Goal: Information Seeking & Learning: Check status

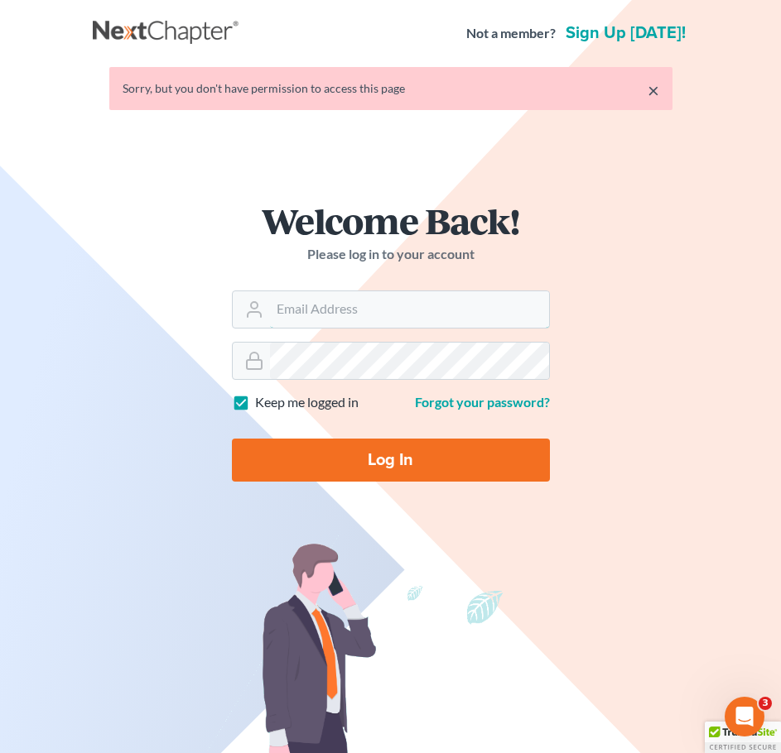
type input "[EMAIL_ADDRESS][DOMAIN_NAME]"
click at [382, 445] on input "Log In" at bounding box center [391, 460] width 318 height 43
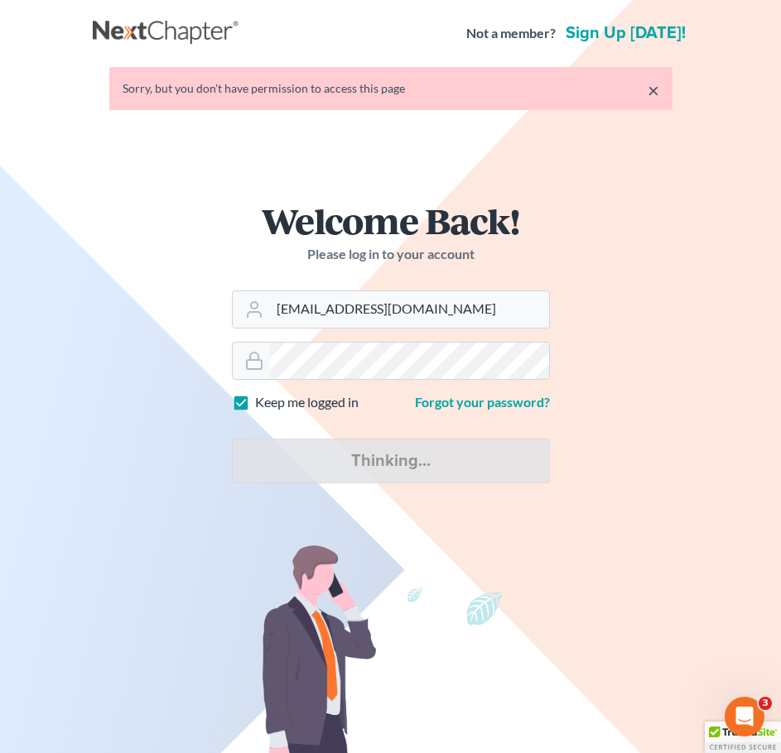
type input "Thinking..."
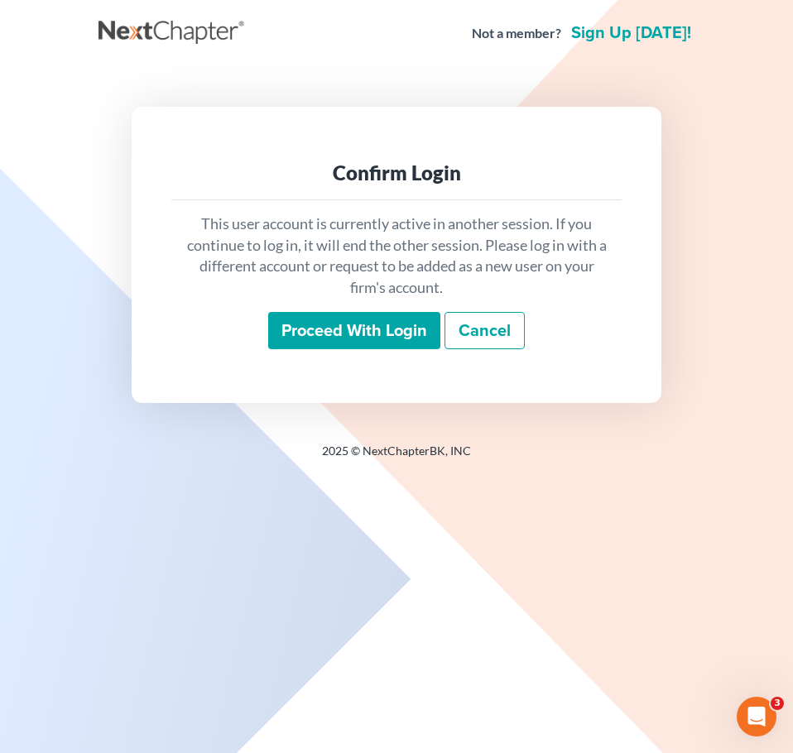
click at [311, 325] on input "Proceed with login" at bounding box center [354, 331] width 172 height 38
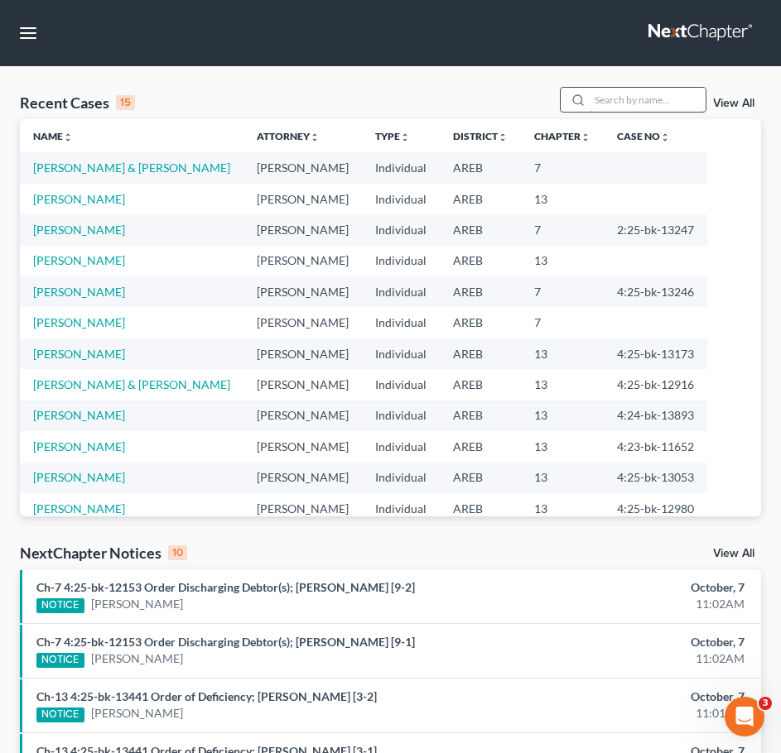
click at [640, 104] on input "search" at bounding box center [647, 100] width 116 height 24
type input "nowden"
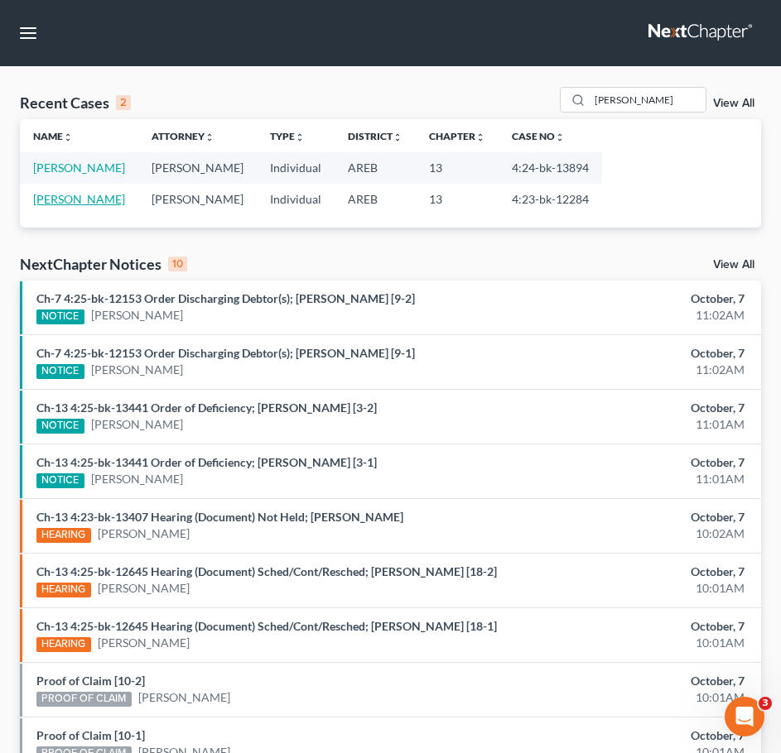
click at [61, 198] on link "[PERSON_NAME]" at bounding box center [79, 199] width 92 height 14
select select "3"
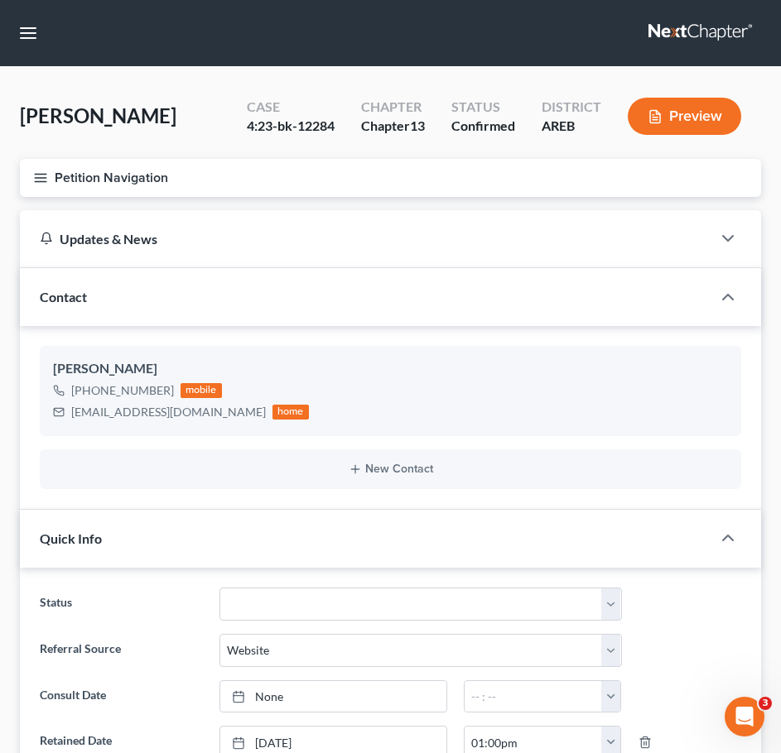
click at [32, 181] on button "Petition Navigation" at bounding box center [390, 178] width 741 height 38
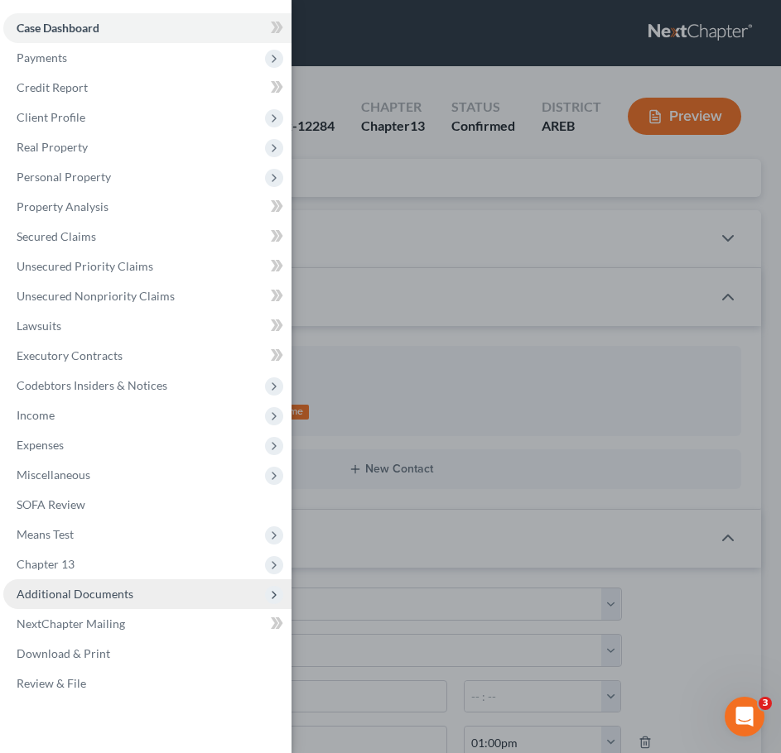
click at [131, 597] on span "Additional Documents" at bounding box center [147, 595] width 288 height 30
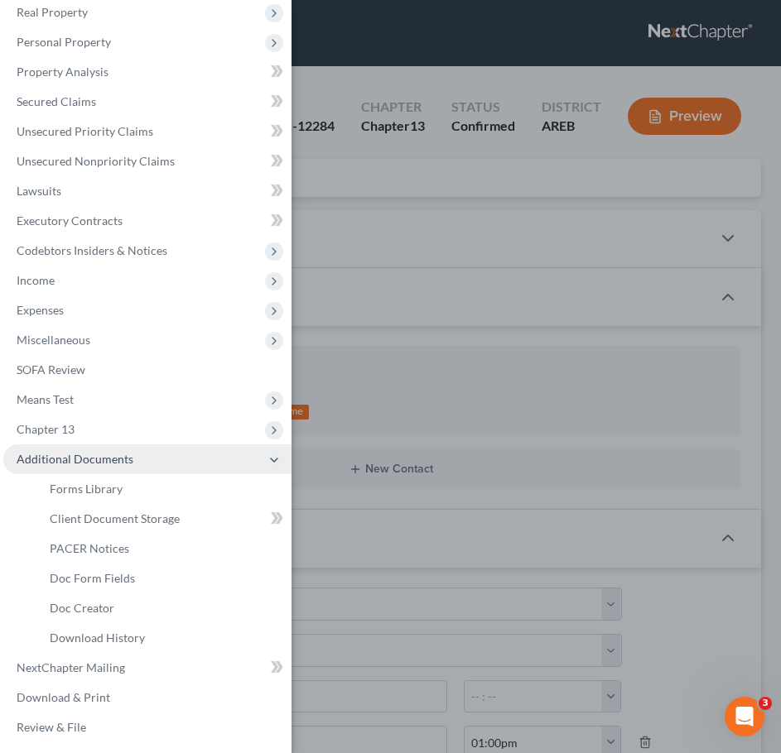
scroll to position [137, 0]
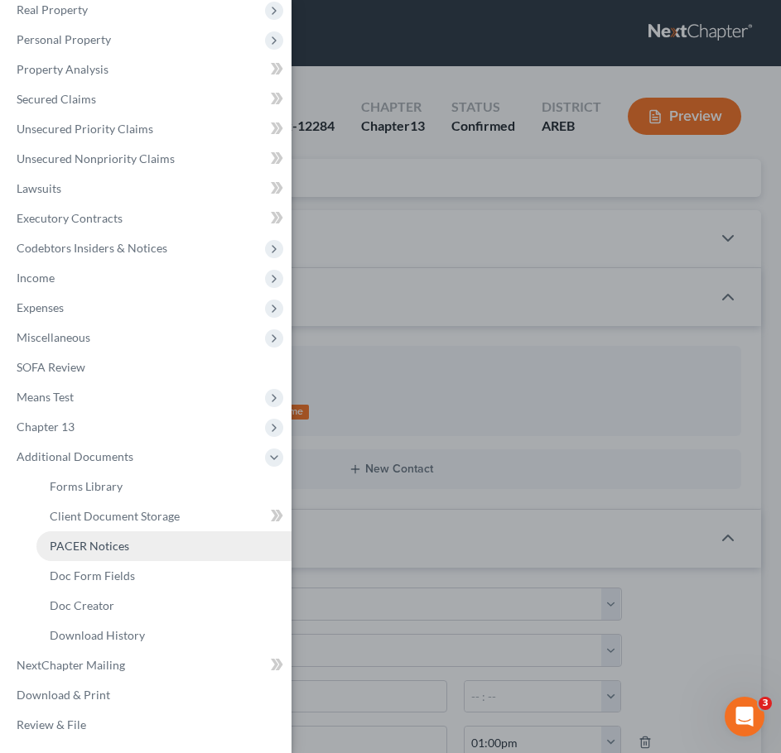
click at [94, 549] on span "PACER Notices" at bounding box center [89, 546] width 79 height 14
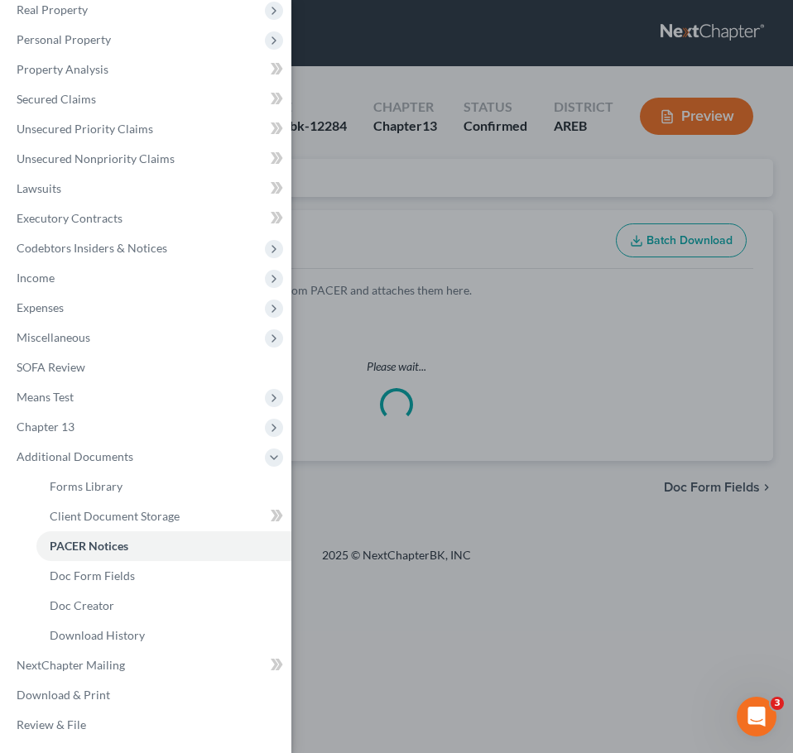
click at [546, 127] on div "Case Dashboard Payments Invoices Payments Payments Credit Report Client Profile" at bounding box center [396, 376] width 793 height 753
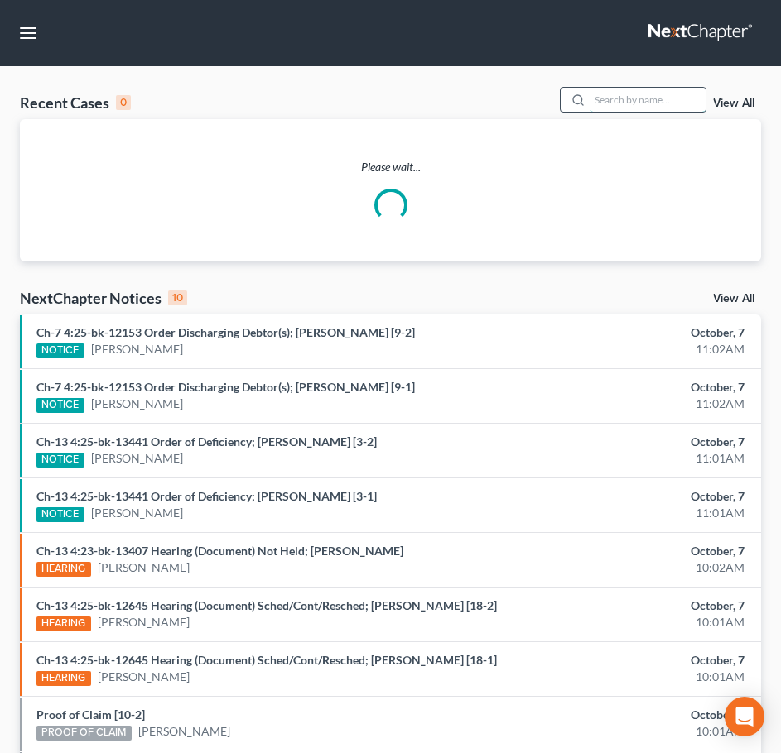
click at [667, 91] on input "search" at bounding box center [647, 100] width 116 height 24
type input "perry"
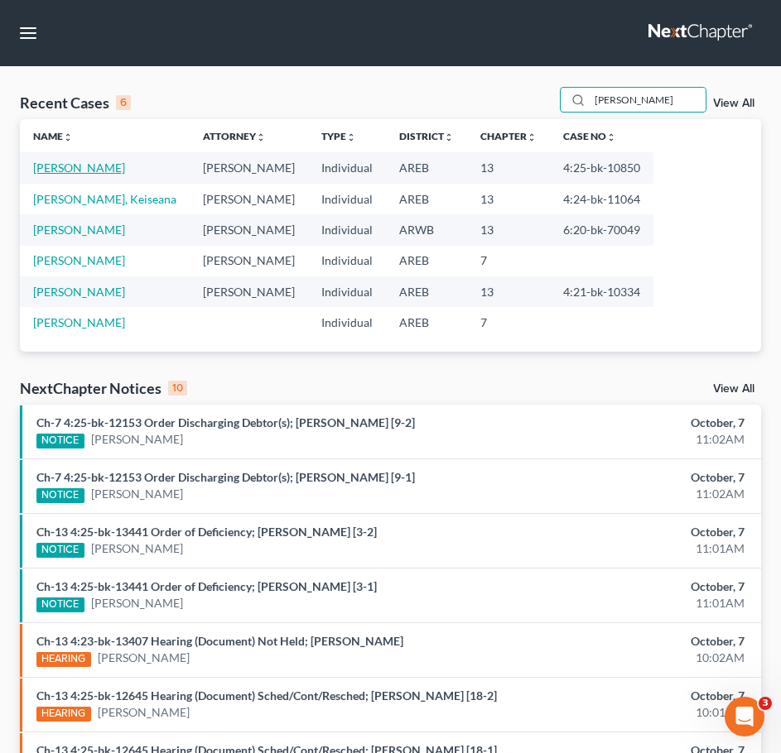
click at [65, 167] on link "Perry, Jacqueline" at bounding box center [79, 168] width 92 height 14
select select "2"
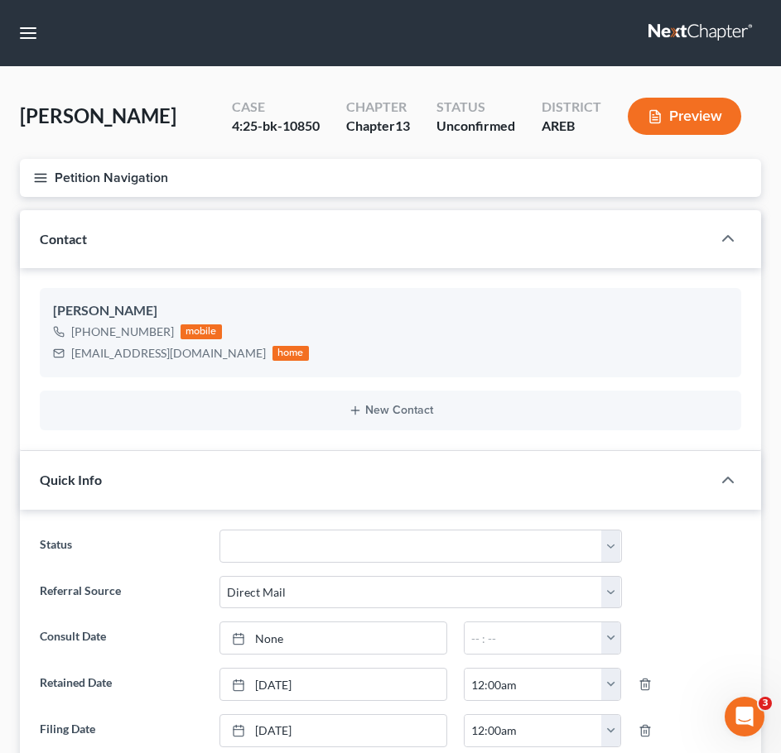
click at [36, 181] on line "button" at bounding box center [41, 181] width 12 height 0
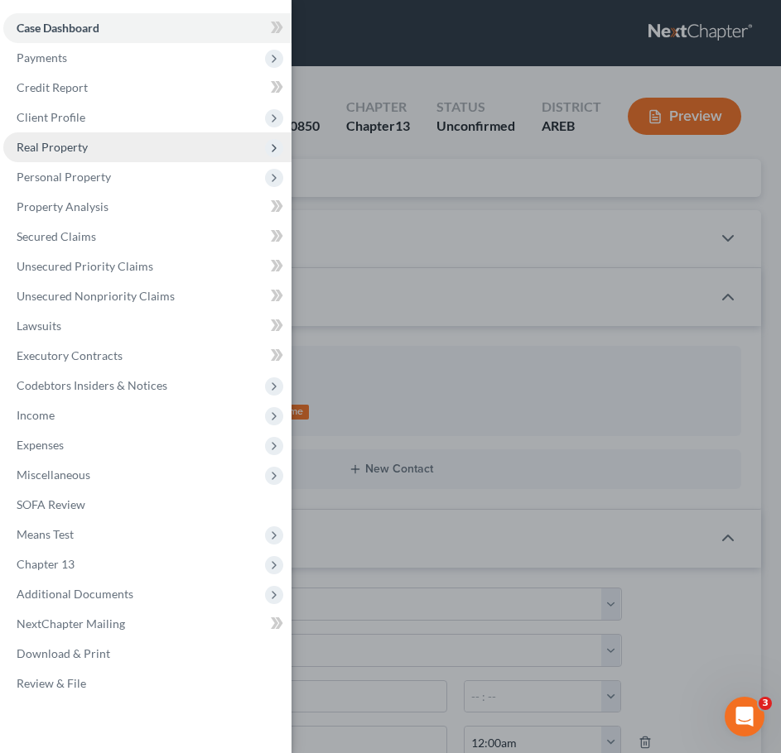
click at [68, 148] on span "Real Property" at bounding box center [52, 147] width 71 height 14
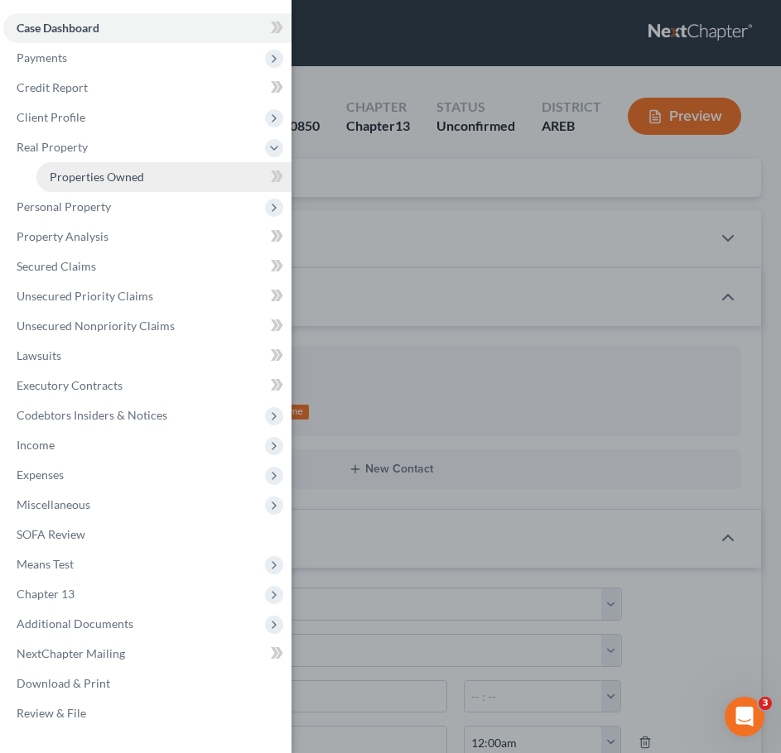
click at [89, 175] on span "Properties Owned" at bounding box center [97, 177] width 94 height 14
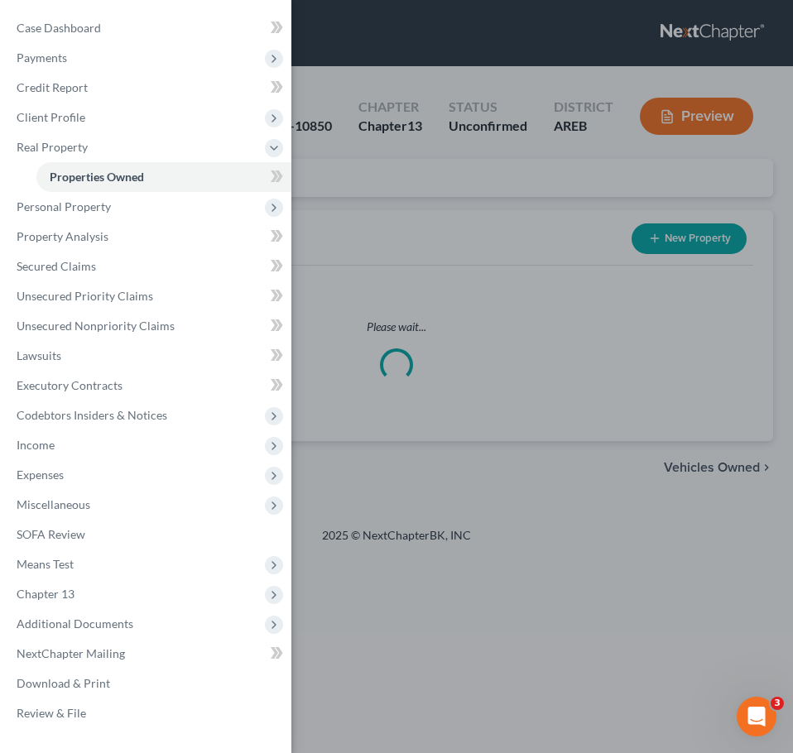
click at [493, 175] on div "Case Dashboard Payments Invoices Payments Payments Credit Report Client Profile" at bounding box center [396, 376] width 793 height 753
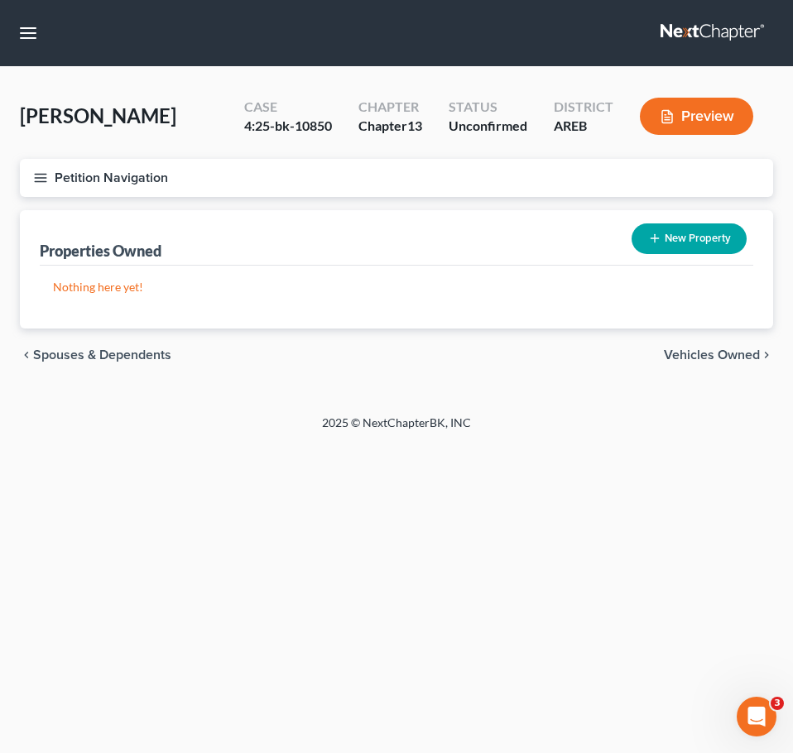
click at [738, 355] on span "Vehicles Owned" at bounding box center [712, 355] width 96 height 13
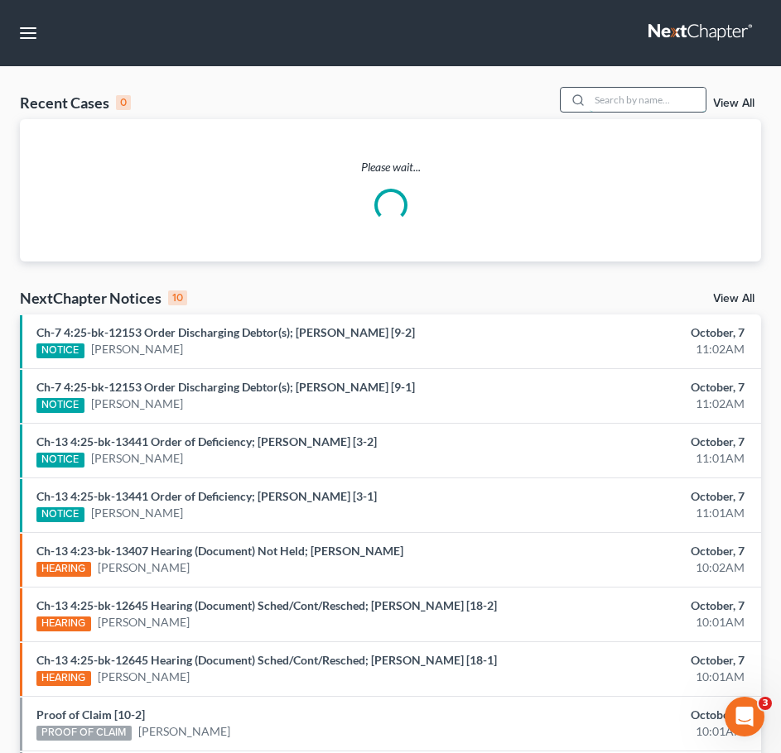
click at [666, 93] on input "search" at bounding box center [647, 100] width 116 height 24
type input "belin"
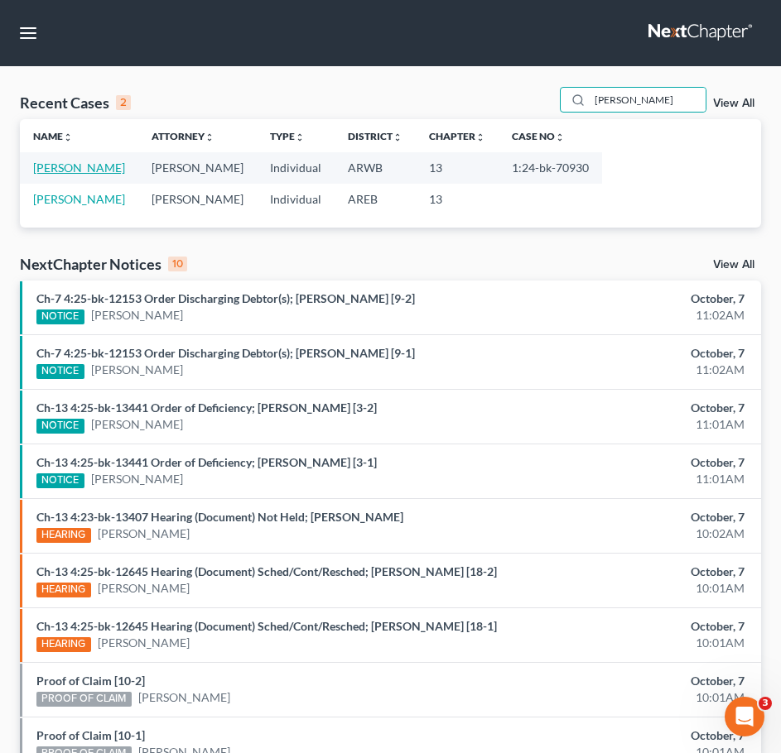
click at [81, 171] on link "[PERSON_NAME]" at bounding box center [79, 168] width 92 height 14
select select "2"
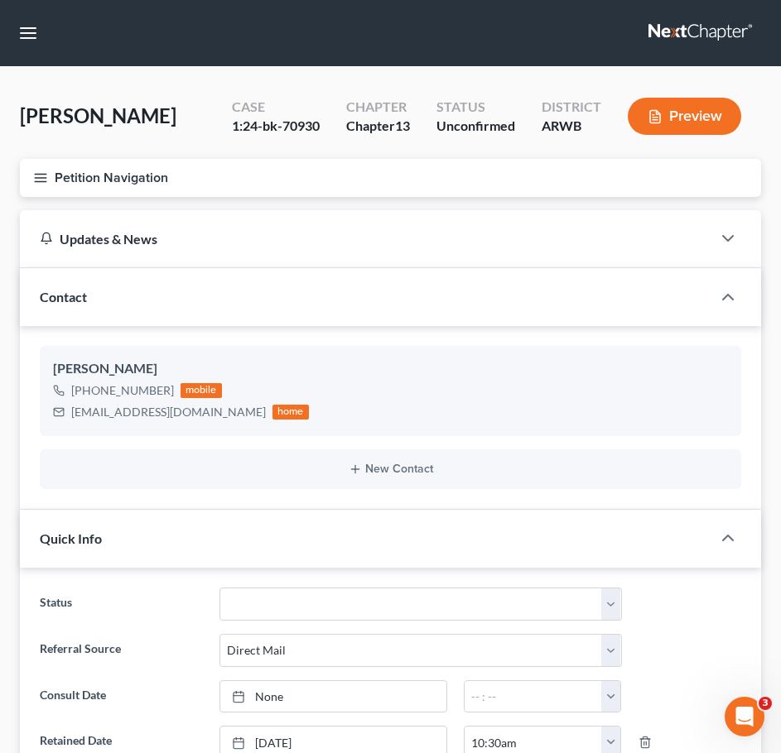
click at [37, 180] on icon "button" at bounding box center [40, 178] width 15 height 15
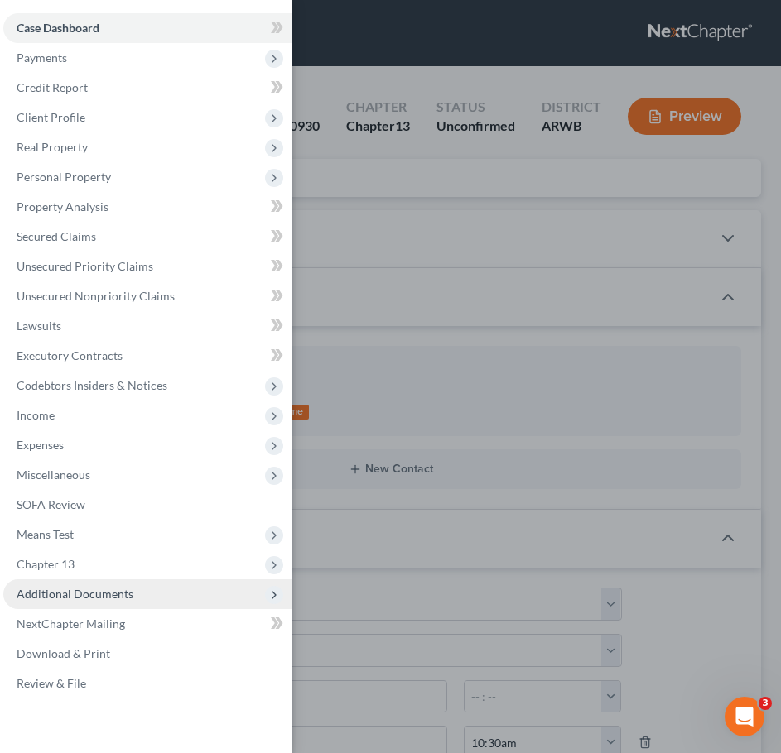
click at [126, 596] on span "Additional Documents" at bounding box center [75, 594] width 117 height 14
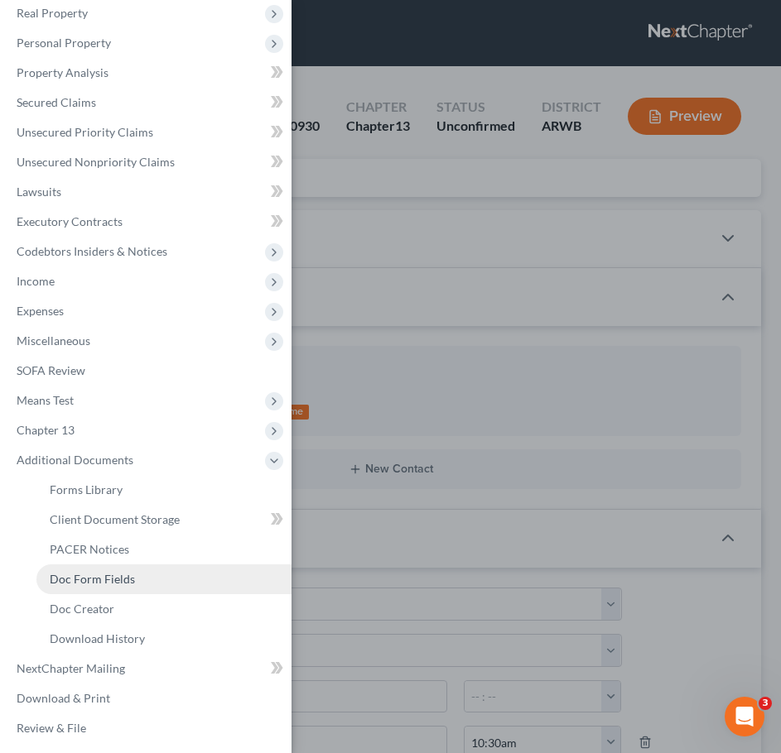
scroll to position [135, 0]
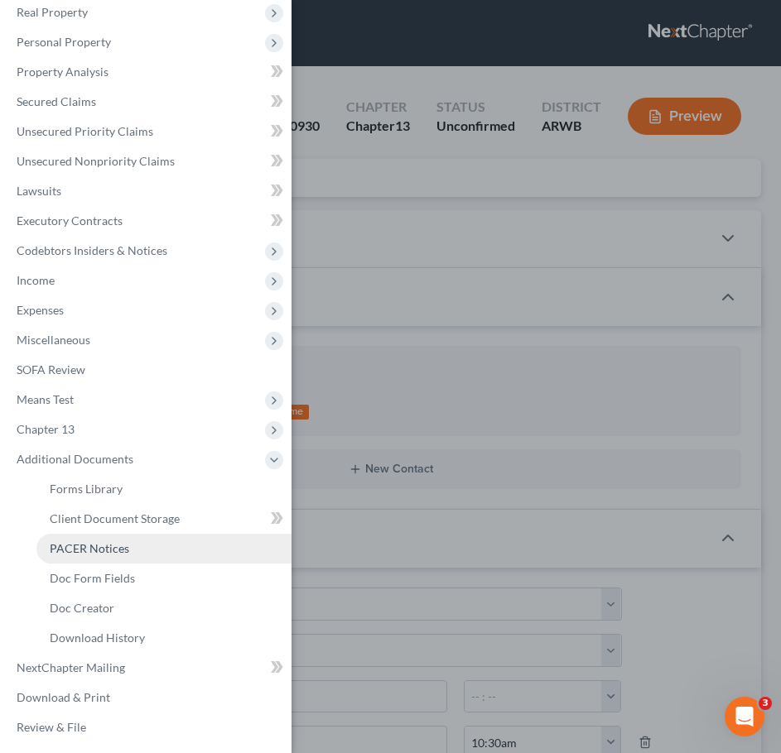
click at [81, 549] on span "PACER Notices" at bounding box center [89, 548] width 79 height 14
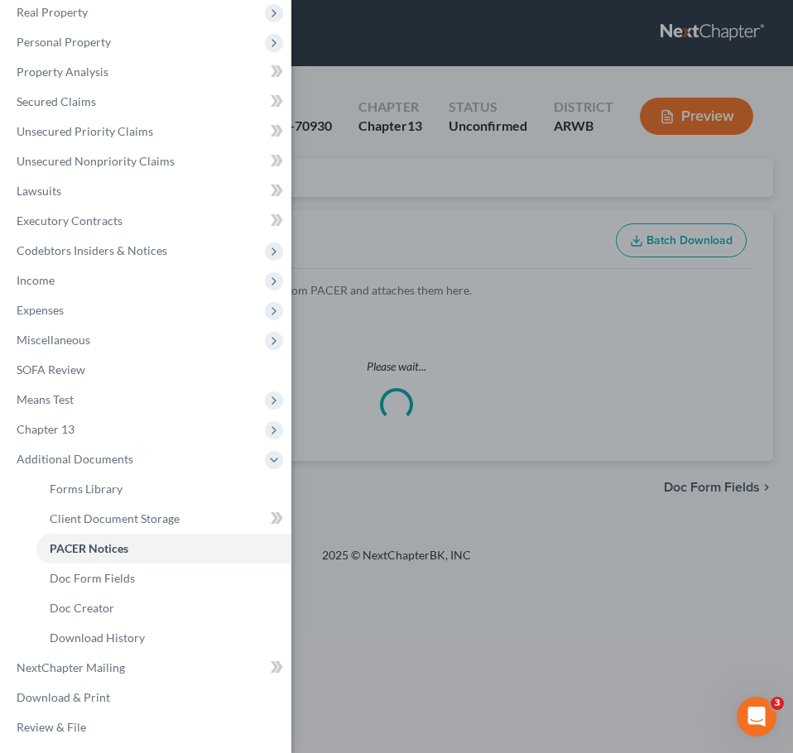
click at [478, 266] on div "Case Dashboard Payments Invoices Payments Payments Credit Report Client Profile" at bounding box center [396, 376] width 793 height 753
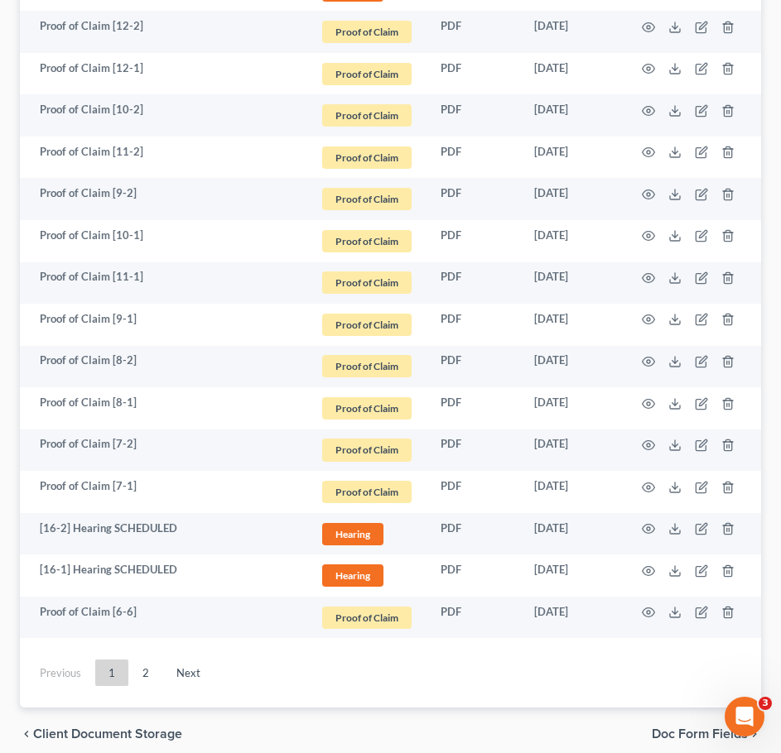
scroll to position [3180, 0]
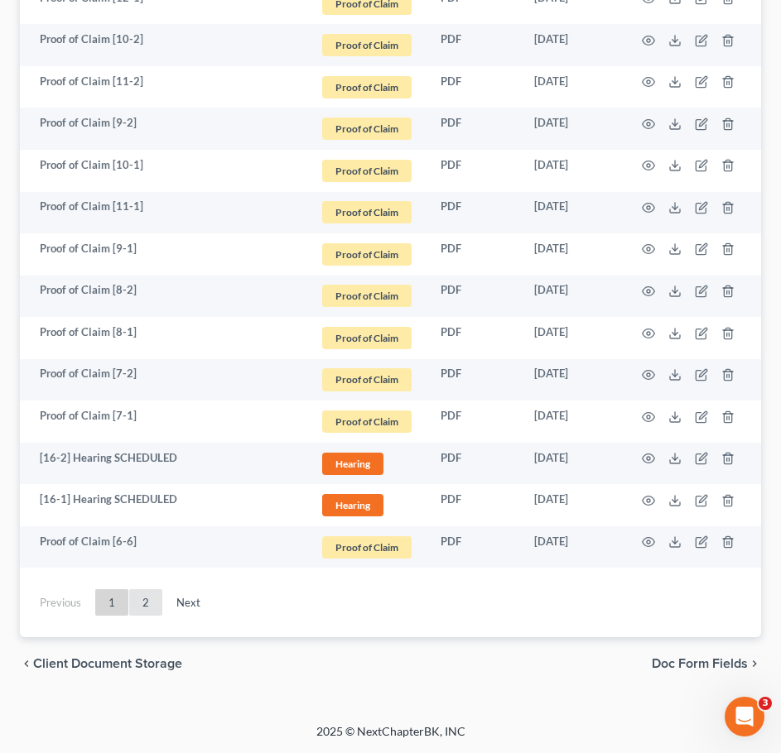
click at [138, 604] on link "2" at bounding box center [145, 602] width 33 height 26
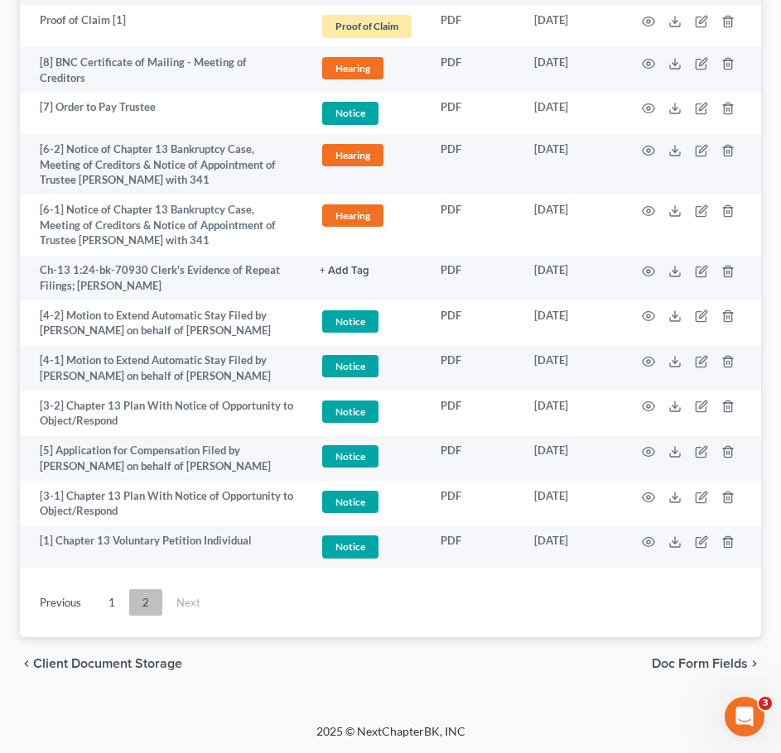
scroll to position [1231, 0]
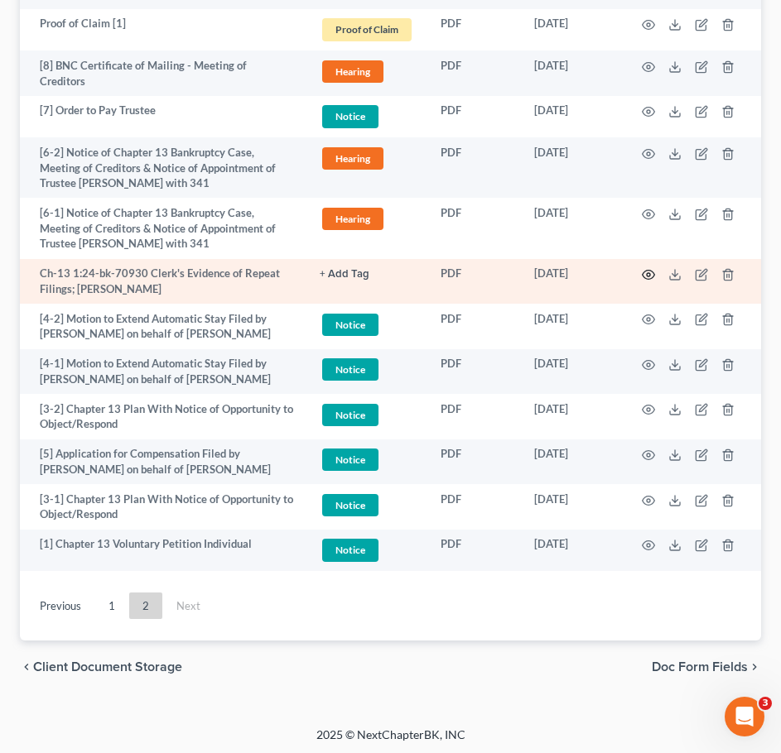
click at [644, 270] on icon "button" at bounding box center [648, 274] width 13 height 13
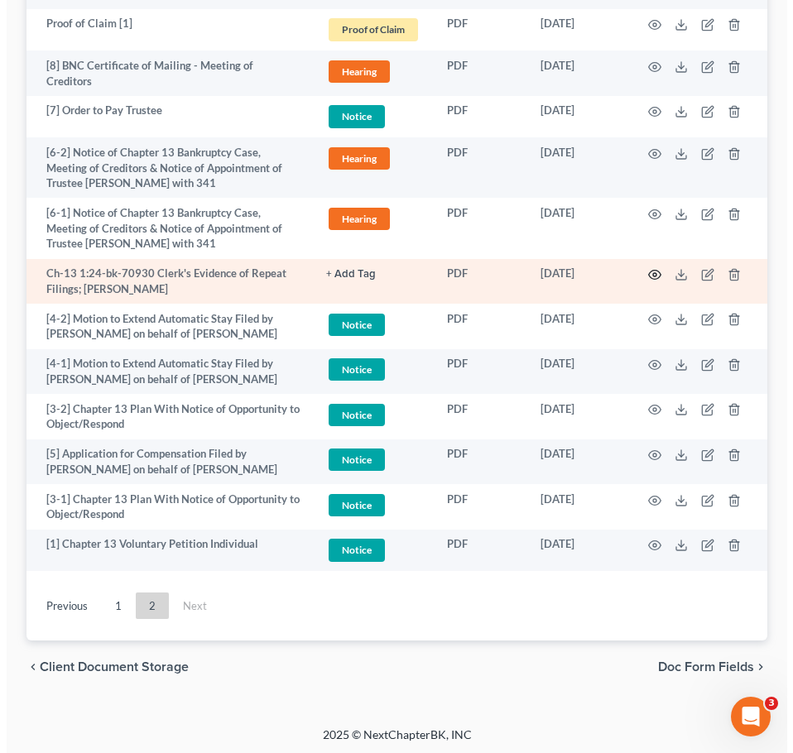
scroll to position [1228, 0]
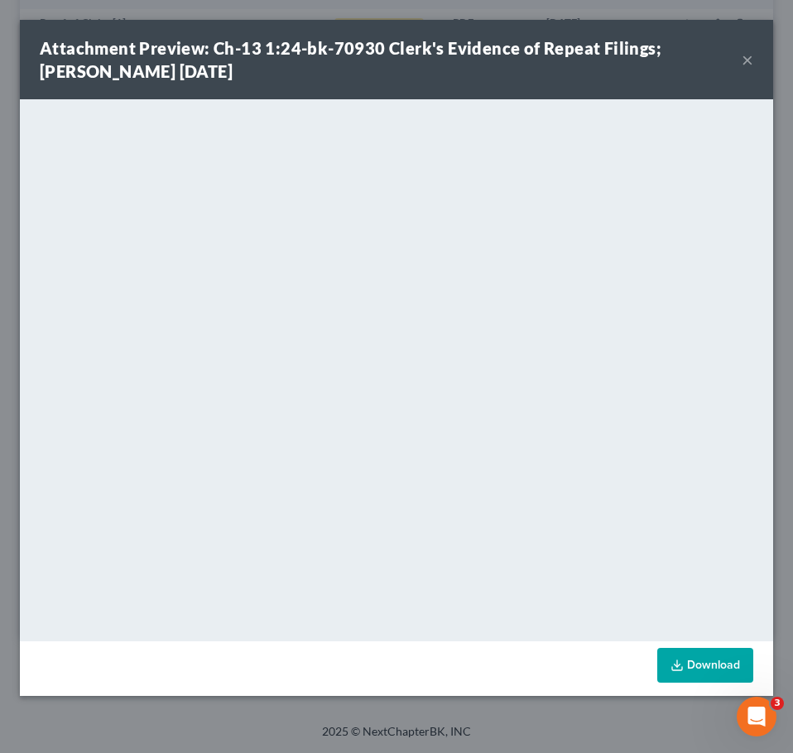
click at [747, 57] on button "×" at bounding box center [748, 60] width 12 height 20
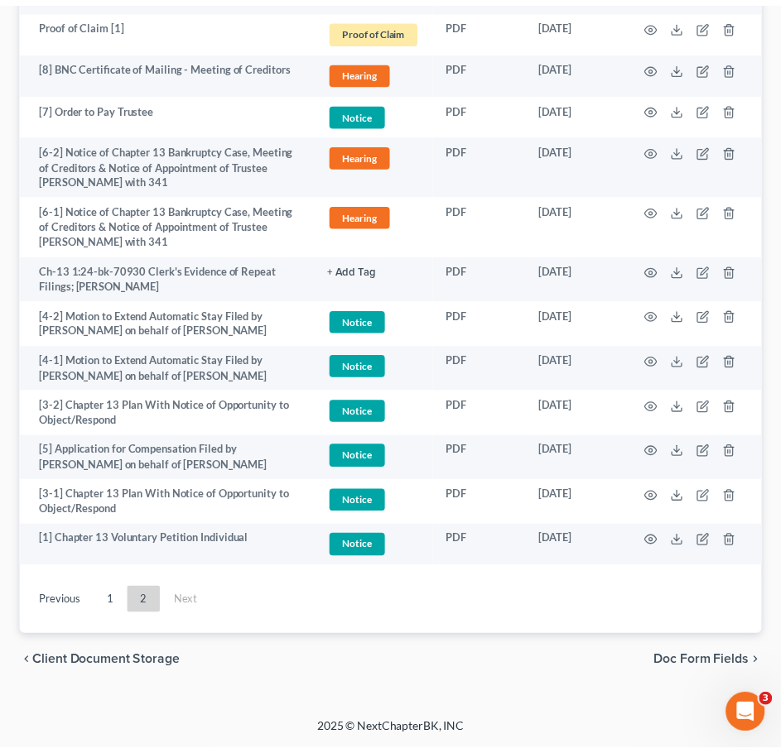
scroll to position [1231, 0]
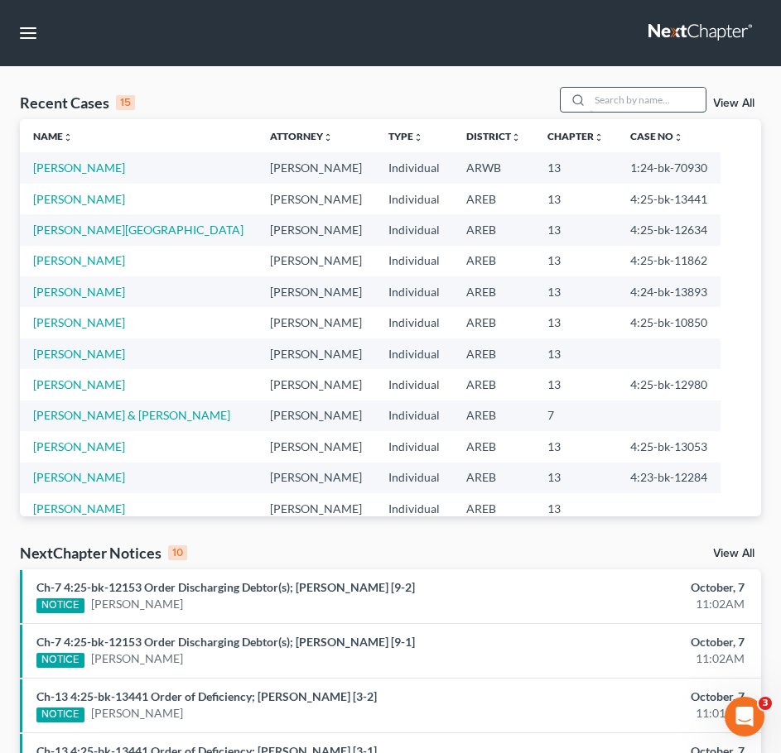
click at [639, 95] on input "search" at bounding box center [647, 100] width 116 height 24
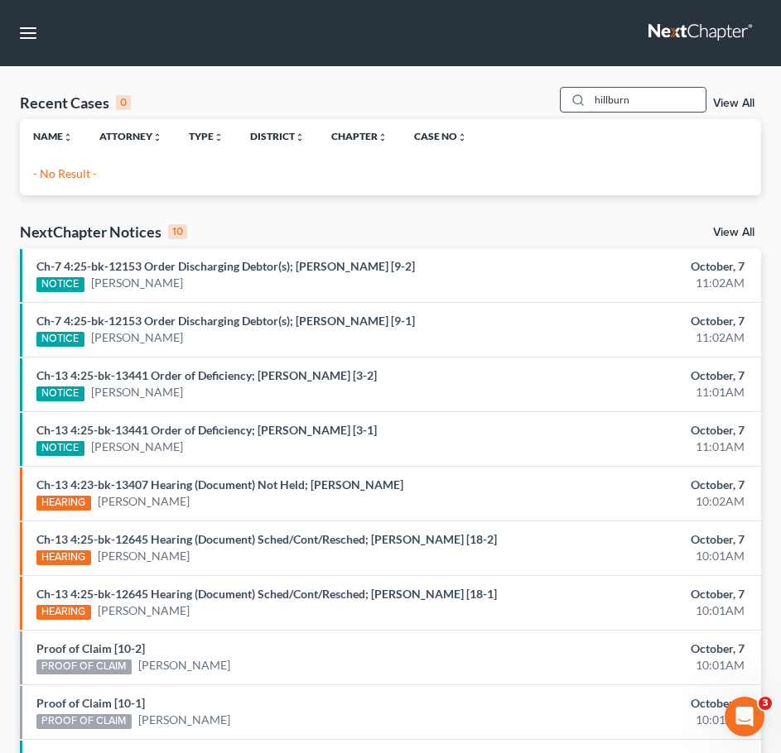
click at [652, 103] on input "hillburn" at bounding box center [647, 100] width 116 height 24
type input "hilburn"
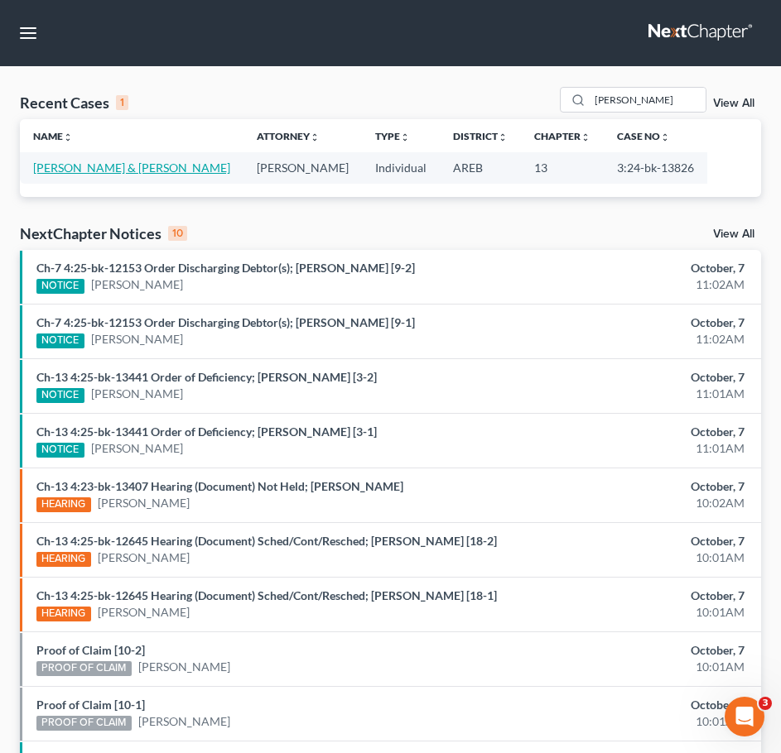
click at [79, 163] on link "Hilburn, Gregory & Kristen" at bounding box center [131, 168] width 197 height 14
select select "2"
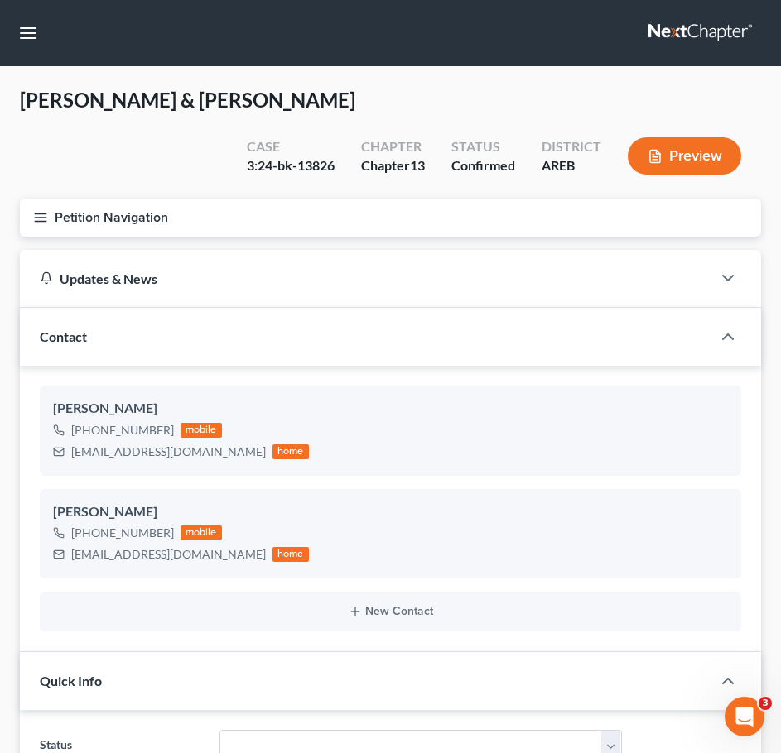
click at [34, 220] on icon "button" at bounding box center [40, 217] width 15 height 15
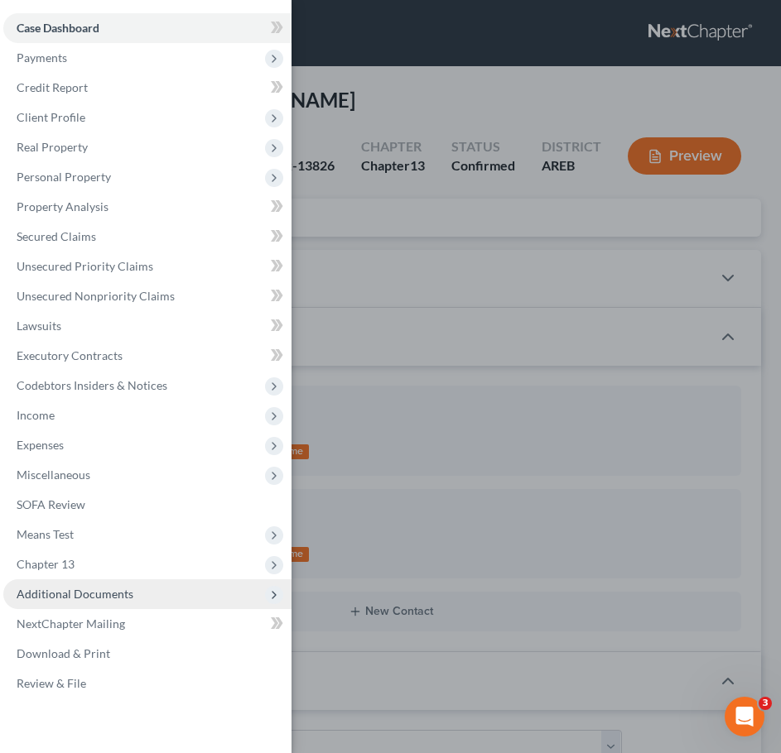
click at [94, 589] on span "Additional Documents" at bounding box center [75, 594] width 117 height 14
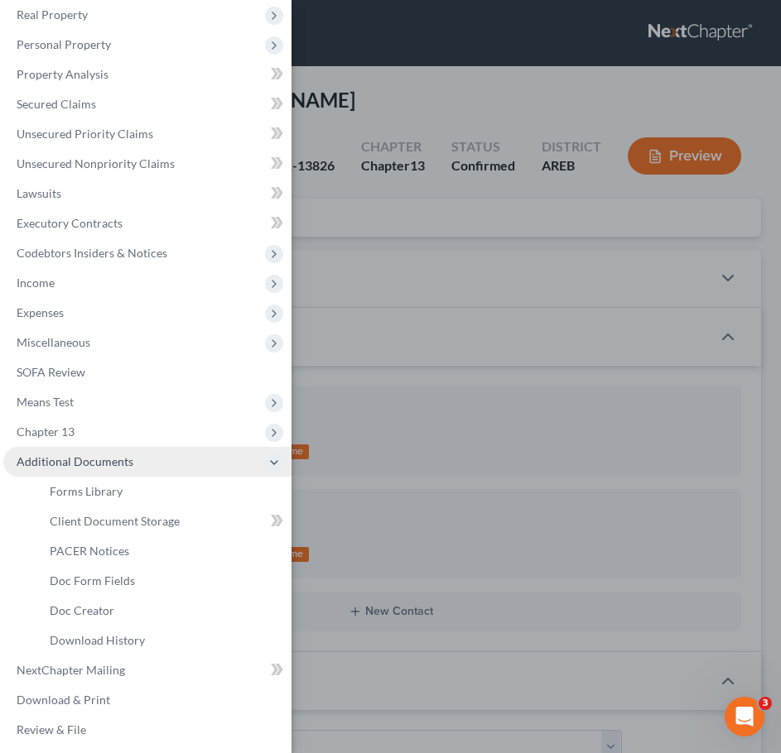
scroll to position [133, 0]
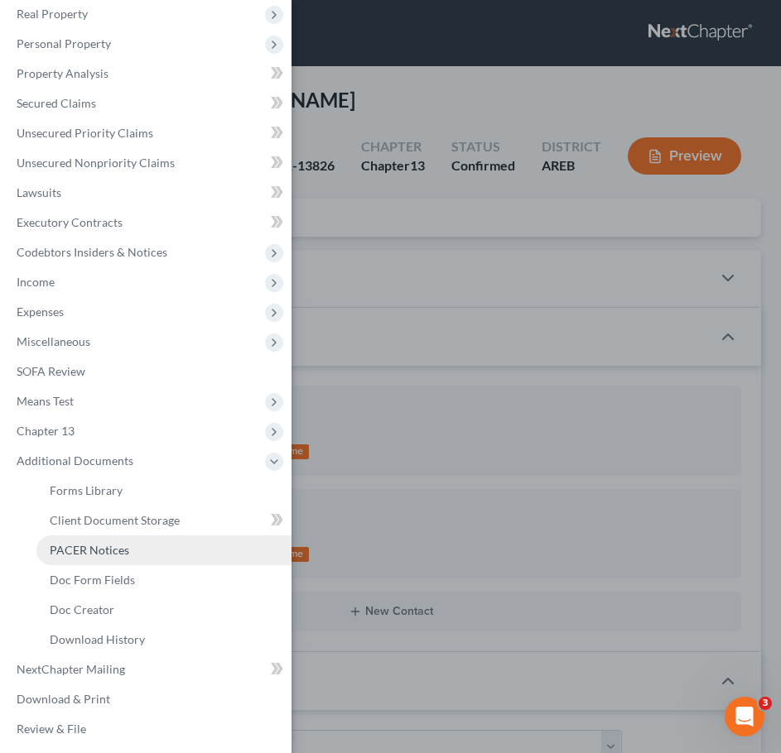
click at [69, 547] on span "PACER Notices" at bounding box center [89, 550] width 79 height 14
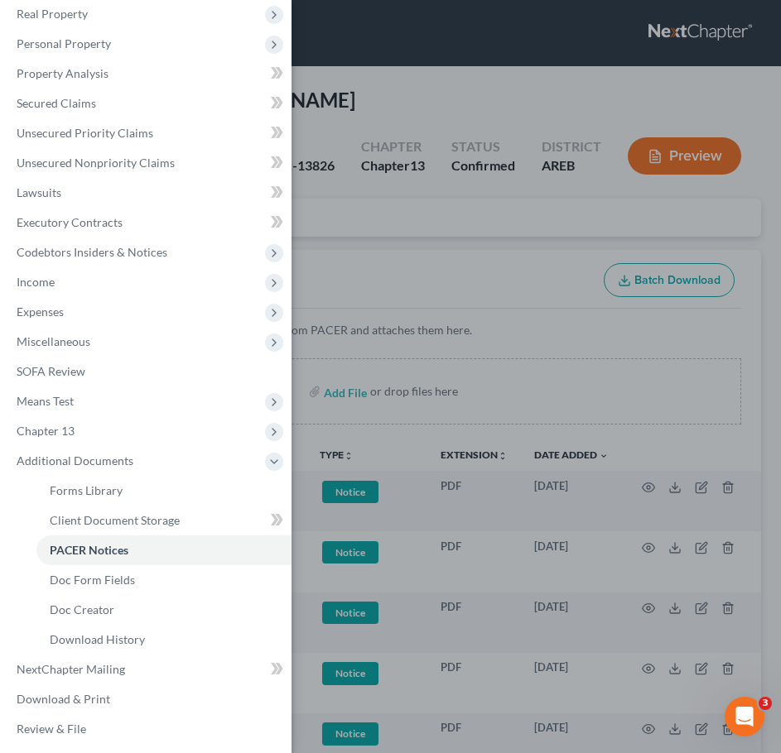
click at [548, 264] on div "Case Dashboard Payments Invoices Payments Payments Credit Report Client Profile" at bounding box center [390, 376] width 781 height 753
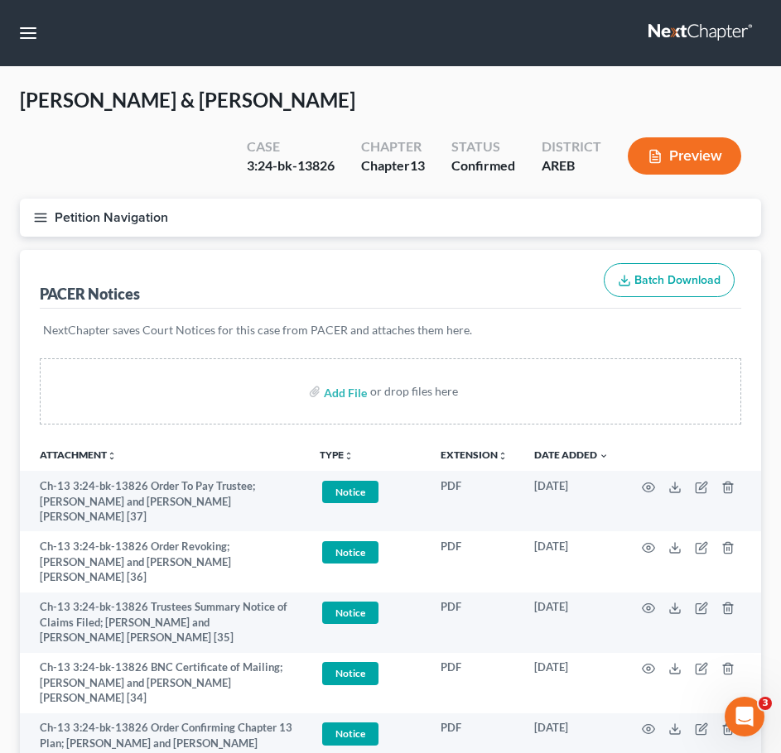
click at [22, 219] on button "Petition Navigation" at bounding box center [390, 218] width 741 height 38
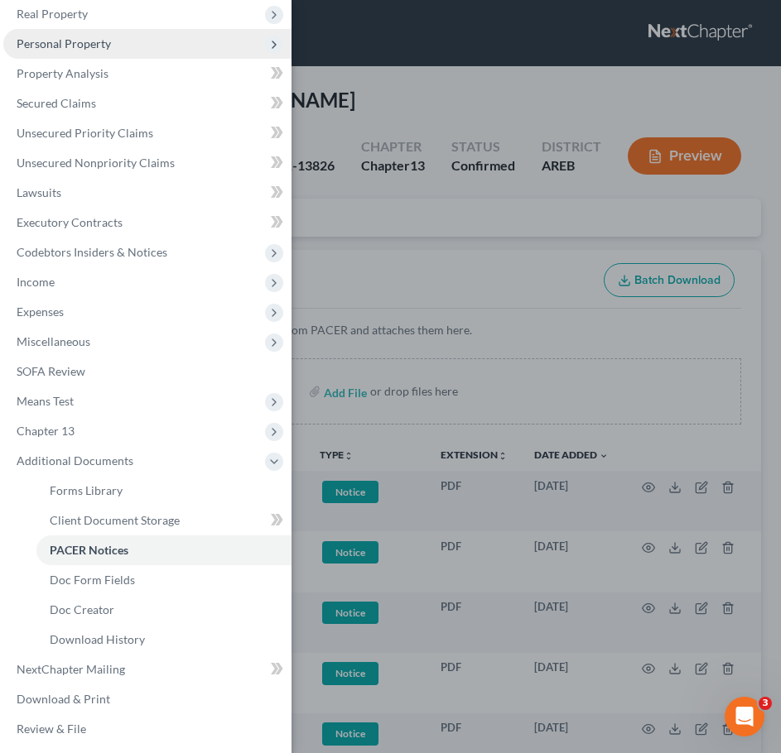
click at [70, 43] on span "Personal Property" at bounding box center [64, 43] width 94 height 14
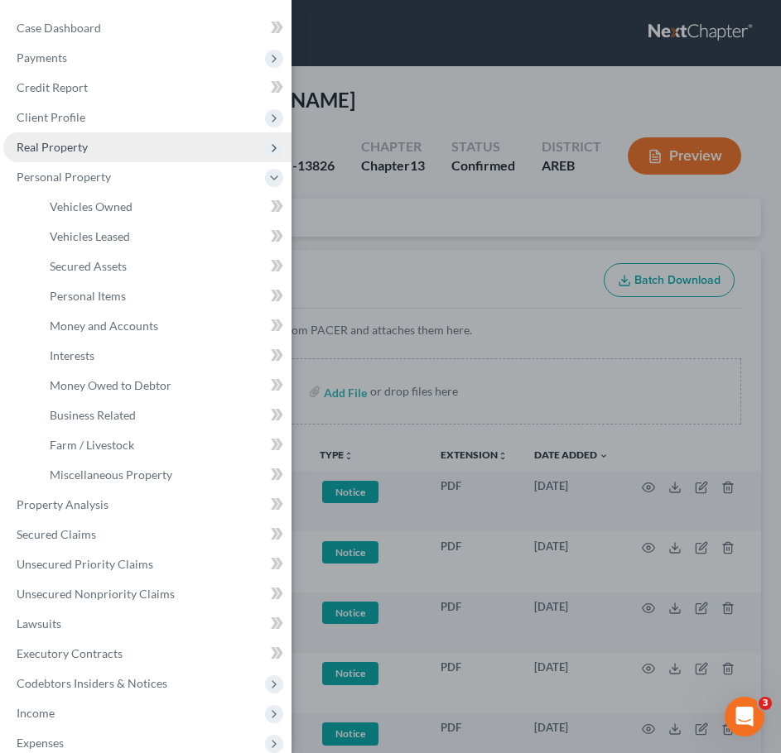
click at [65, 151] on span "Real Property" at bounding box center [52, 147] width 71 height 14
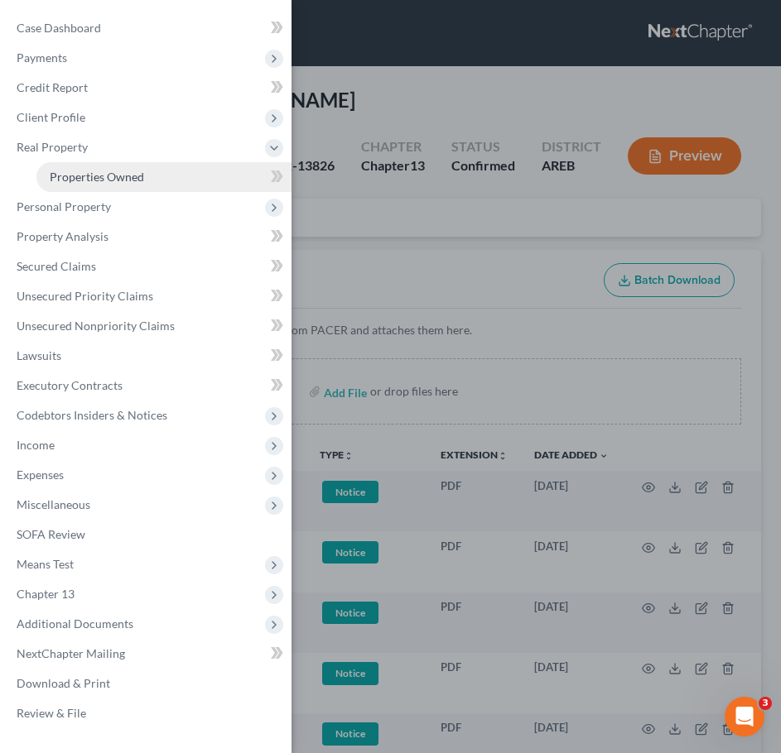
click at [73, 173] on span "Properties Owned" at bounding box center [97, 177] width 94 height 14
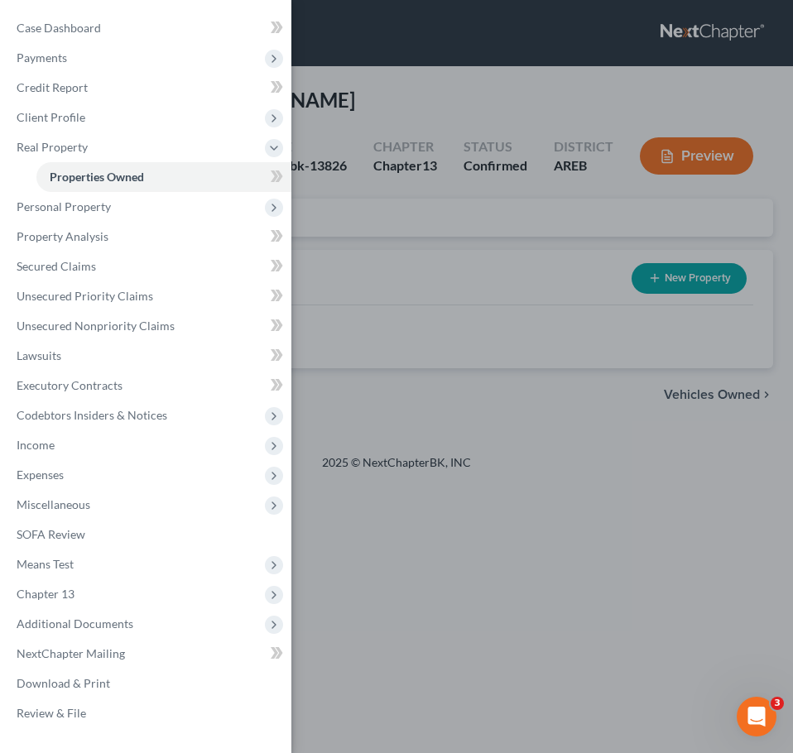
click at [507, 344] on div "Case Dashboard Payments Invoices Payments Payments Credit Report Client Profile" at bounding box center [396, 376] width 793 height 753
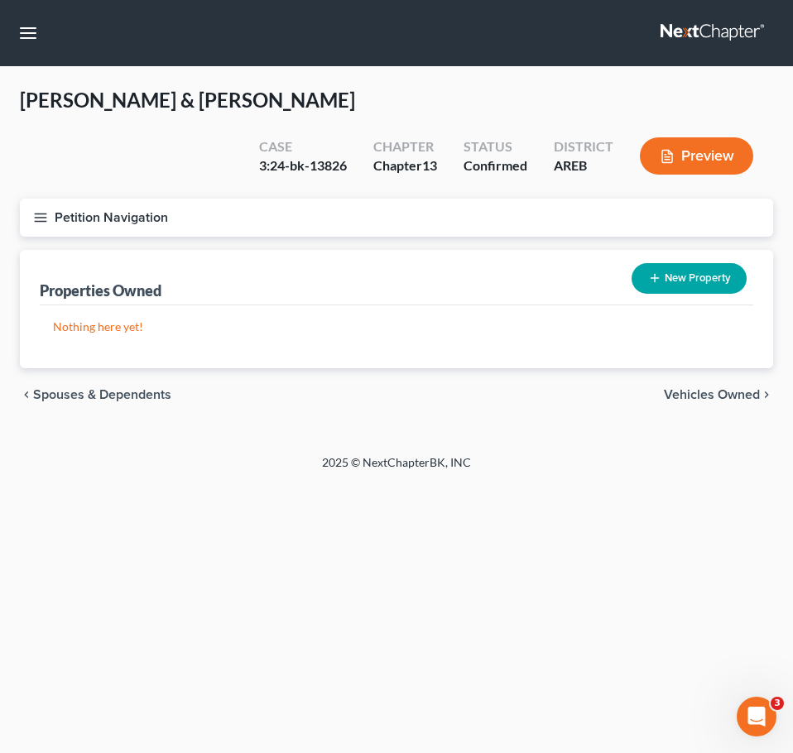
click at [45, 227] on button "Petition Navigation" at bounding box center [396, 218] width 753 height 38
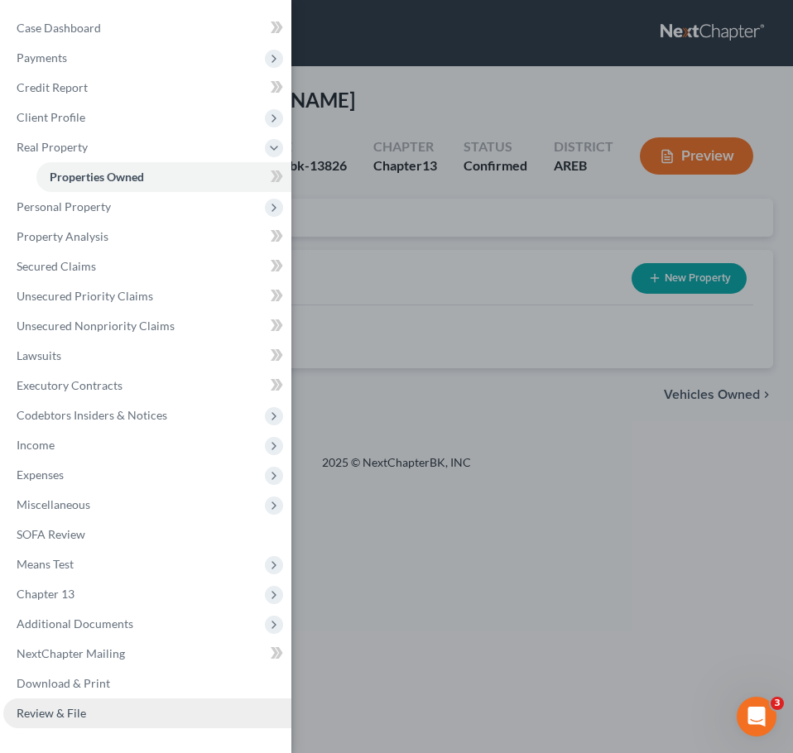
click at [86, 707] on link "Review & File" at bounding box center [147, 714] width 288 height 30
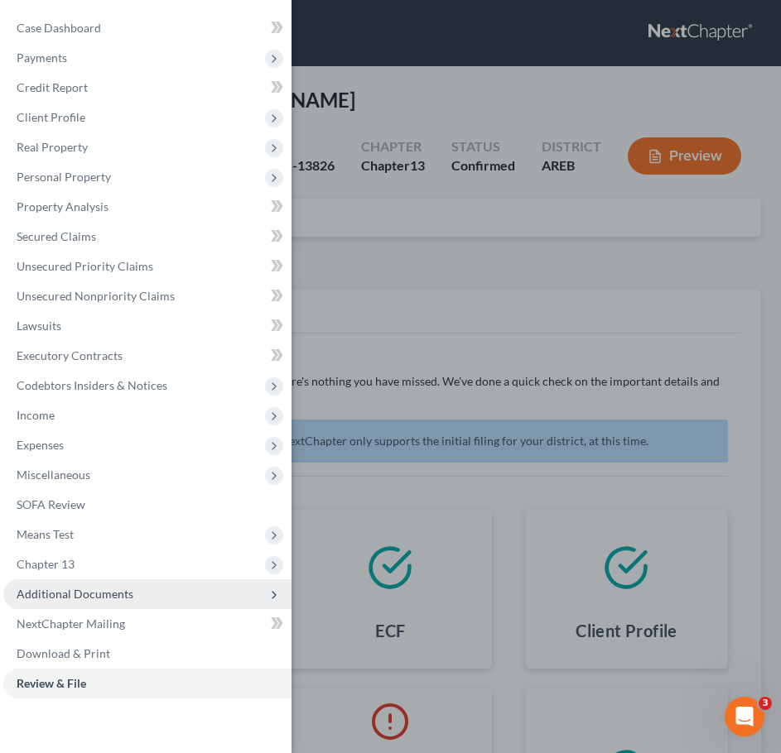
click at [133, 593] on span "Additional Documents" at bounding box center [147, 595] width 288 height 30
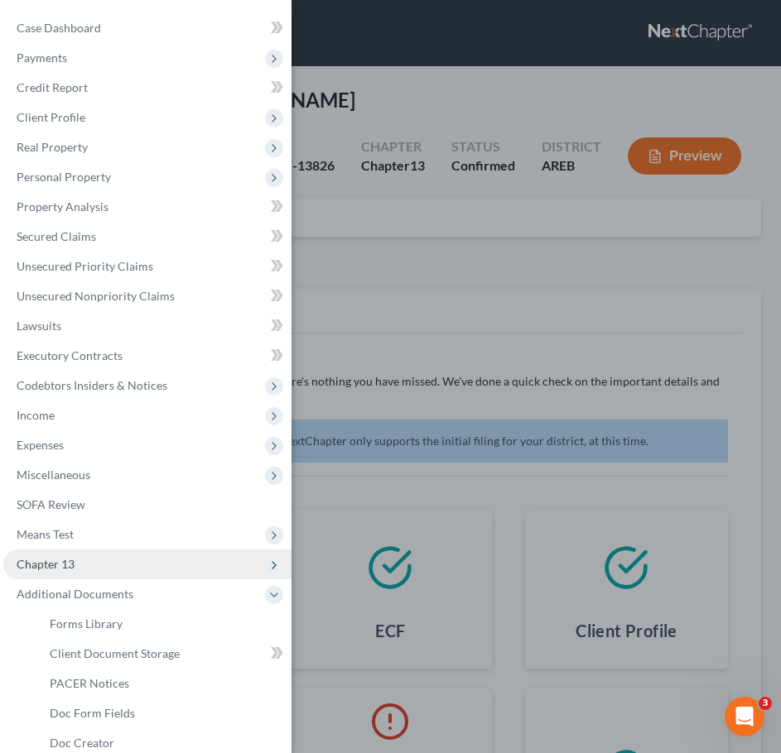
click at [112, 567] on span "Chapter 13" at bounding box center [147, 565] width 288 height 30
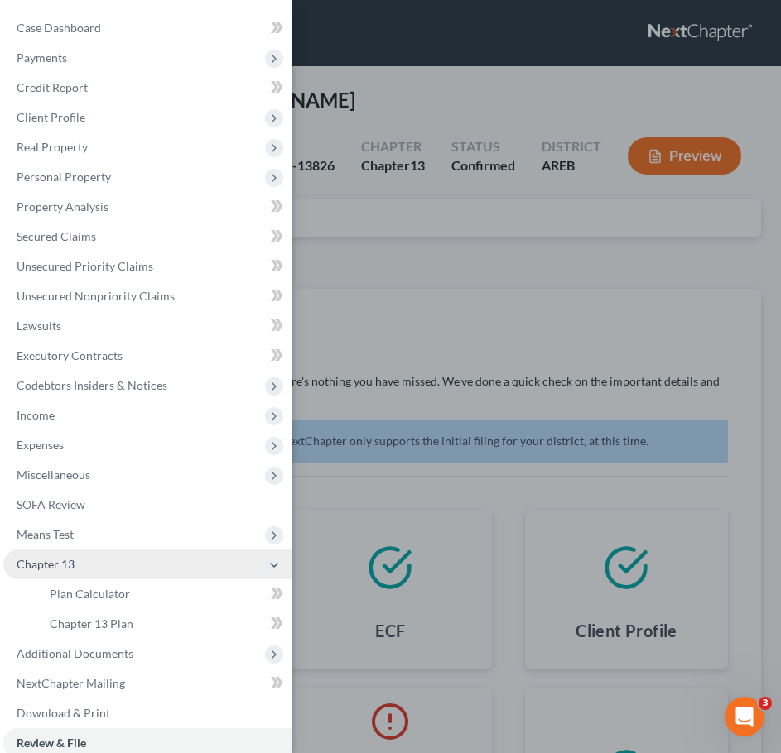
scroll to position [5, 0]
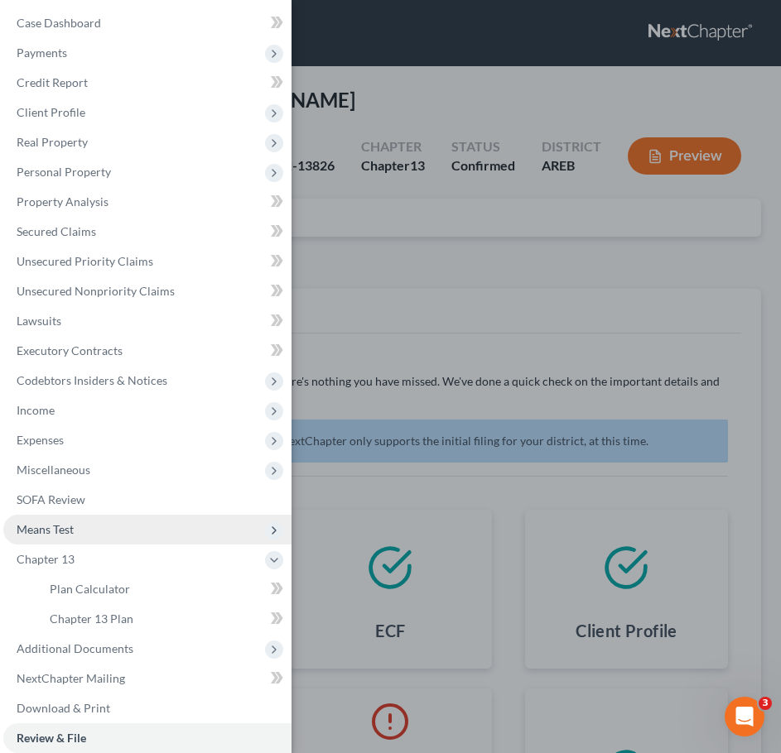
click at [117, 517] on span "Means Test" at bounding box center [147, 530] width 288 height 30
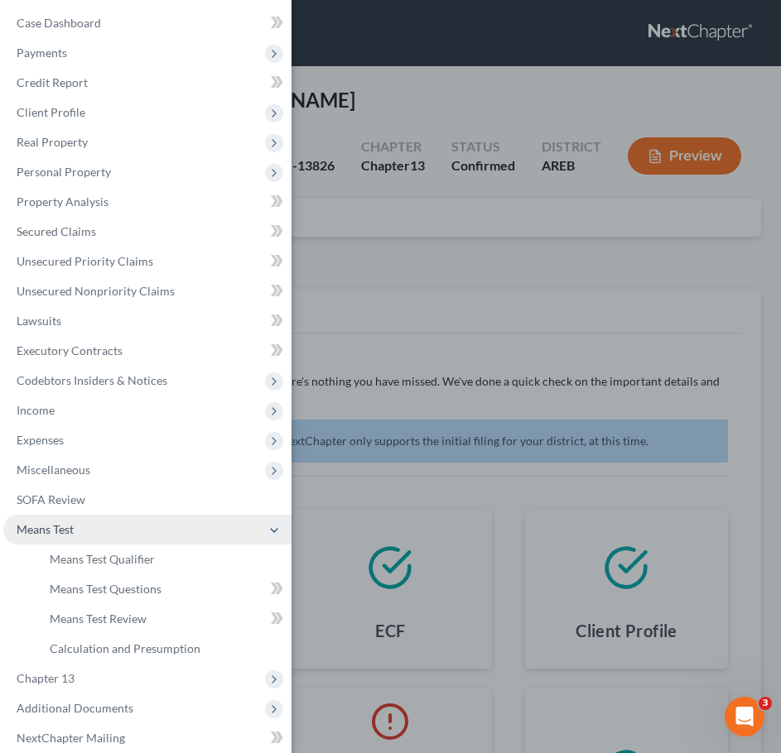
scroll to position [78, 0]
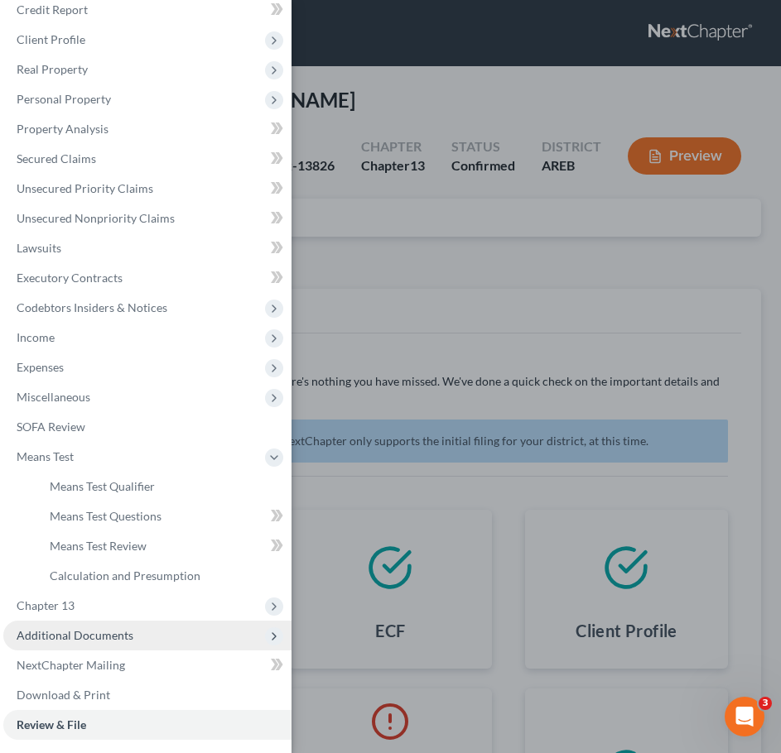
click at [113, 638] on span "Additional Documents" at bounding box center [75, 635] width 117 height 14
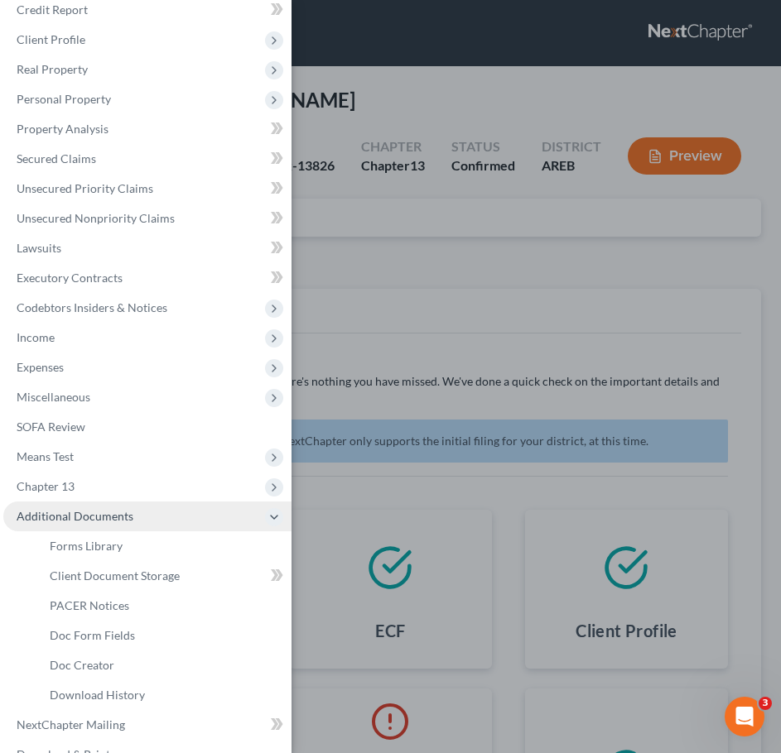
scroll to position [137, 0]
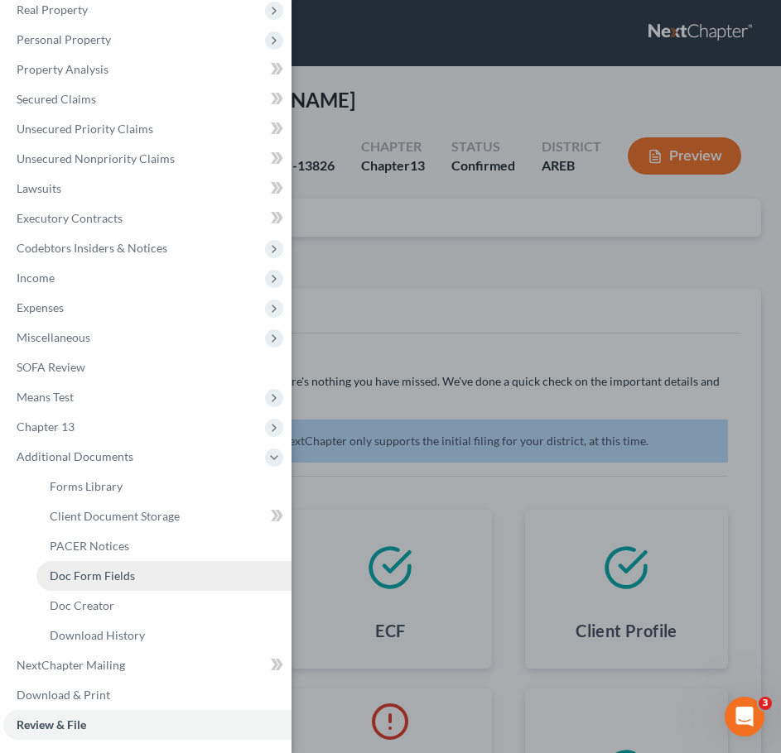
click at [95, 562] on link "Doc Form Fields" at bounding box center [163, 576] width 255 height 30
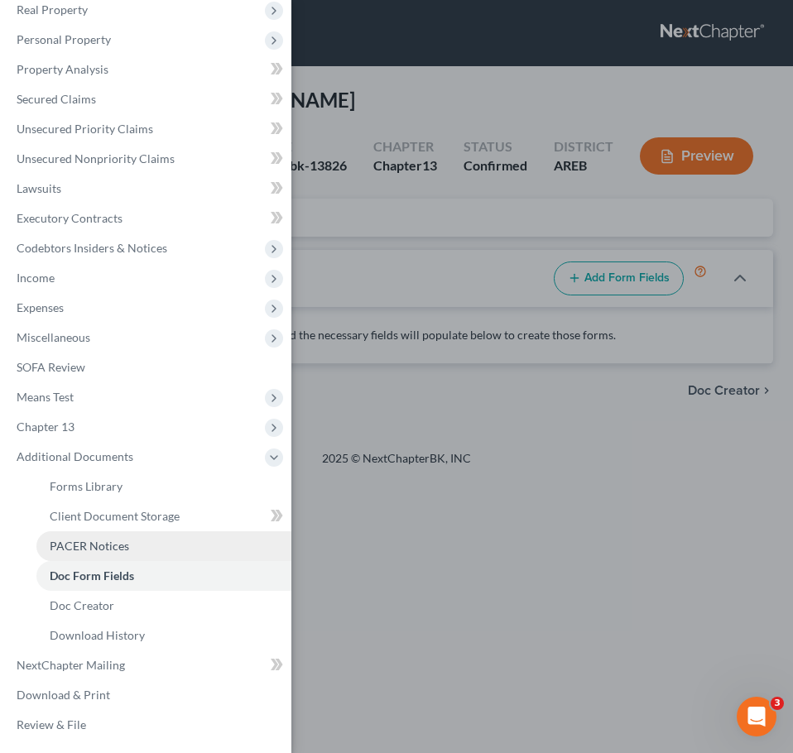
click at [89, 552] on span "PACER Notices" at bounding box center [89, 546] width 79 height 14
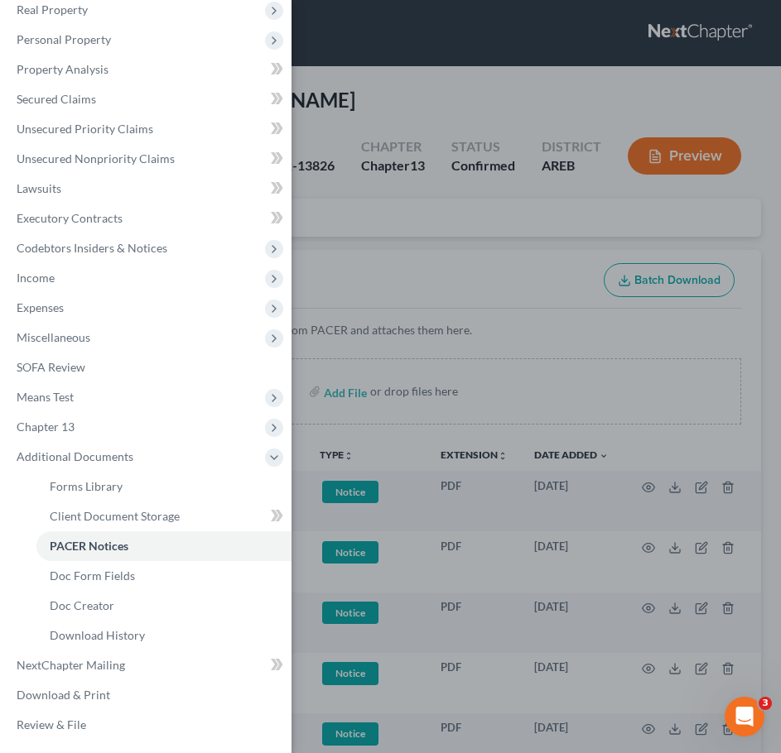
click at [459, 270] on div "Case Dashboard Payments Invoices Payments Payments Credit Report Client Profile" at bounding box center [390, 376] width 781 height 753
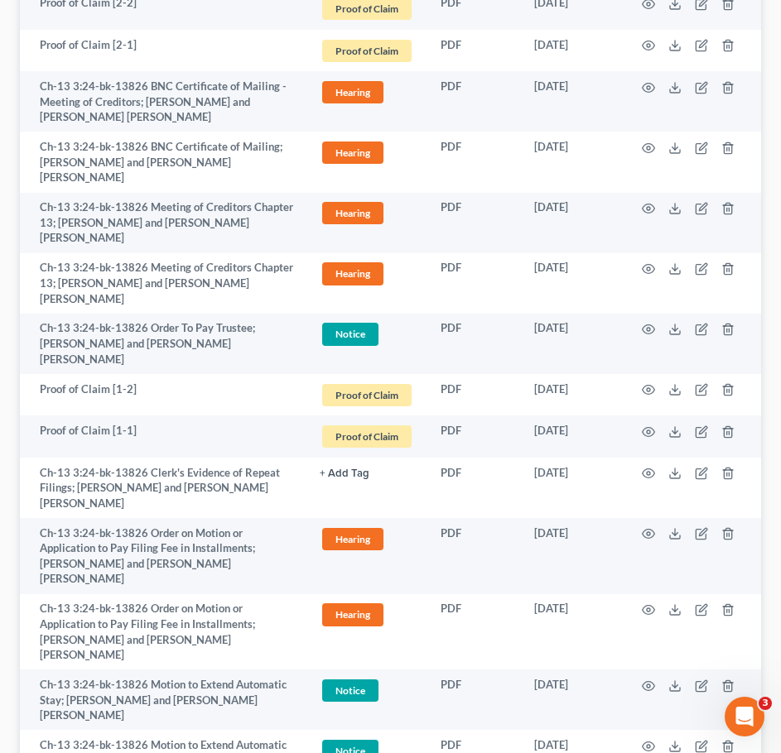
scroll to position [2832, 0]
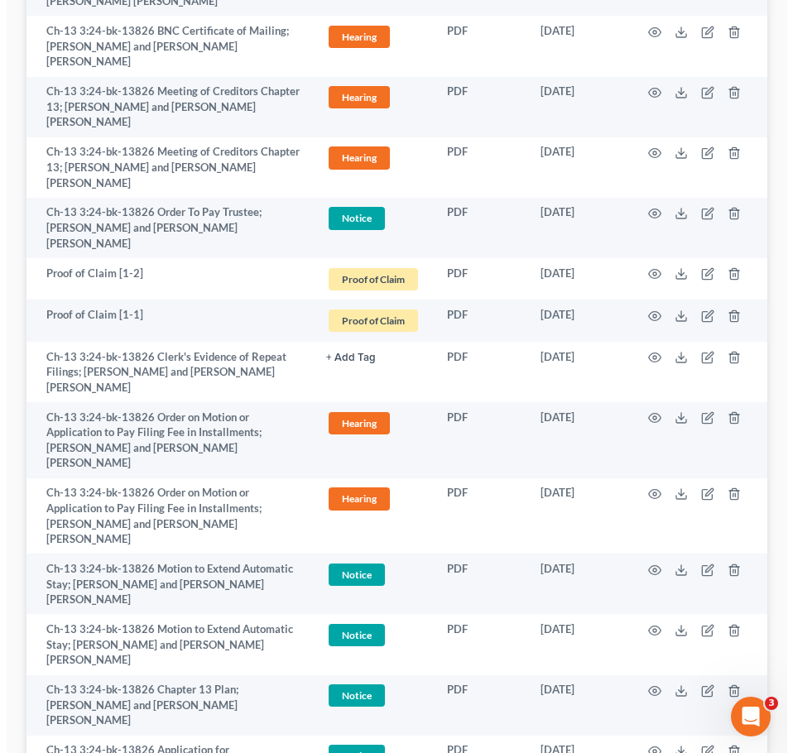
scroll to position [2786, 0]
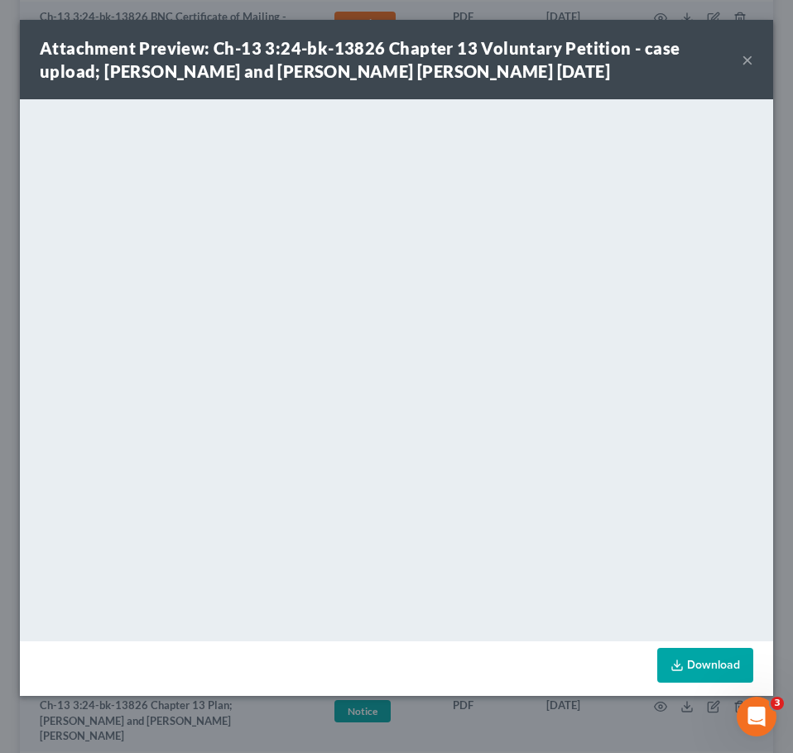
click at [743, 57] on button "×" at bounding box center [748, 60] width 12 height 20
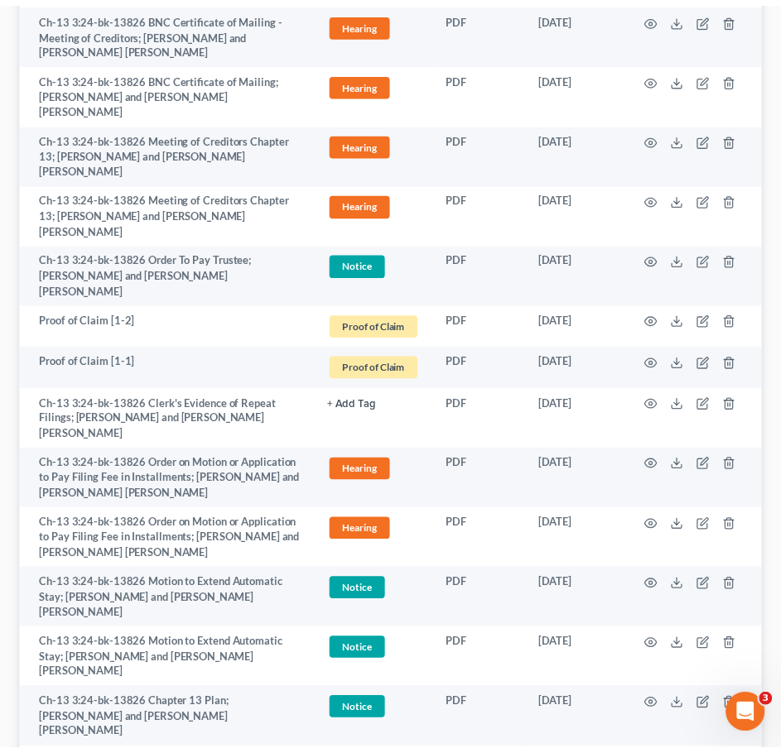
scroll to position [2832, 0]
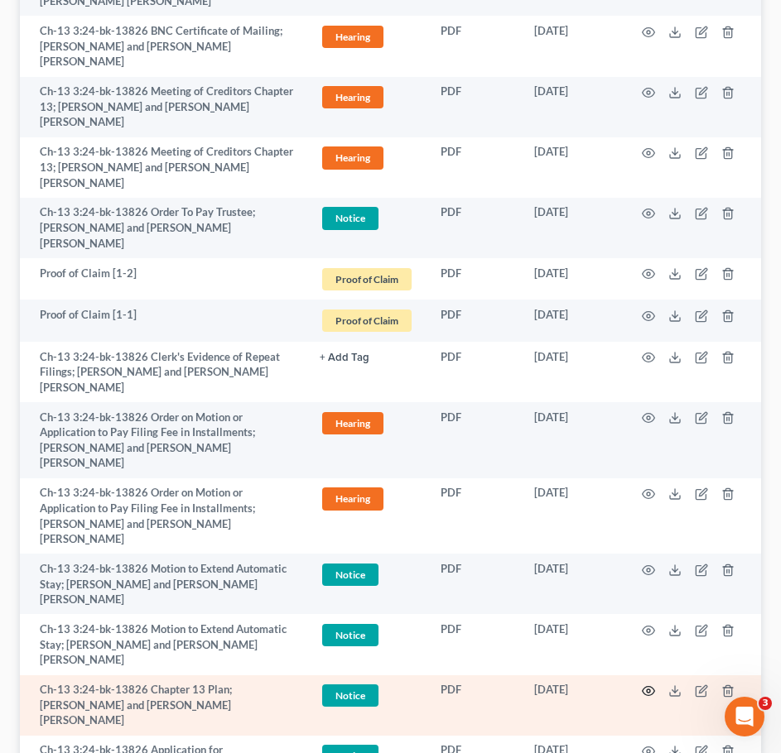
click at [649, 685] on icon "button" at bounding box center [648, 691] width 13 height 13
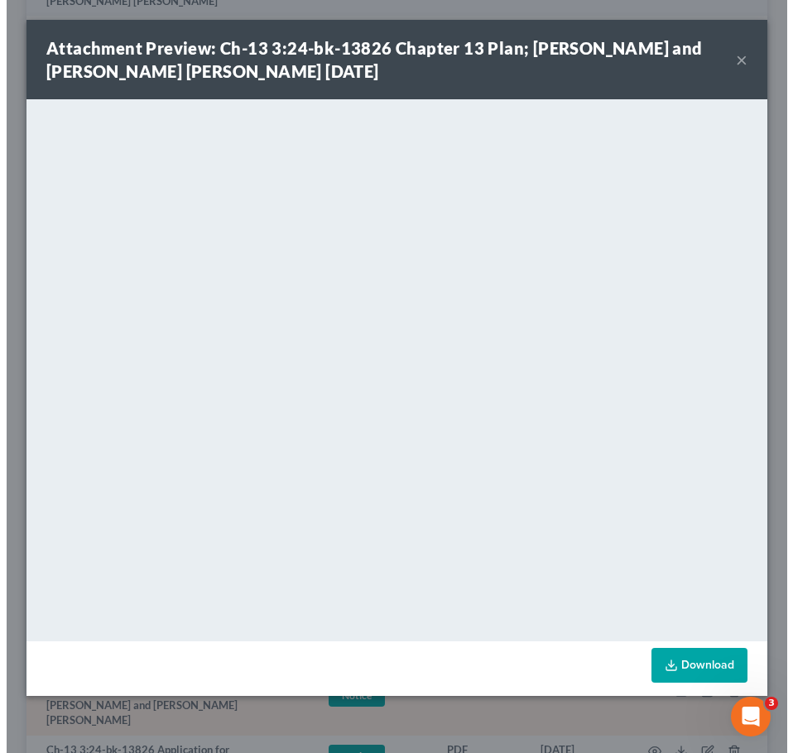
scroll to position [2786, 0]
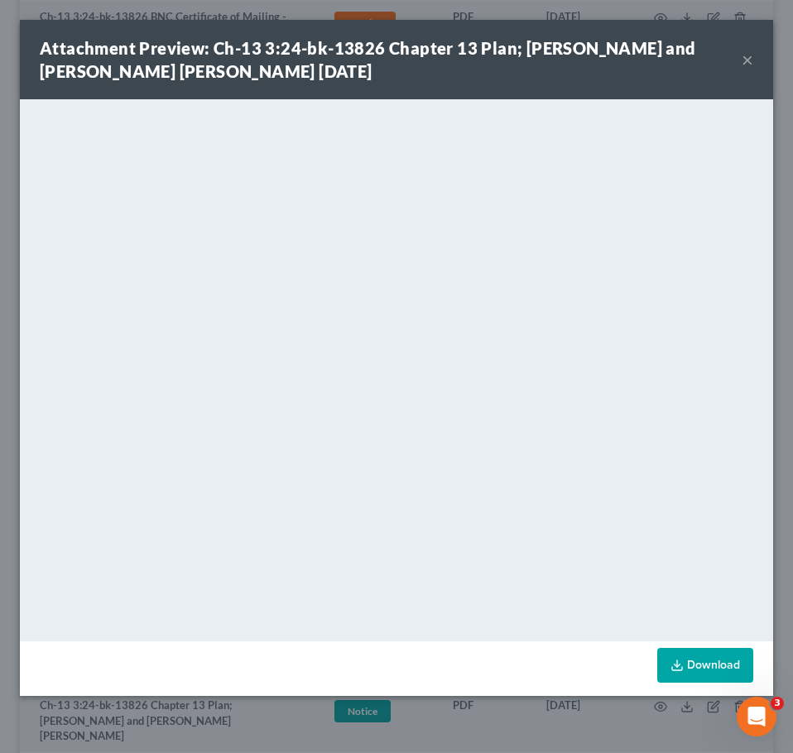
click at [748, 61] on button "×" at bounding box center [748, 60] width 12 height 20
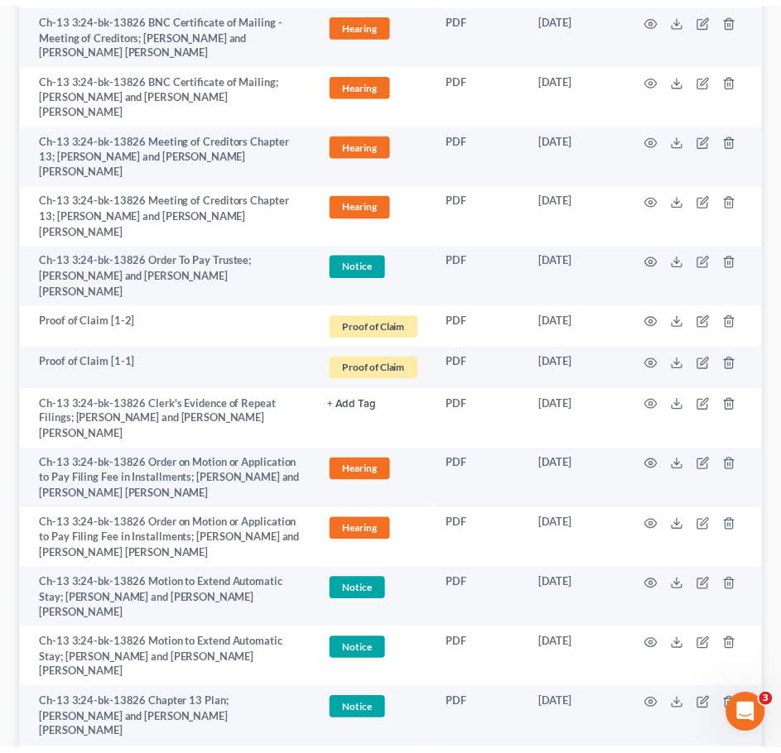
scroll to position [2832, 0]
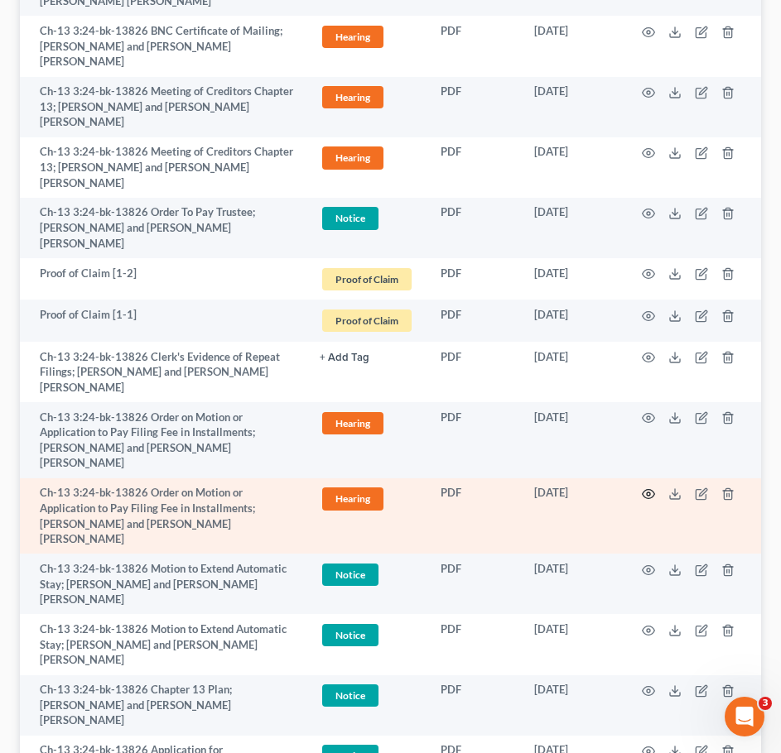
click at [642, 488] on icon "button" at bounding box center [648, 494] width 13 height 13
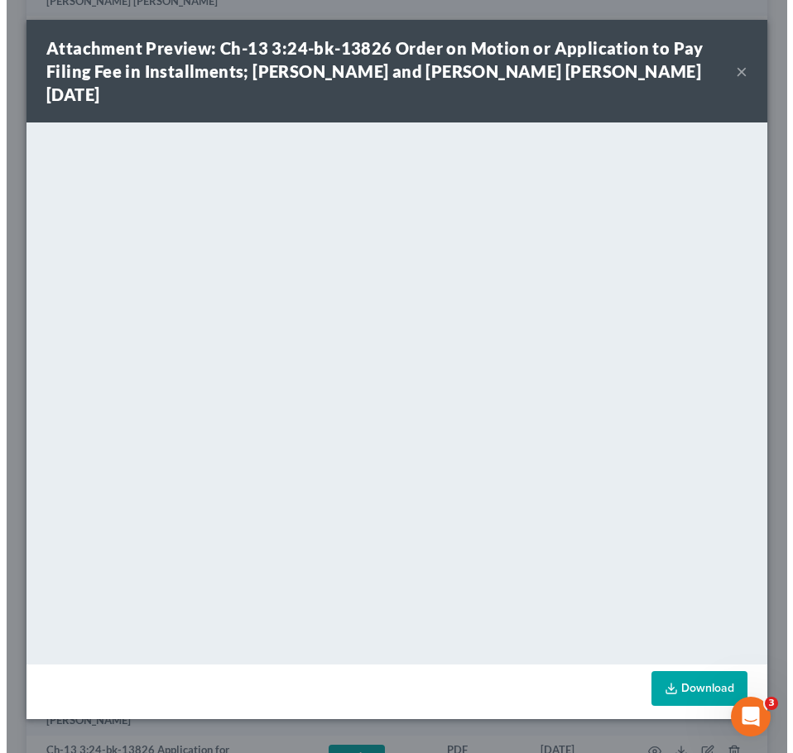
scroll to position [2786, 0]
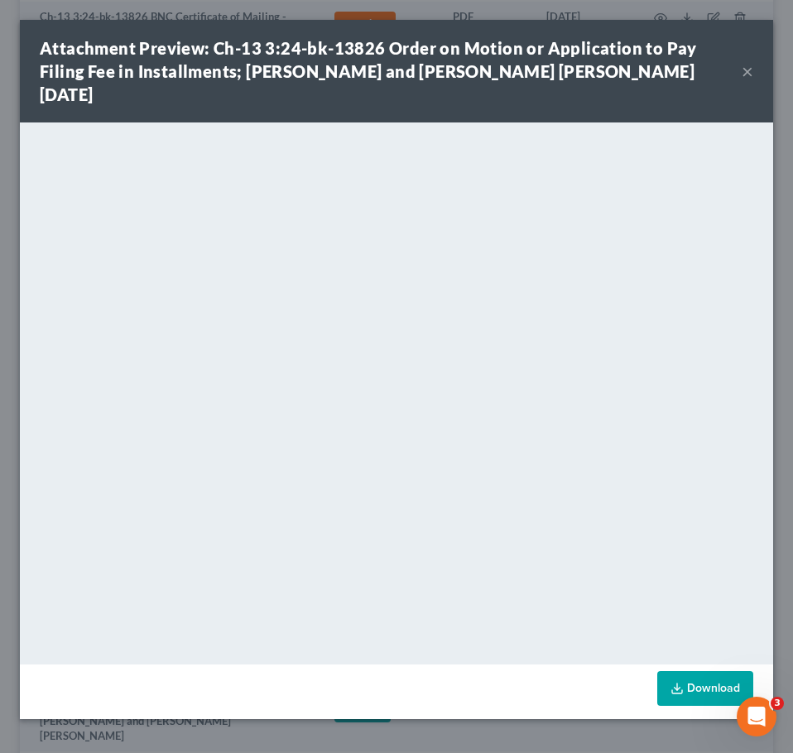
click at [746, 63] on button "×" at bounding box center [748, 71] width 12 height 20
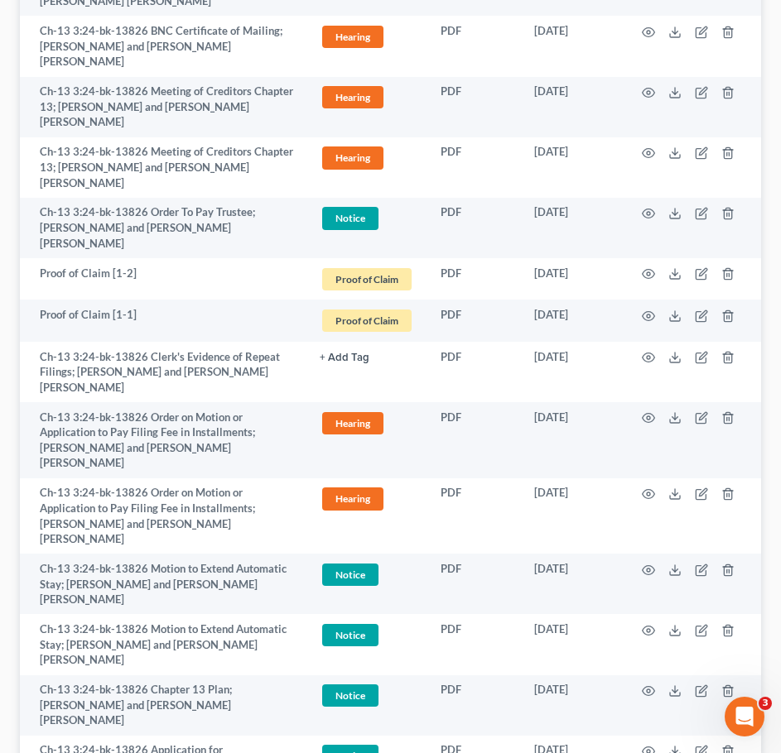
scroll to position [2647, 0]
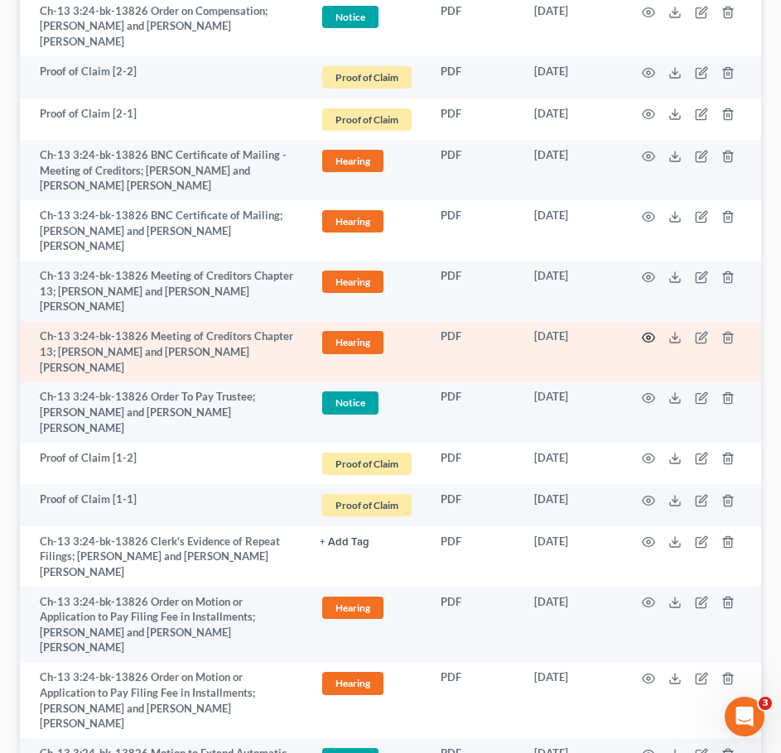
click at [644, 331] on icon "button" at bounding box center [648, 337] width 13 height 13
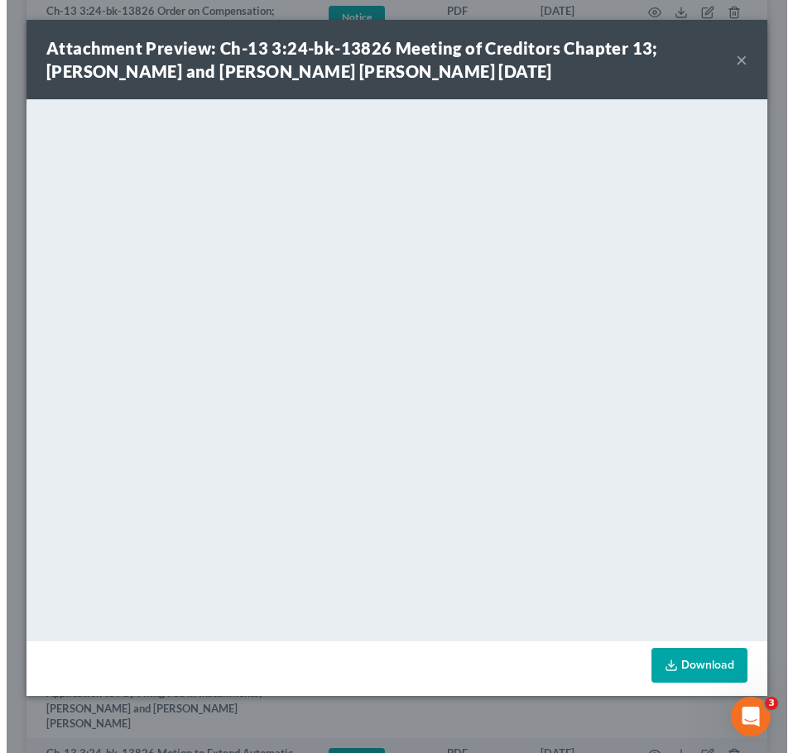
scroll to position [2601, 0]
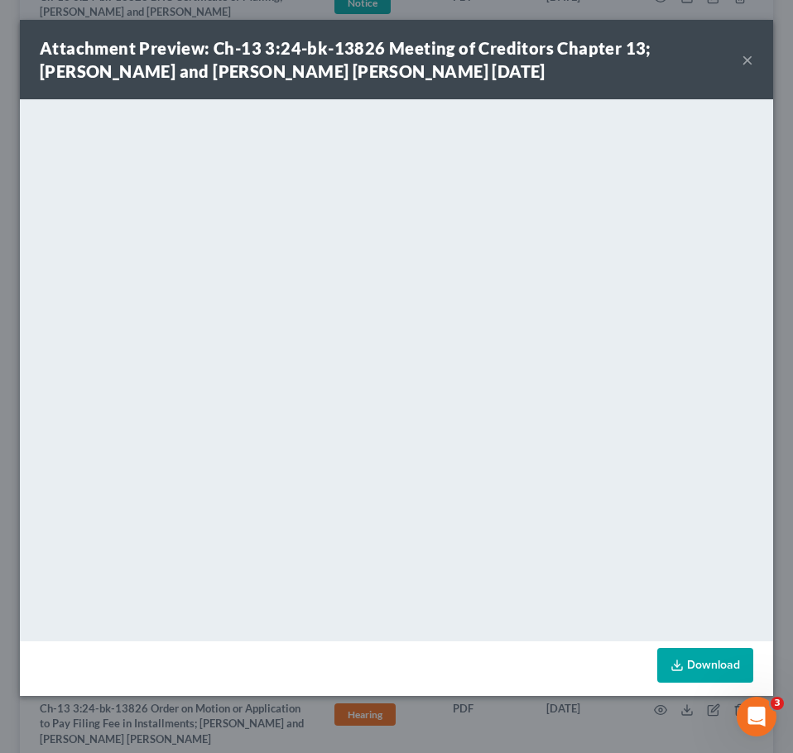
click at [753, 62] on div "Attachment Preview: Ch-13 3:24-bk-13826 Meeting of Creditors Chapter 13; Gregor…" at bounding box center [396, 59] width 753 height 79
click at [732, 52] on div "Attachment Preview: Ch-13 3:24-bk-13826 Meeting of Creditors Chapter 13; Gregor…" at bounding box center [391, 59] width 702 height 46
click at [747, 58] on button "×" at bounding box center [748, 60] width 12 height 20
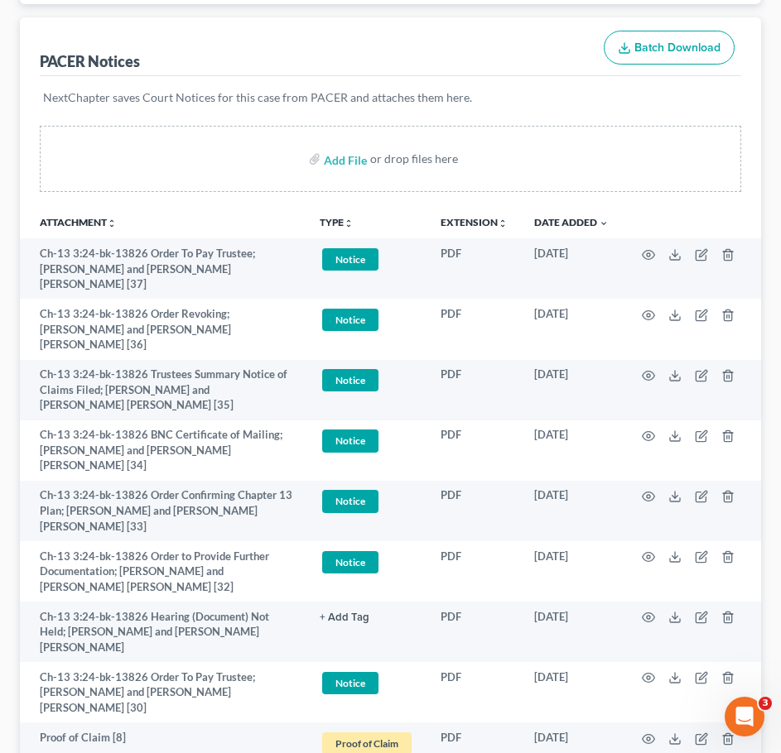
scroll to position [0, 0]
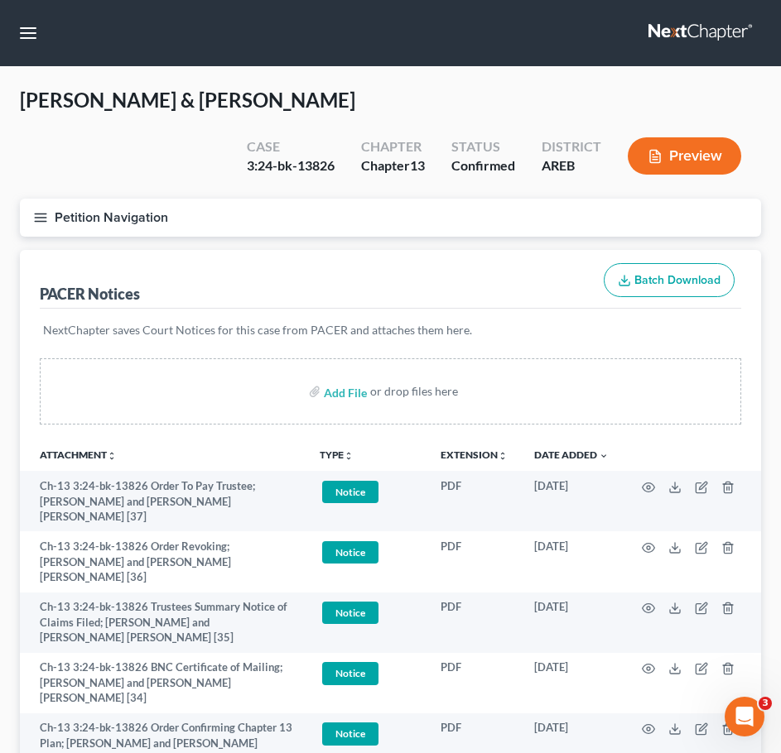
click at [38, 219] on icon "button" at bounding box center [40, 217] width 15 height 15
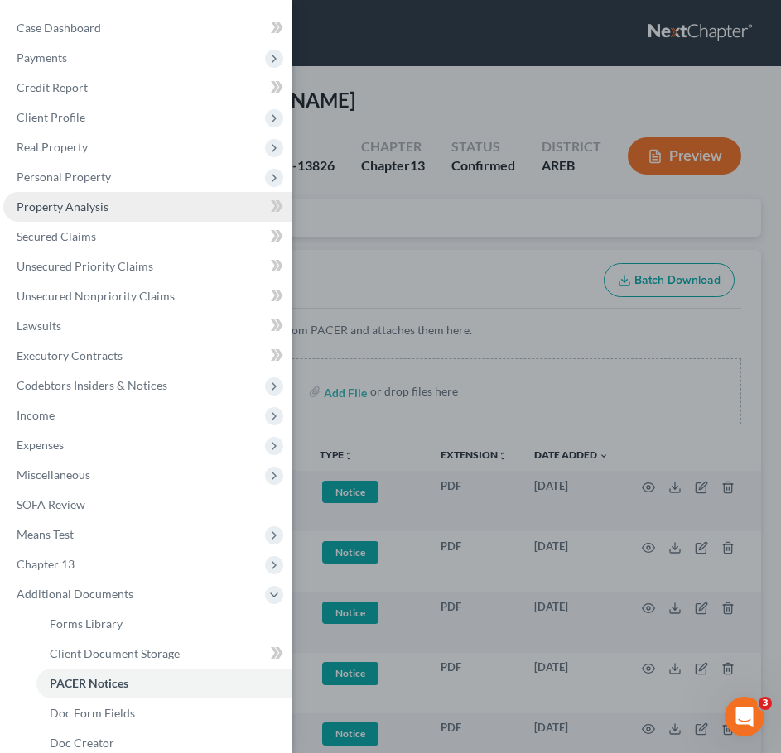
click at [115, 201] on link "Property Analysis" at bounding box center [147, 207] width 288 height 30
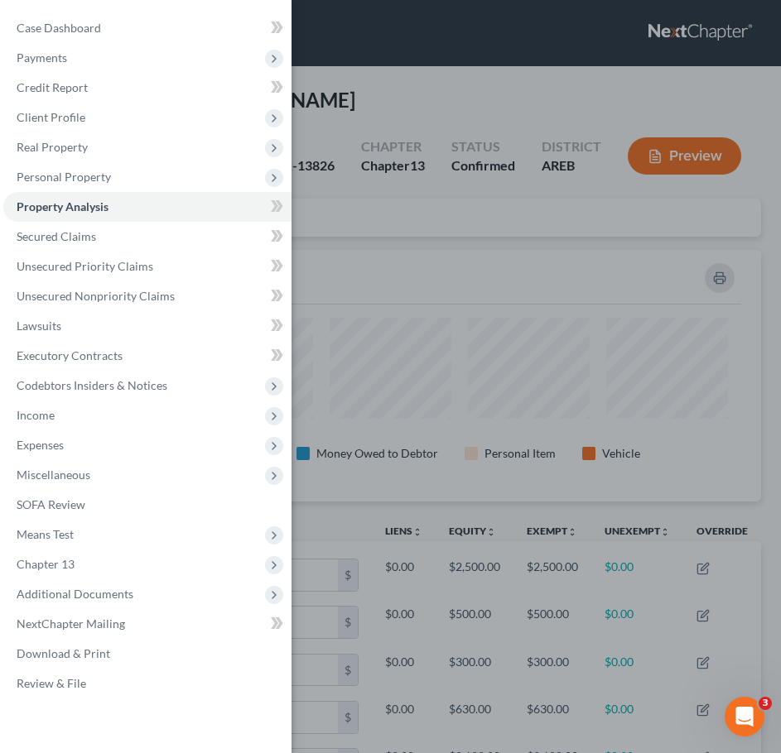
scroll to position [252, 741]
click at [501, 270] on div "Case Dashboard Payments Invoices Payments Payments Credit Report Client Profile" at bounding box center [390, 376] width 781 height 753
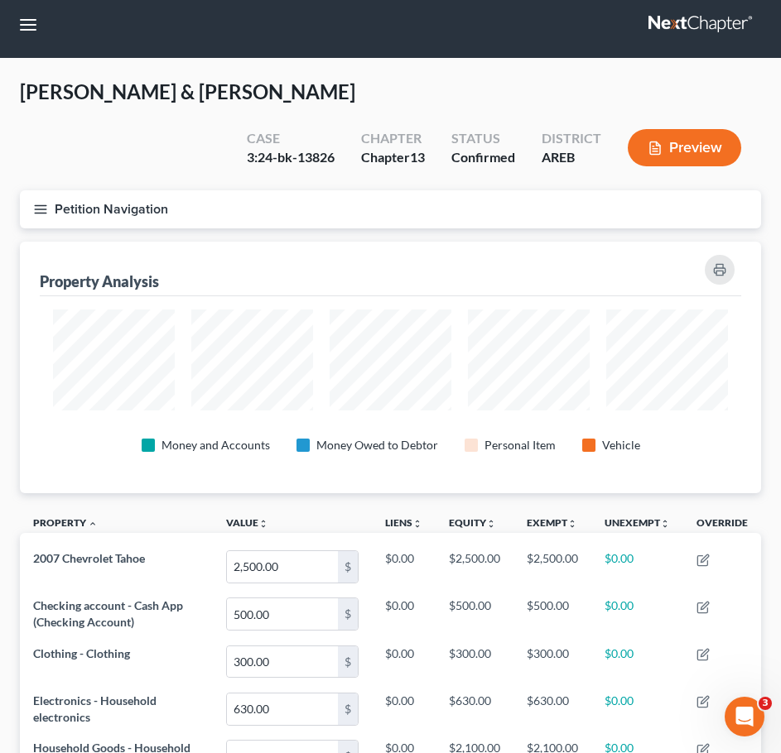
scroll to position [0, 0]
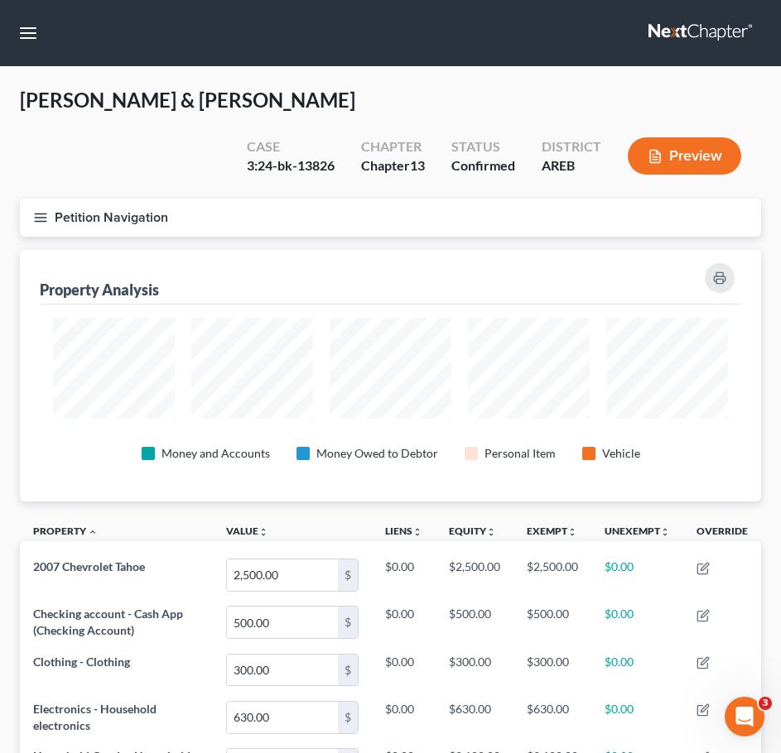
click at [31, 209] on button "Petition Navigation" at bounding box center [390, 218] width 741 height 38
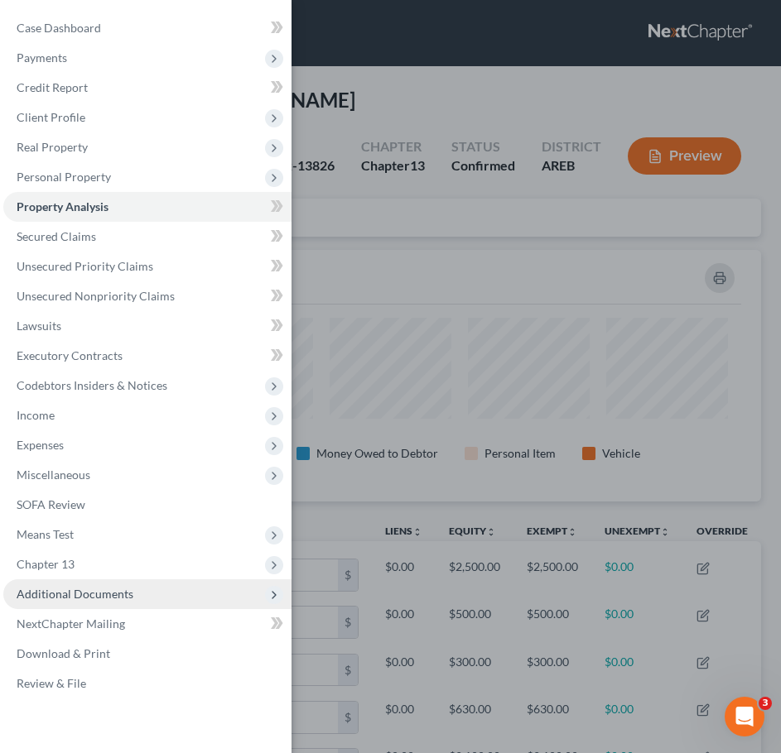
click at [125, 588] on span "Additional Documents" at bounding box center [75, 594] width 117 height 14
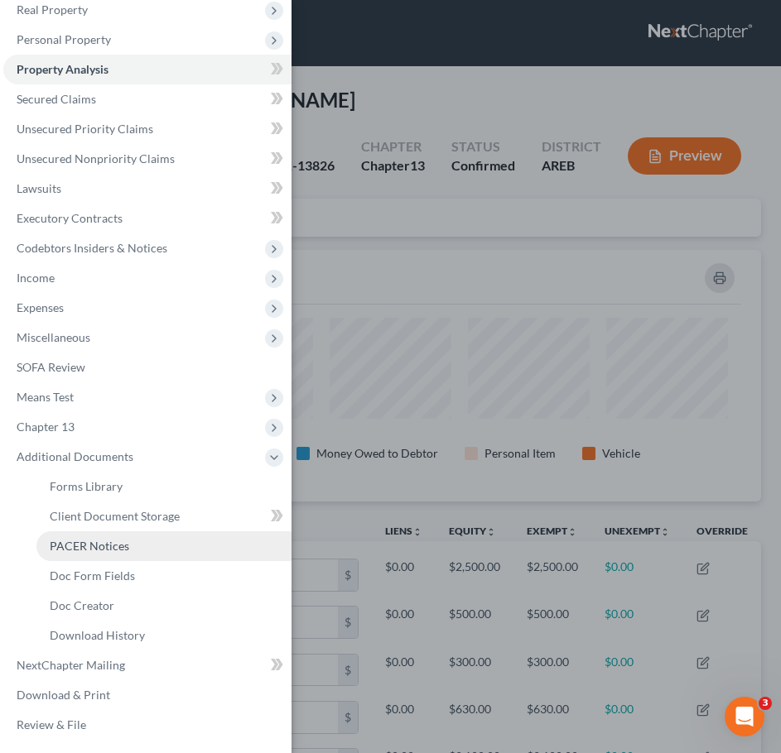
click at [78, 534] on link "PACER Notices" at bounding box center [163, 546] width 255 height 30
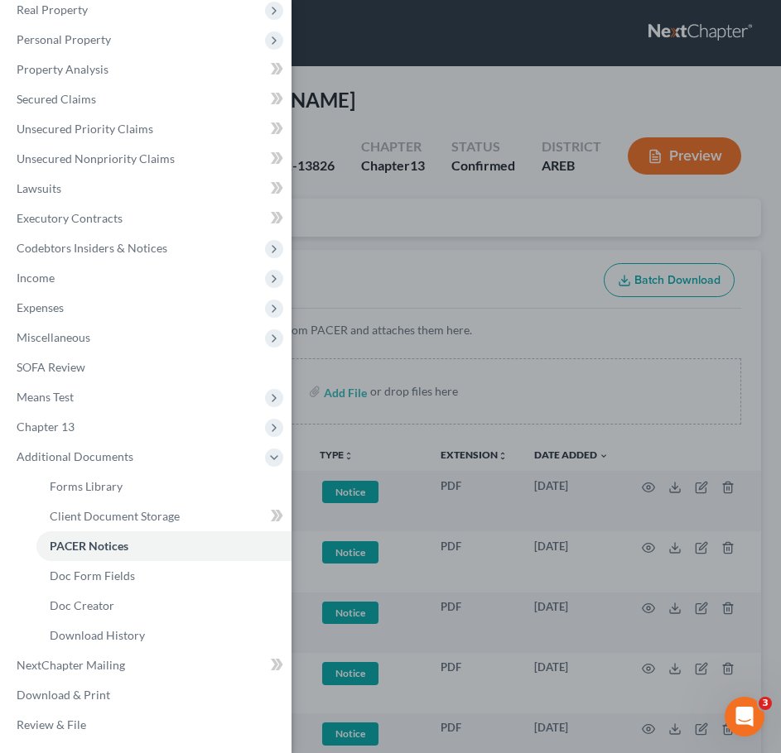
click at [520, 237] on div "Case Dashboard Payments Invoices Payments Payments Credit Report Client Profile" at bounding box center [390, 376] width 781 height 753
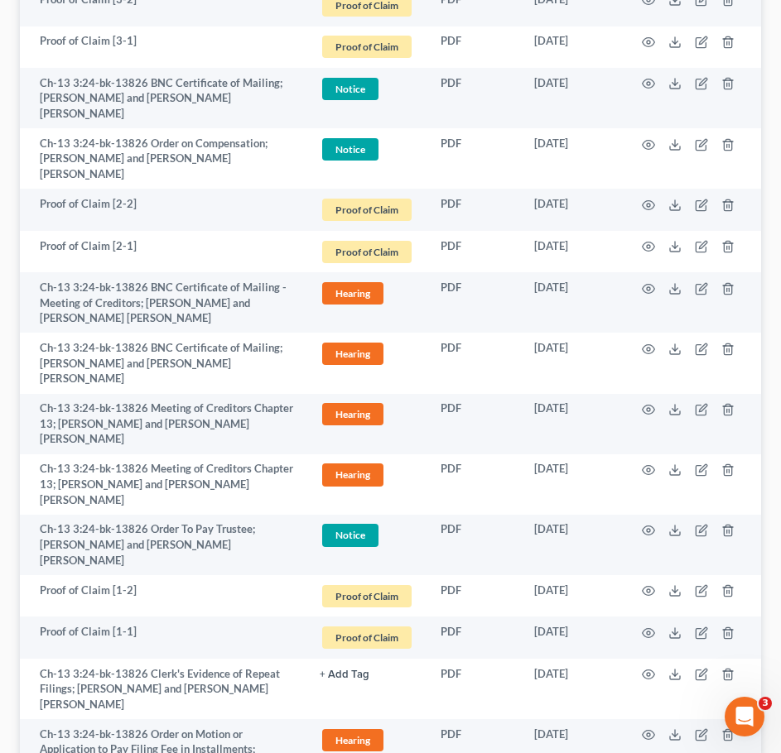
scroll to position [2832, 0]
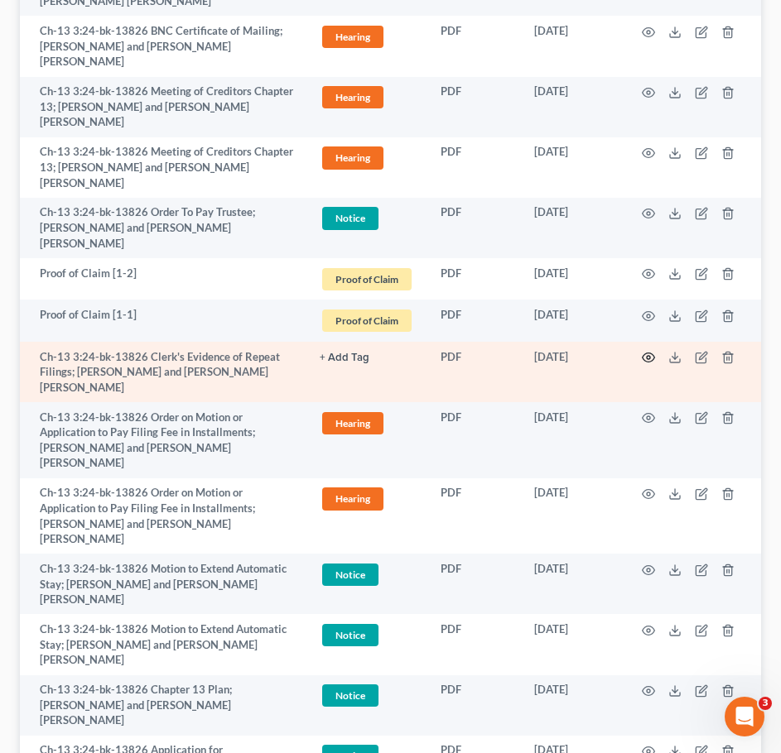
click at [650, 351] on icon "button" at bounding box center [648, 357] width 13 height 13
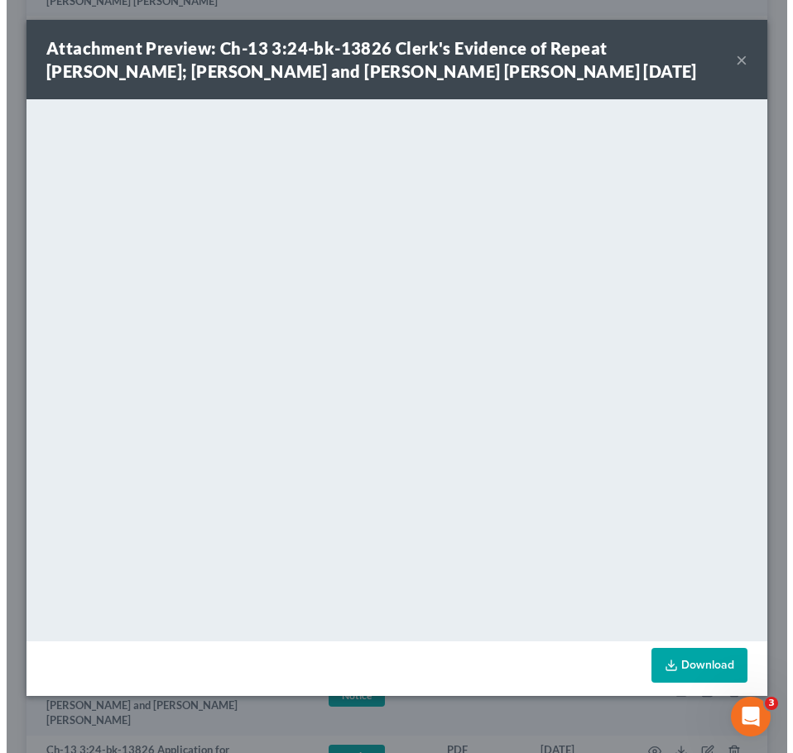
scroll to position [2786, 0]
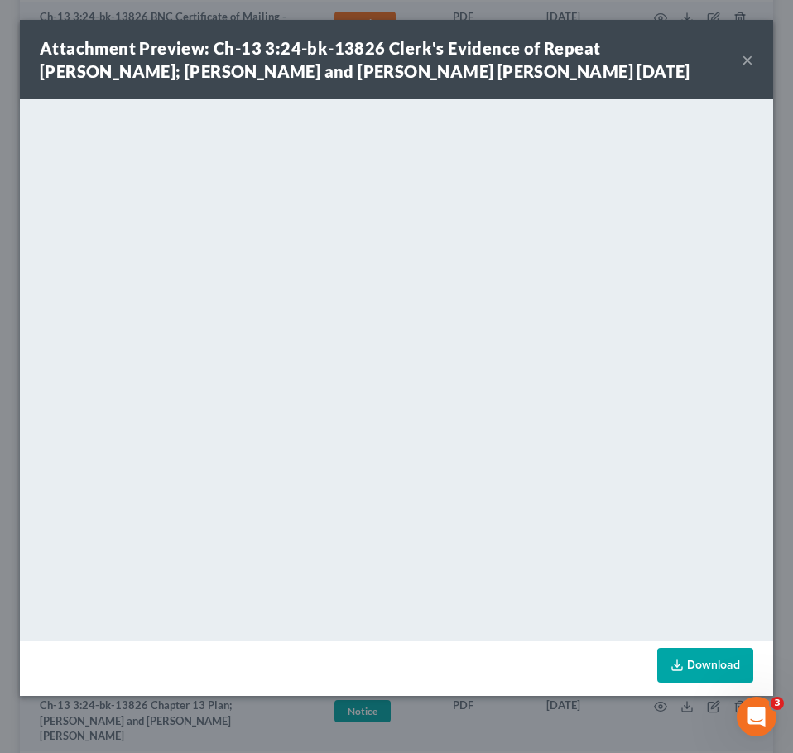
click at [748, 50] on button "×" at bounding box center [748, 60] width 12 height 20
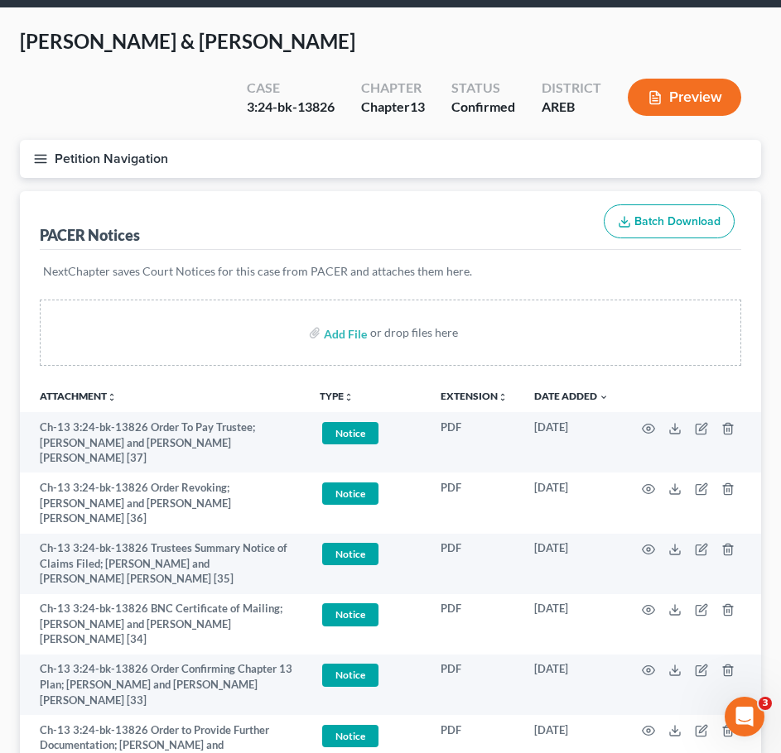
scroll to position [0, 0]
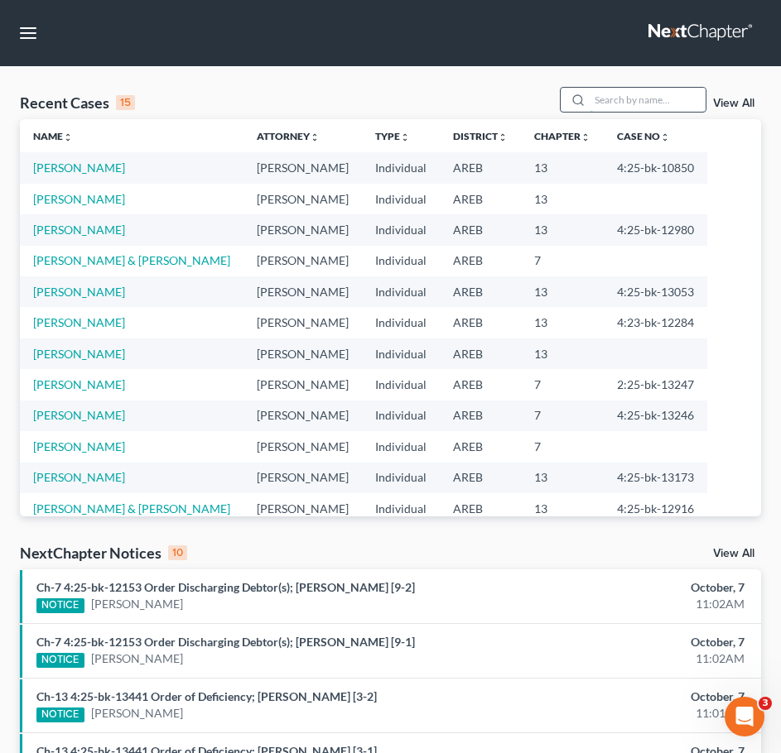
click at [675, 97] on input "search" at bounding box center [647, 100] width 116 height 24
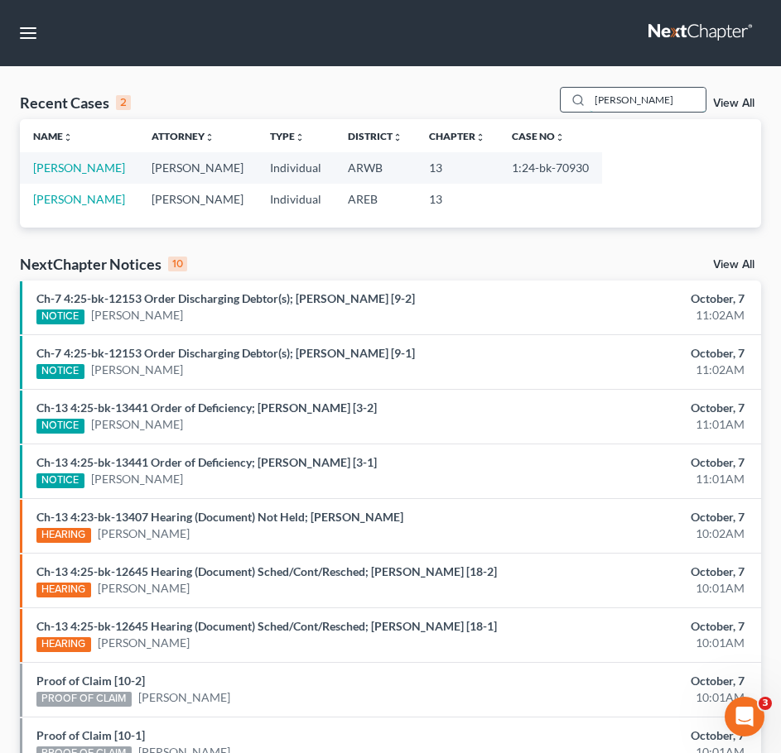
click at [656, 103] on input "belin" at bounding box center [647, 100] width 116 height 24
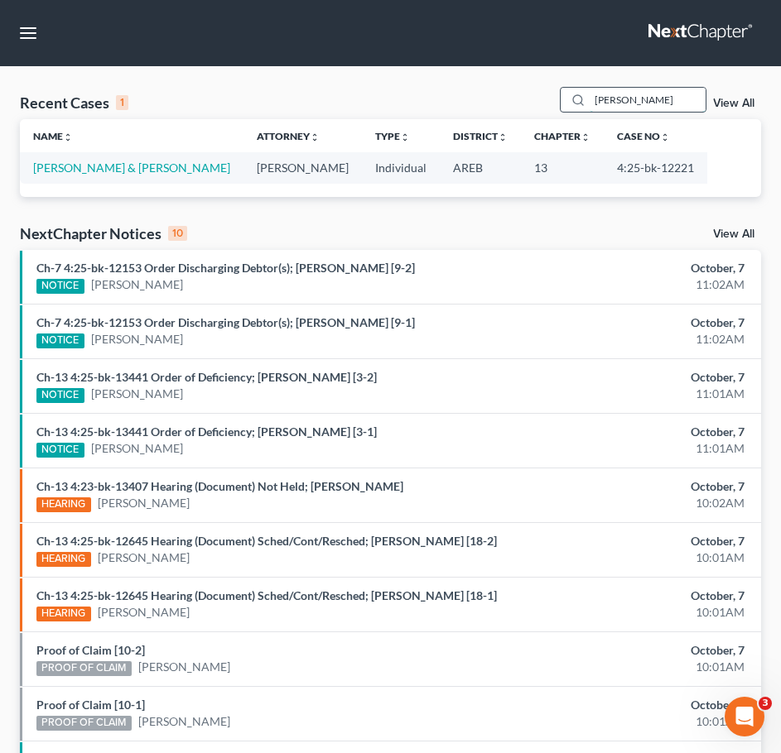
click at [658, 90] on input "gieck" at bounding box center [647, 100] width 116 height 24
type input "kistner"
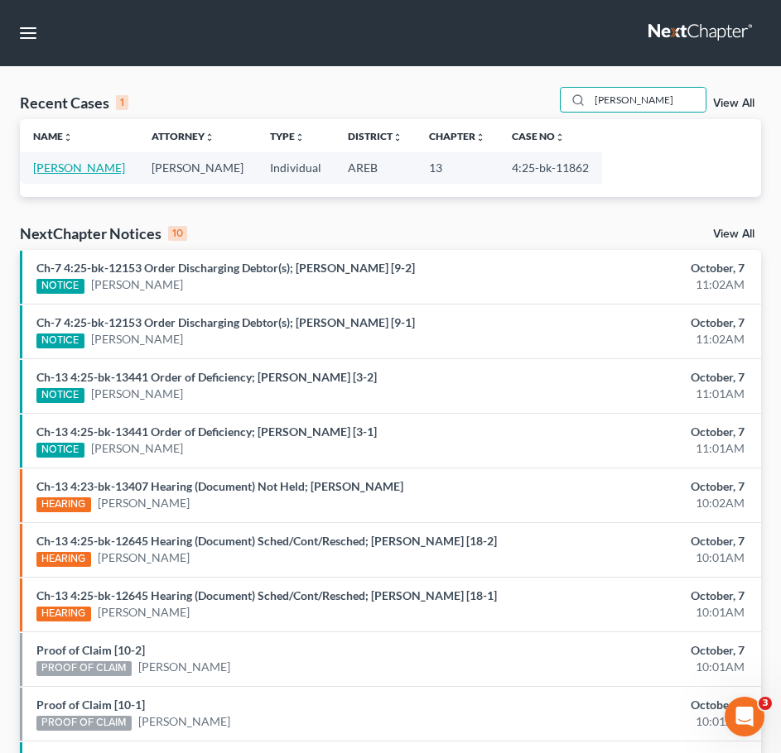
click at [65, 163] on link "Kistner, Sabrina" at bounding box center [79, 168] width 92 height 14
select select "6"
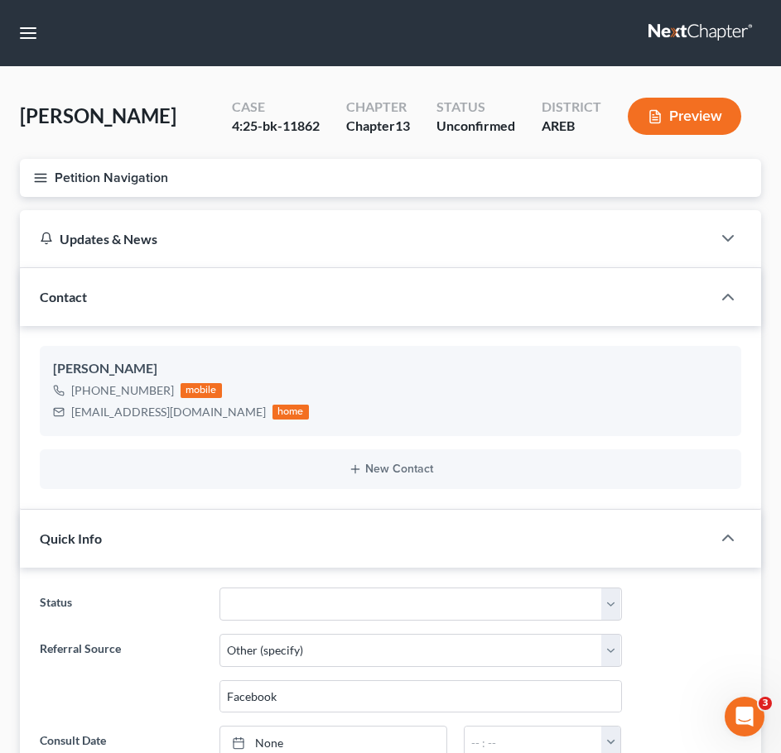
click at [36, 176] on icon "button" at bounding box center [40, 178] width 15 height 15
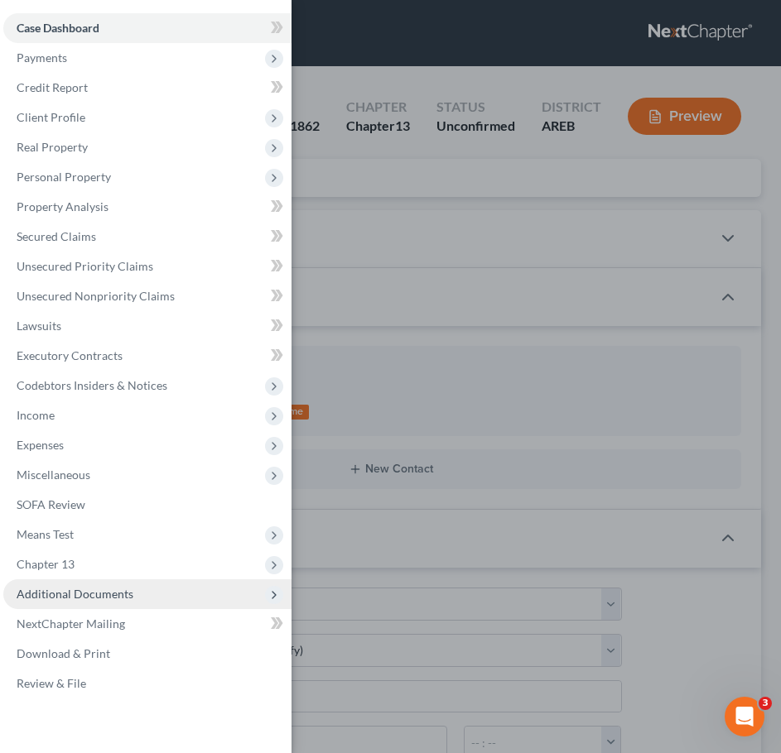
click at [130, 606] on span "Additional Documents" at bounding box center [147, 595] width 288 height 30
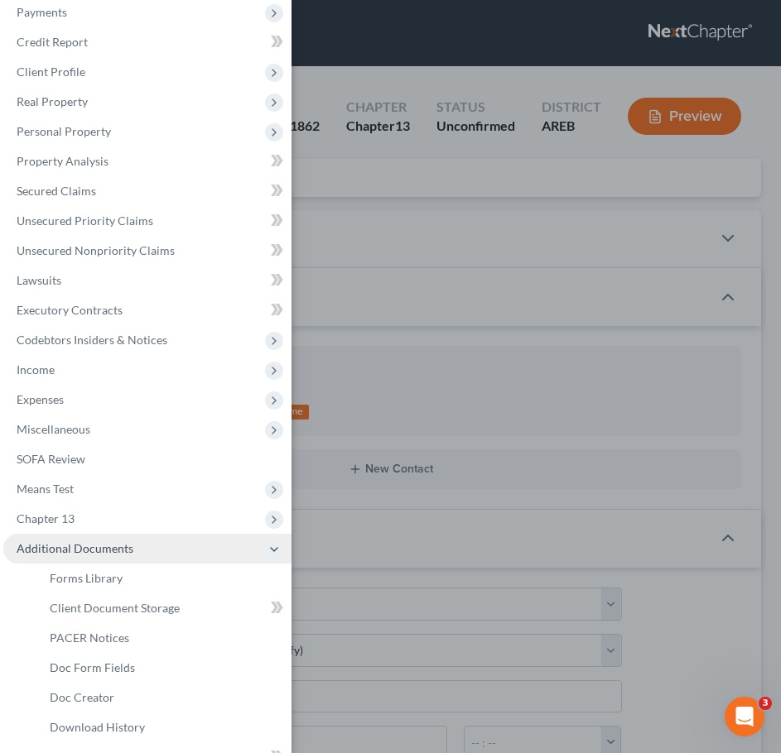
scroll to position [47, 0]
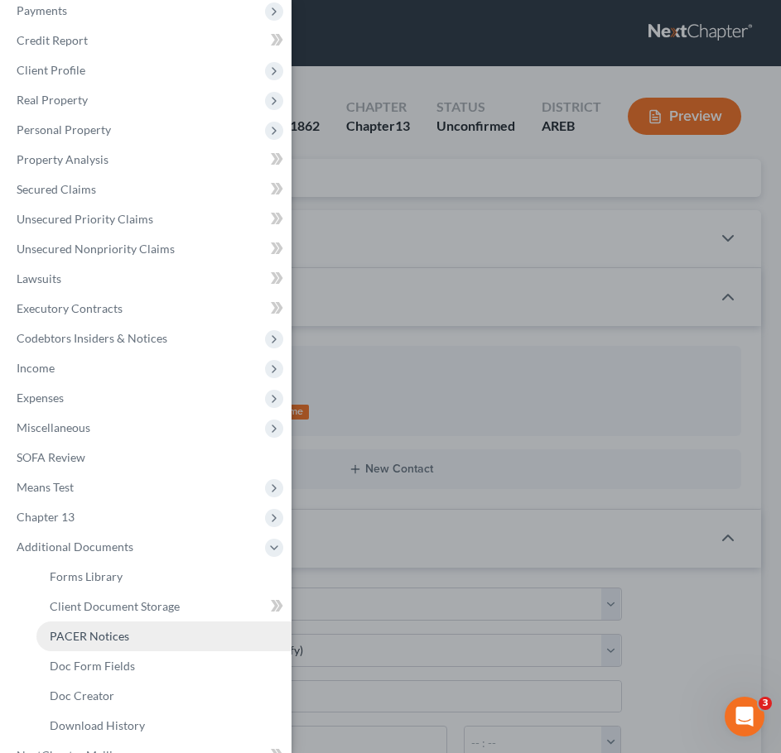
click at [84, 630] on span "PACER Notices" at bounding box center [89, 636] width 79 height 14
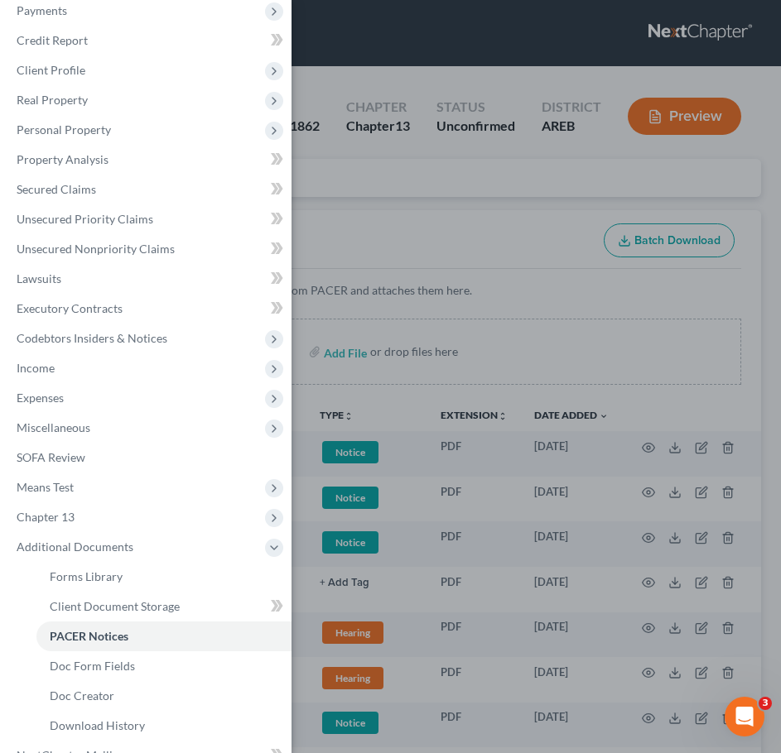
click at [384, 219] on div "Case Dashboard Payments Invoices Payments Payments Credit Report Client Profile" at bounding box center [390, 376] width 781 height 753
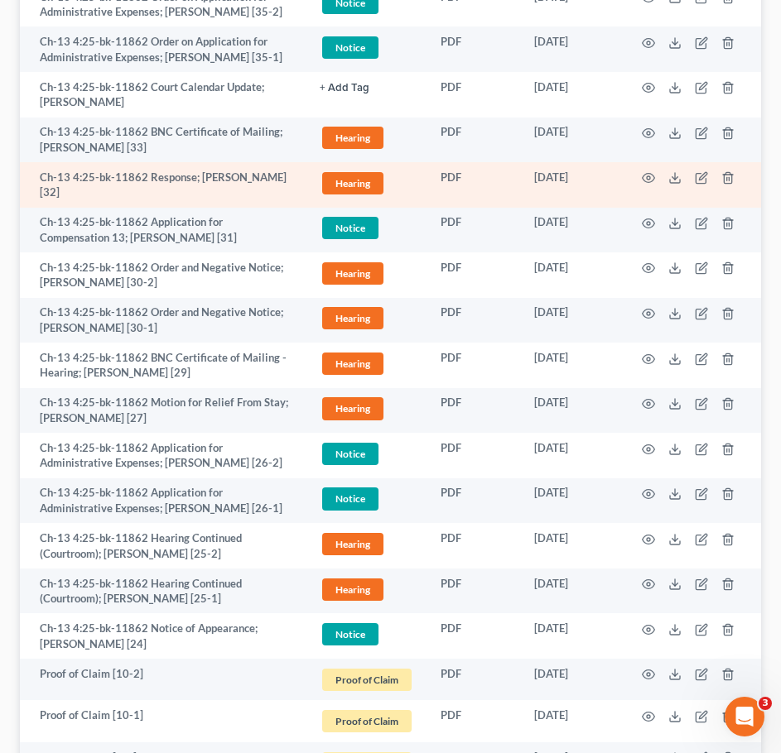
scroll to position [496, 0]
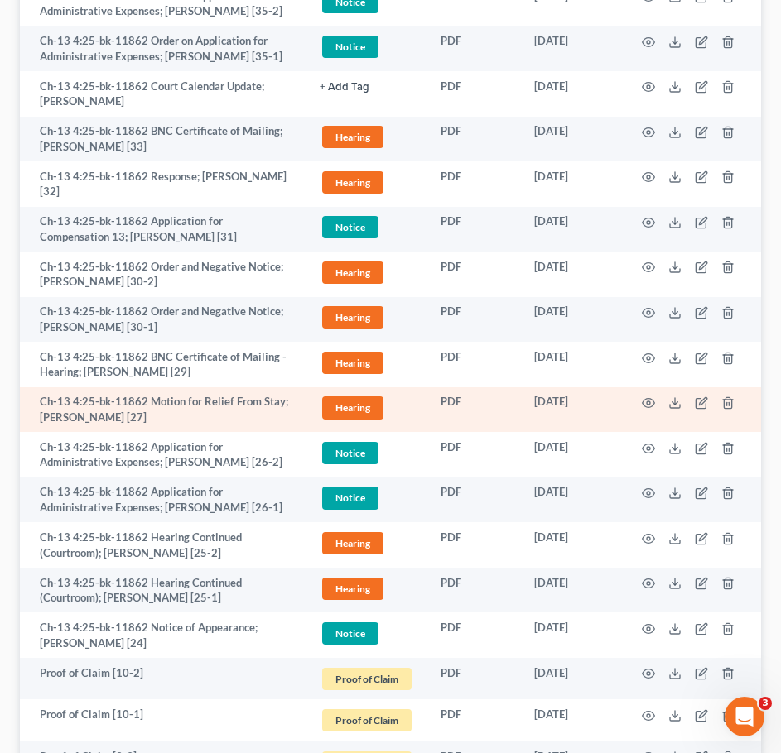
click at [641, 402] on td at bounding box center [691, 410] width 139 height 46
click at [649, 403] on icon "button" at bounding box center [648, 403] width 13 height 13
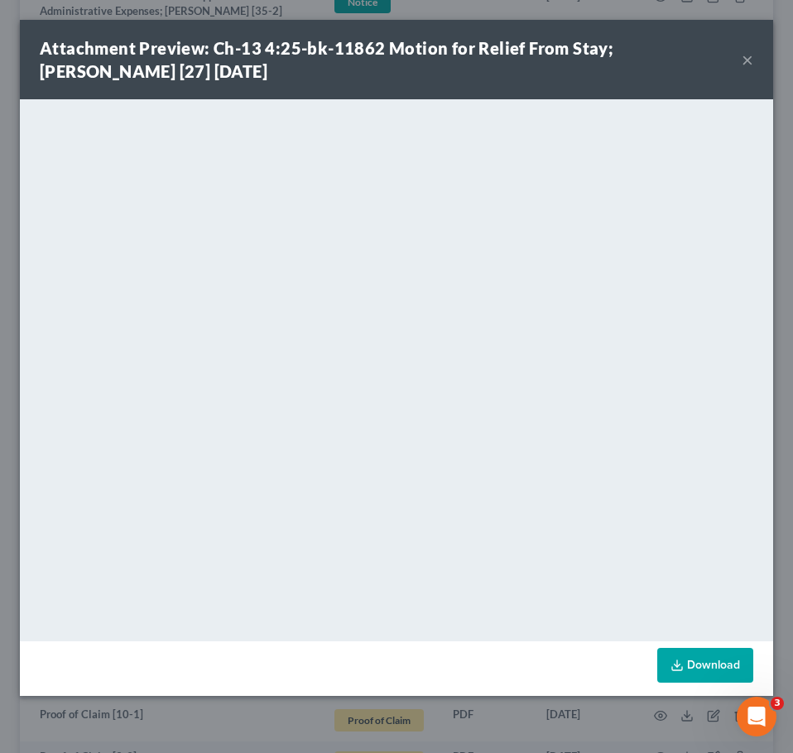
click at [745, 61] on button "×" at bounding box center [748, 60] width 12 height 20
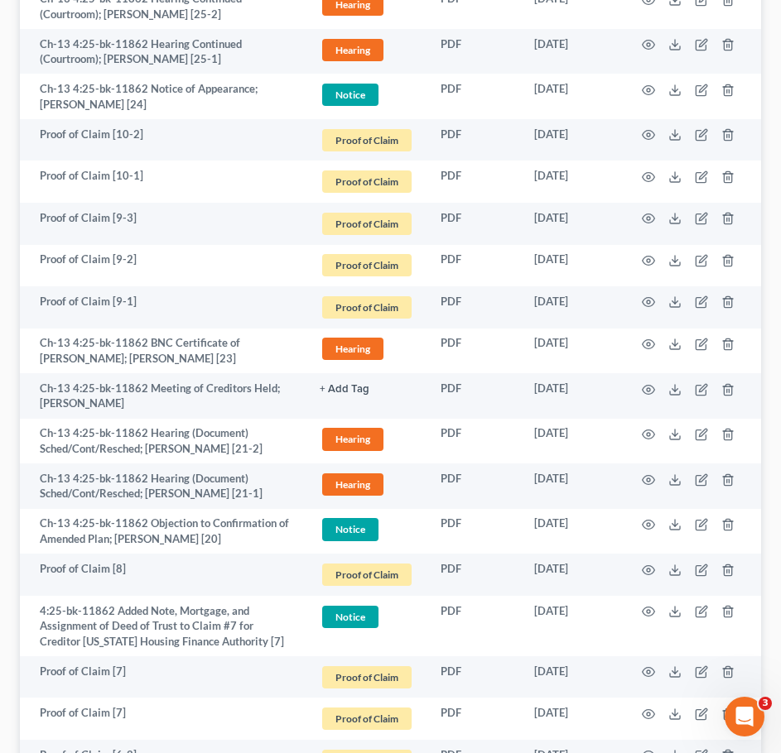
scroll to position [1073, 0]
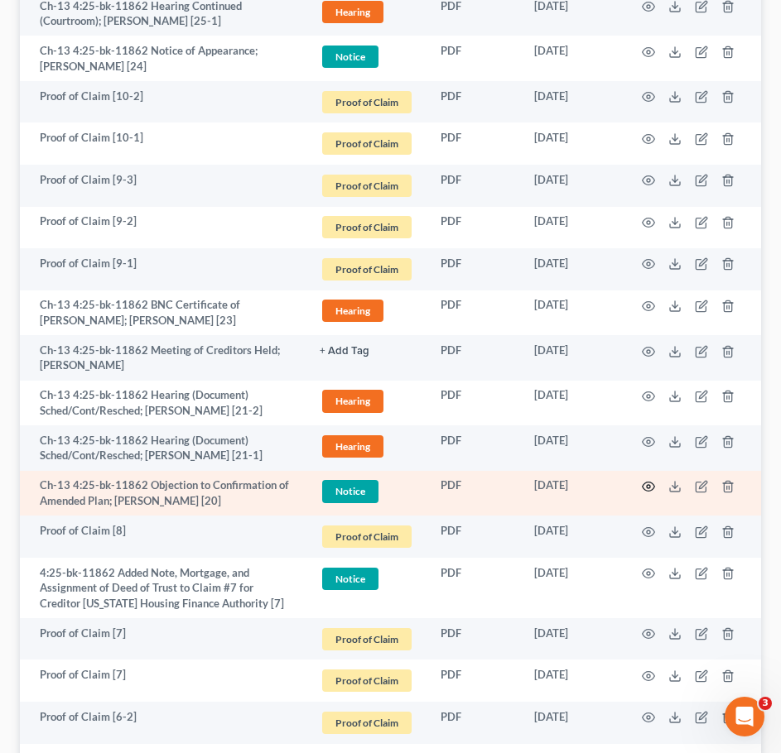
click at [647, 493] on icon "button" at bounding box center [648, 486] width 13 height 13
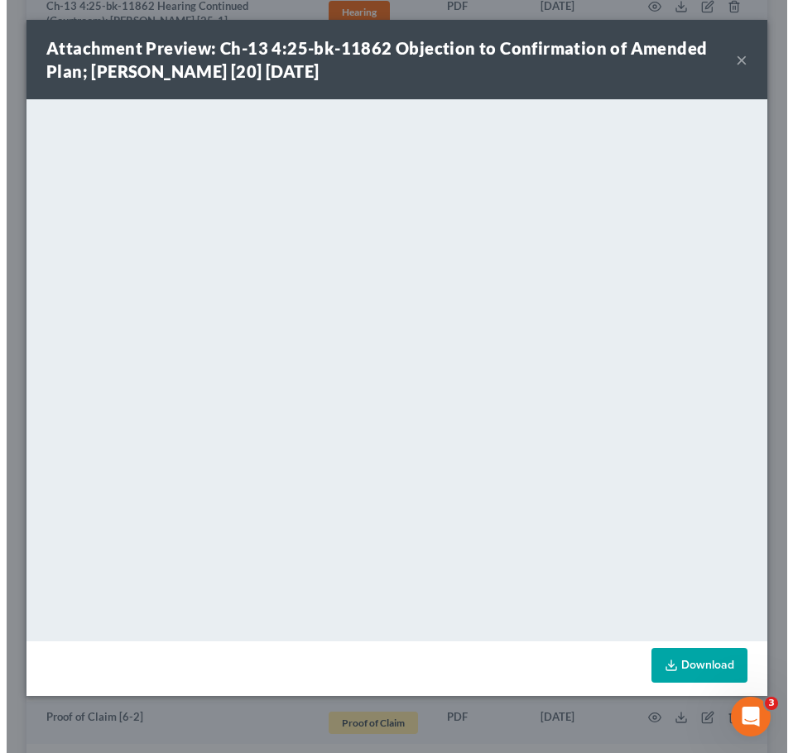
scroll to position [1070, 0]
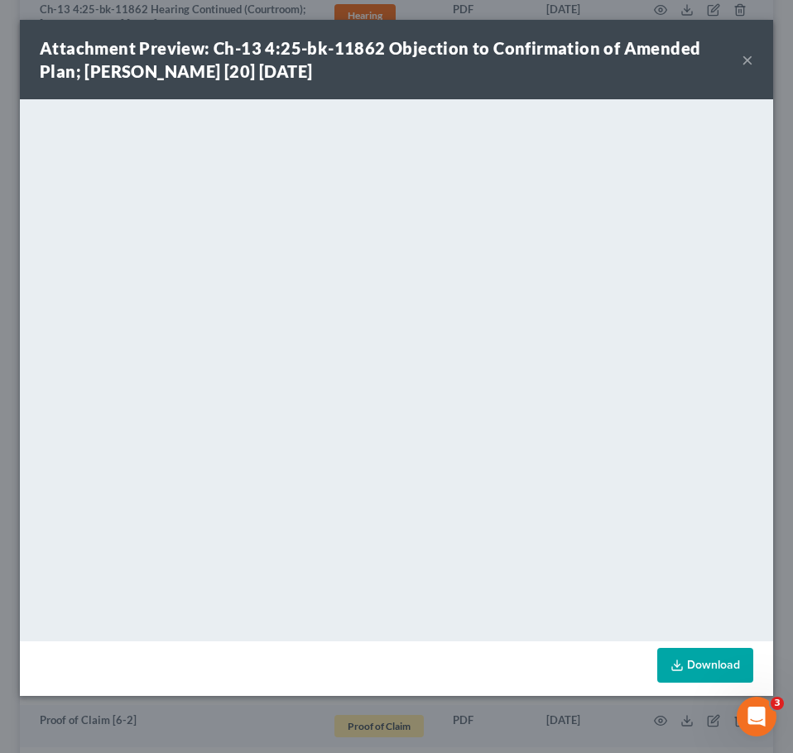
click at [754, 54] on div "Attachment Preview: Ch-13 4:25-bk-11862 Objection to Confirmation of Amended Pl…" at bounding box center [396, 59] width 753 height 79
click at [733, 58] on div "Attachment Preview: Ch-13 4:25-bk-11862 Objection to Confirmation of Amended Pl…" at bounding box center [391, 59] width 702 height 46
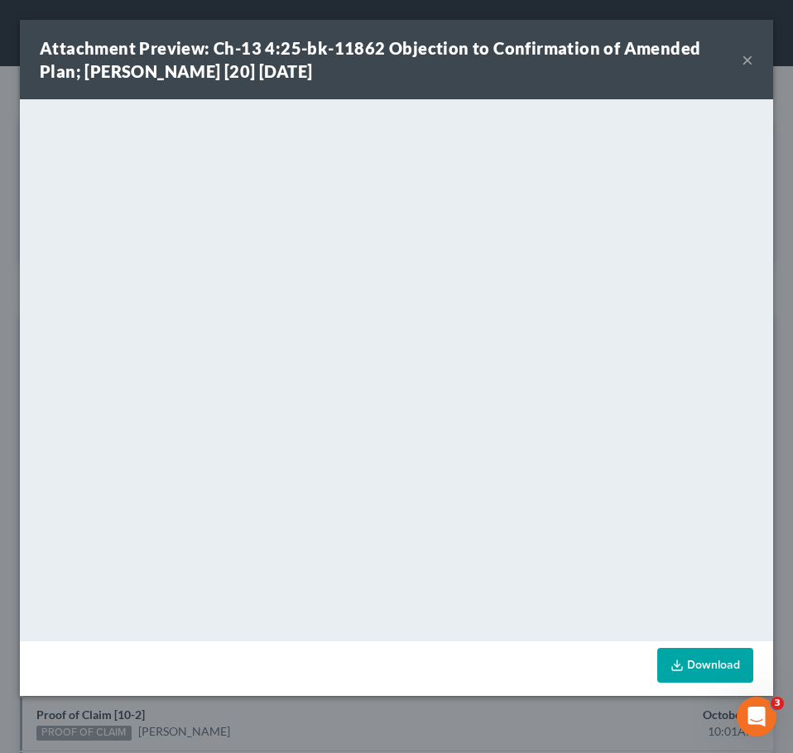
click at [743, 65] on button "×" at bounding box center [748, 60] width 12 height 20
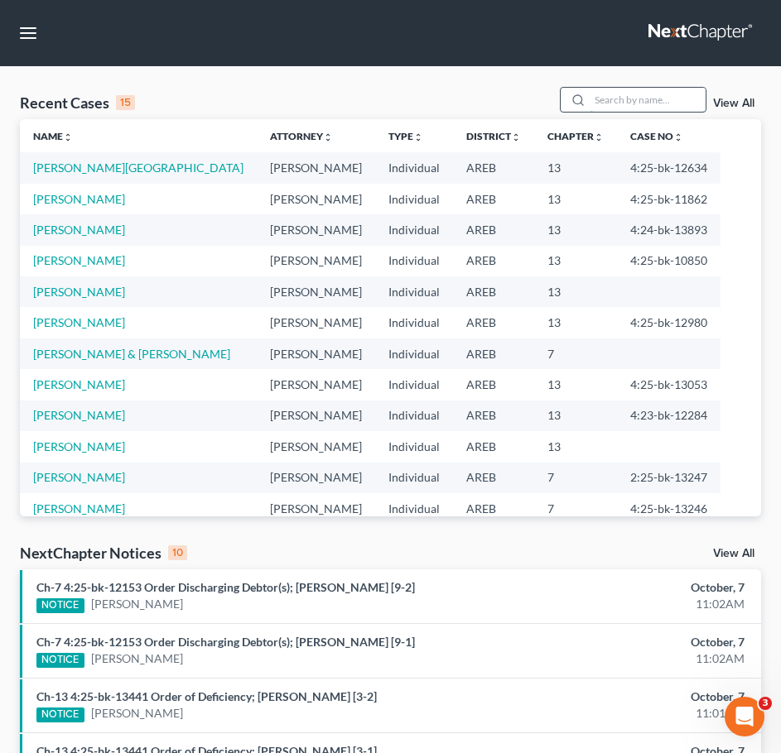
click at [662, 106] on input "search" at bounding box center [647, 100] width 116 height 24
type input "belin"
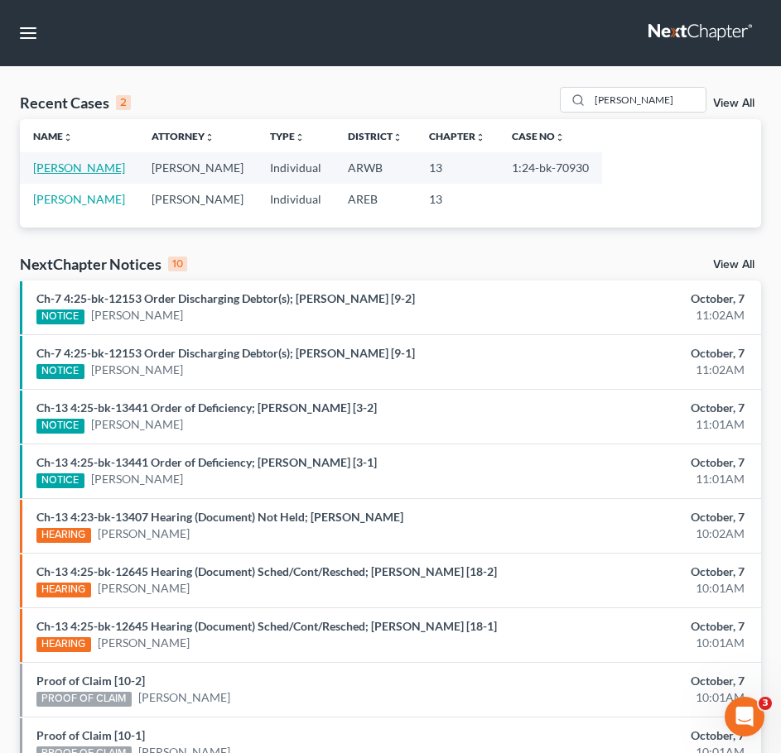
click at [80, 173] on link "[PERSON_NAME]" at bounding box center [79, 168] width 92 height 14
select select "2"
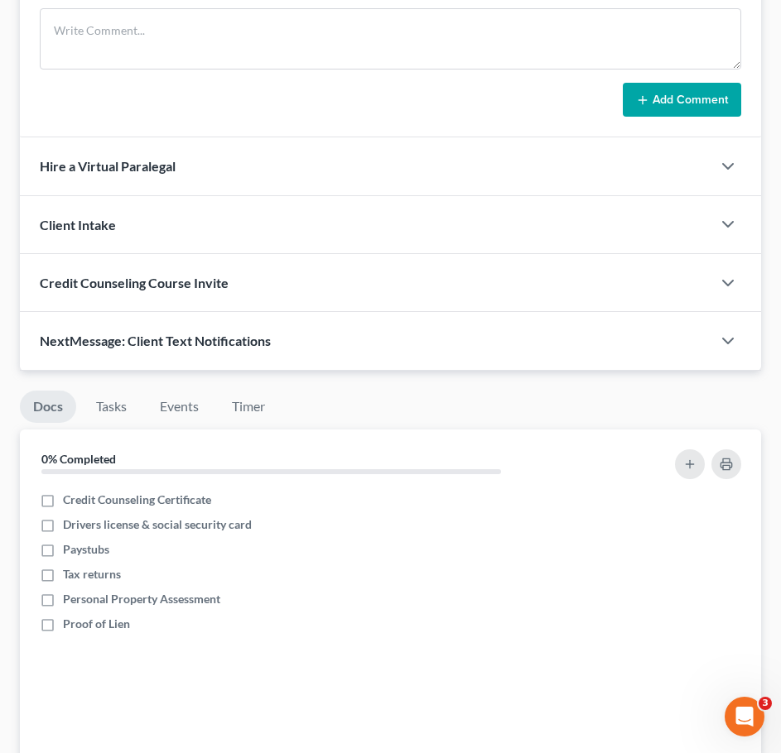
scroll to position [1666, 0]
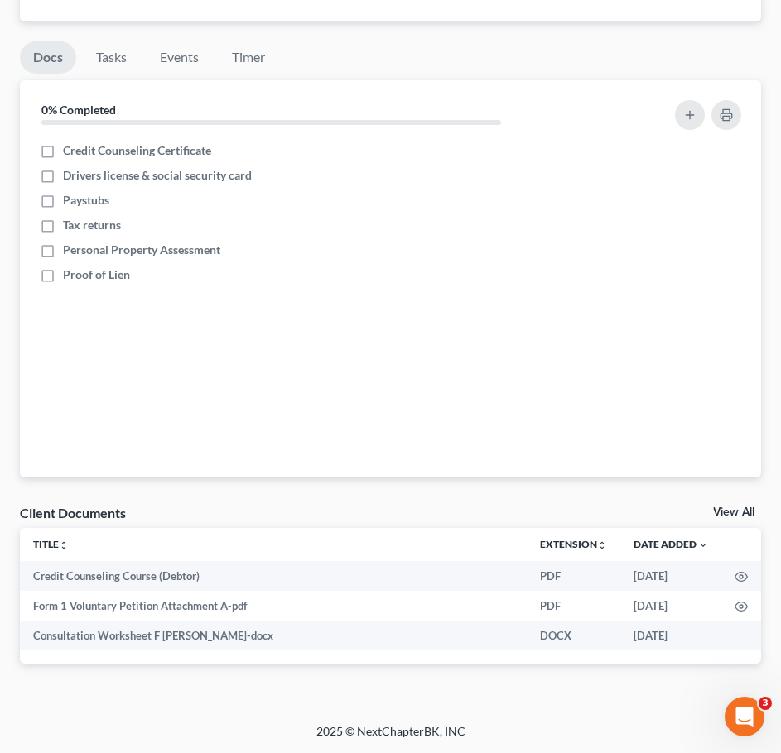
click at [733, 507] on link "View All" at bounding box center [733, 513] width 41 height 12
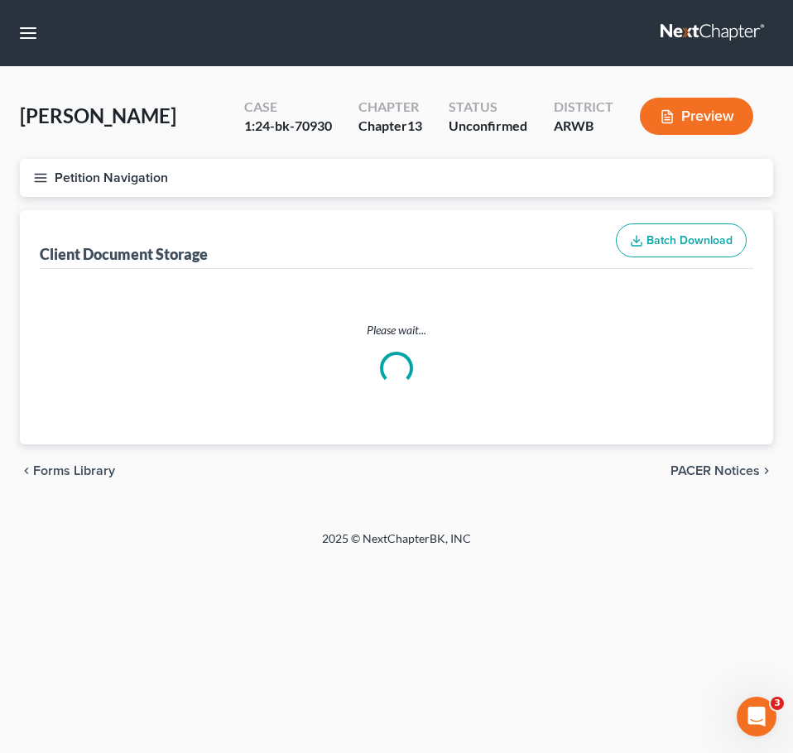
select select "0"
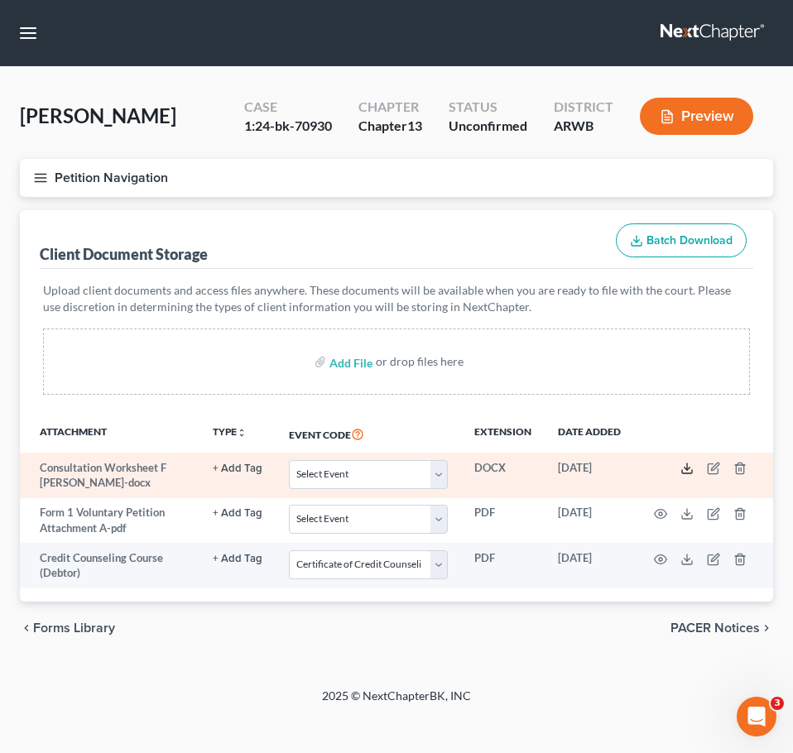
click at [685, 469] on polyline at bounding box center [688, 469] width 6 height 2
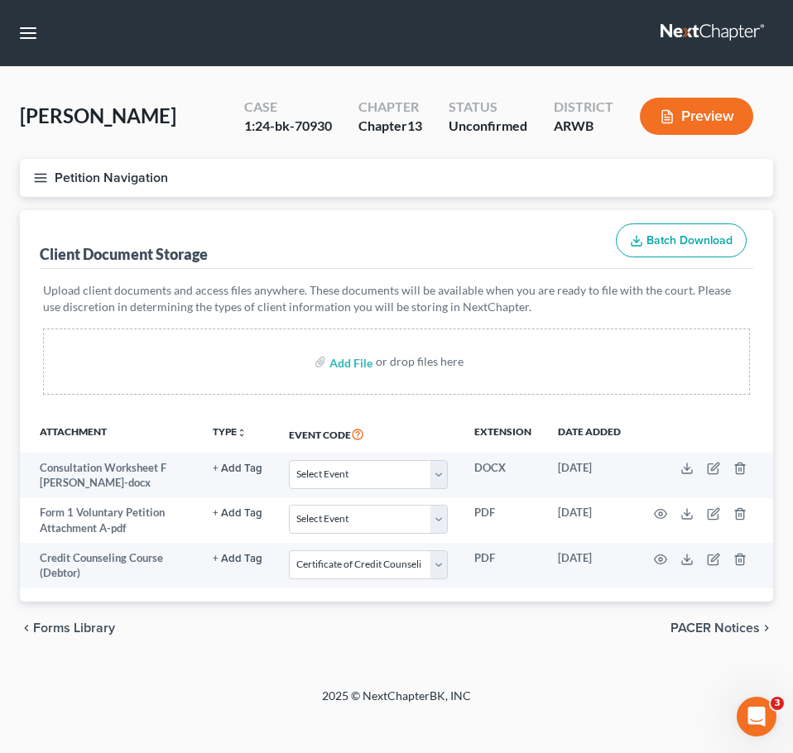
click at [21, 185] on button "Petition Navigation" at bounding box center [396, 178] width 753 height 38
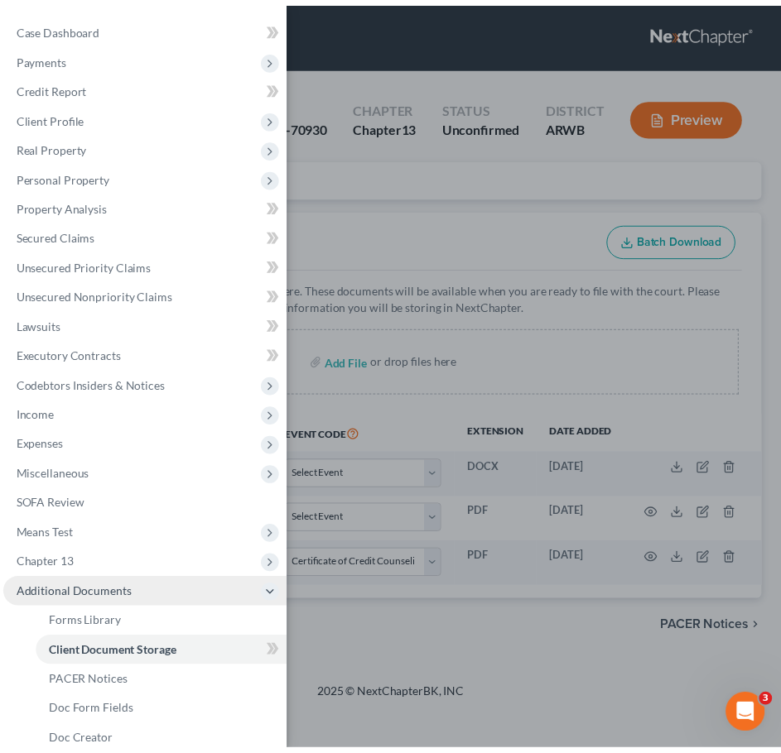
scroll to position [137, 0]
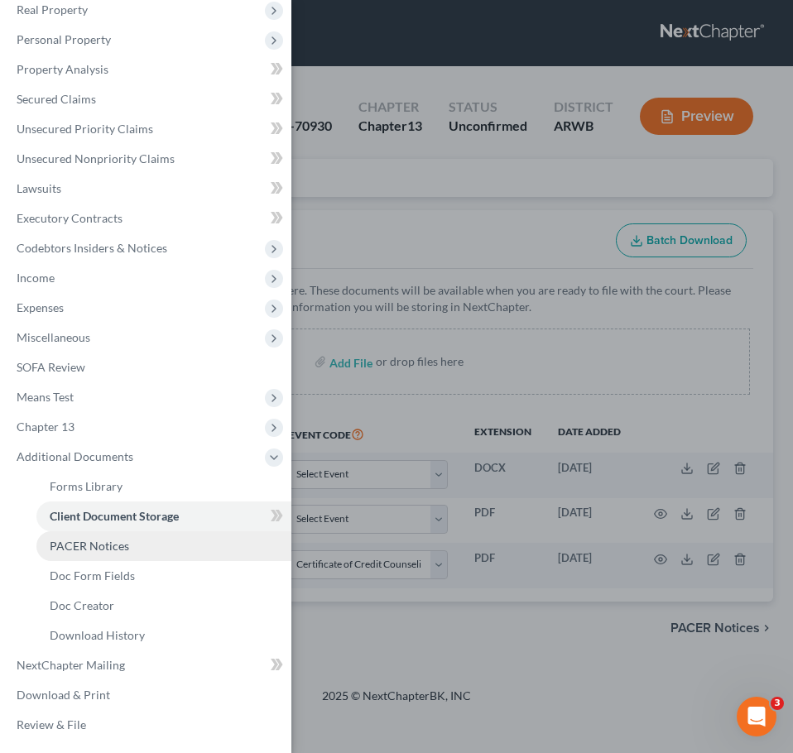
click at [131, 556] on link "PACER Notices" at bounding box center [163, 546] width 255 height 30
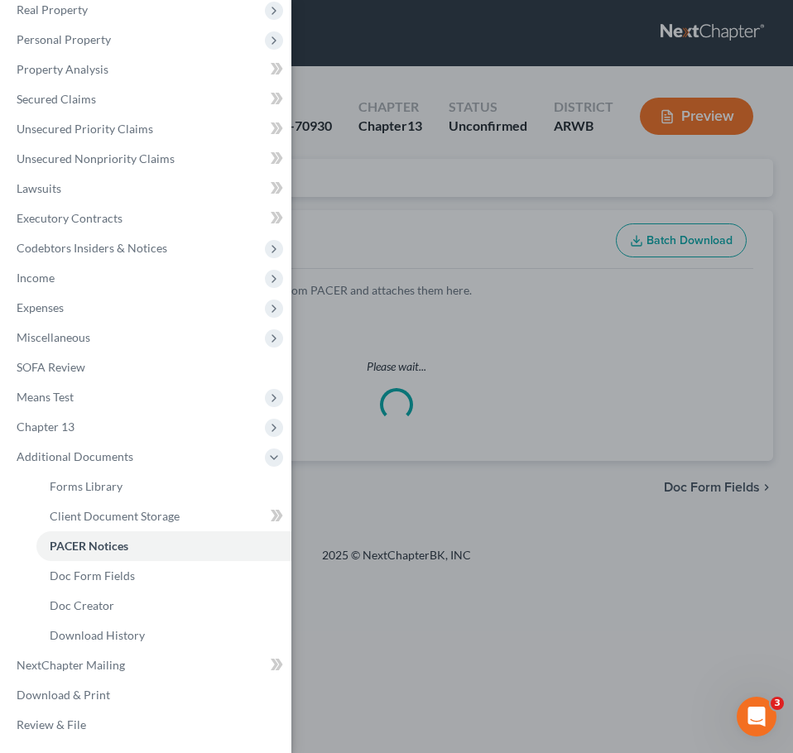
click at [461, 187] on div "Case Dashboard Payments Invoices Payments Payments Credit Report Client Profile" at bounding box center [396, 376] width 793 height 753
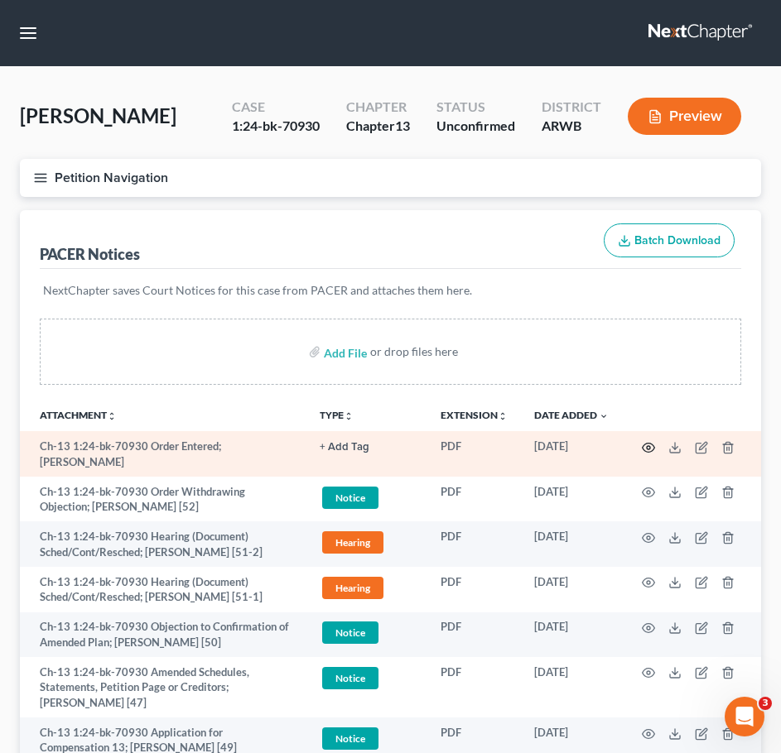
click at [652, 453] on icon "button" at bounding box center [648, 447] width 13 height 13
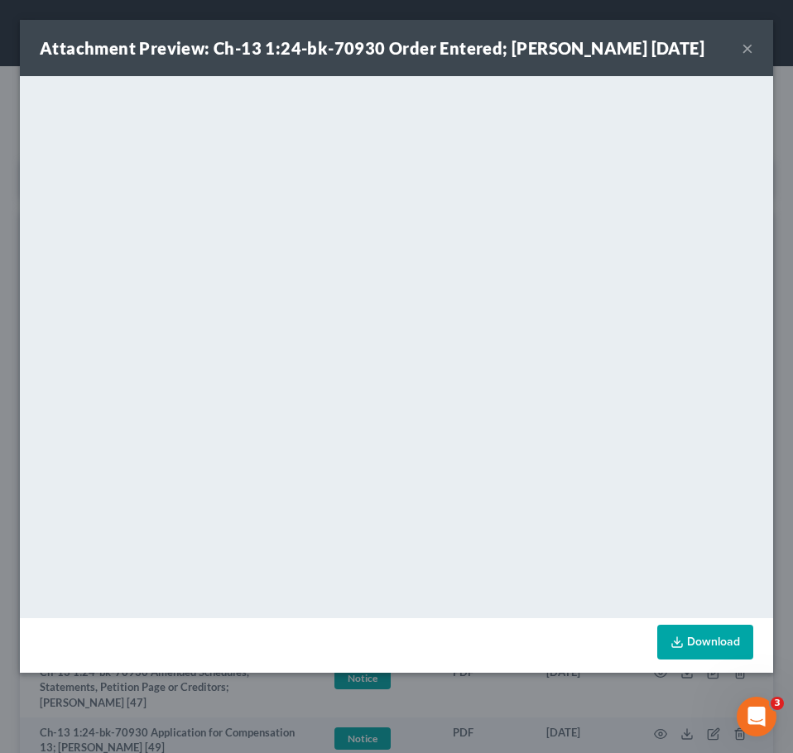
click at [744, 50] on button "×" at bounding box center [748, 48] width 12 height 20
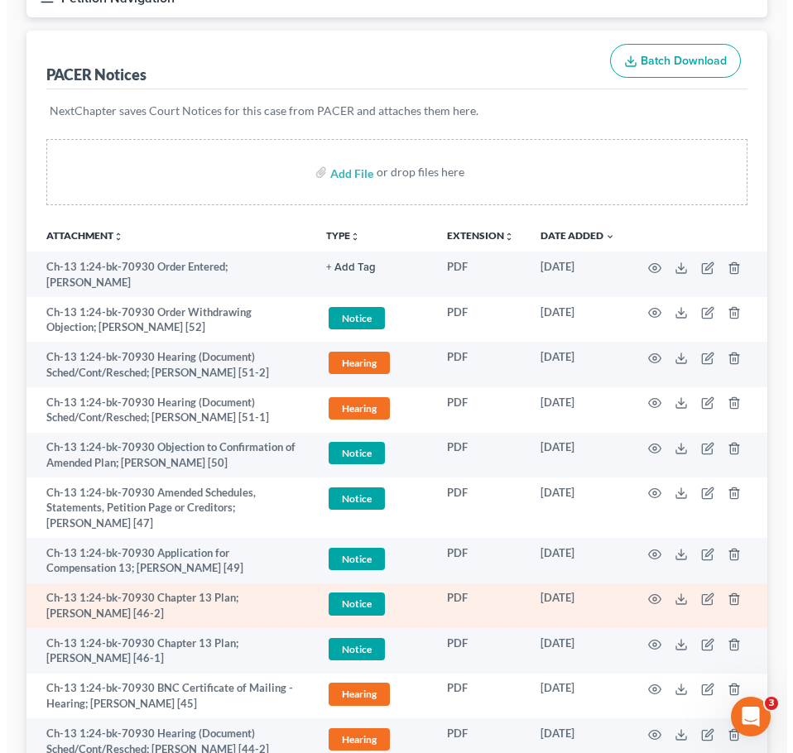
scroll to position [171, 0]
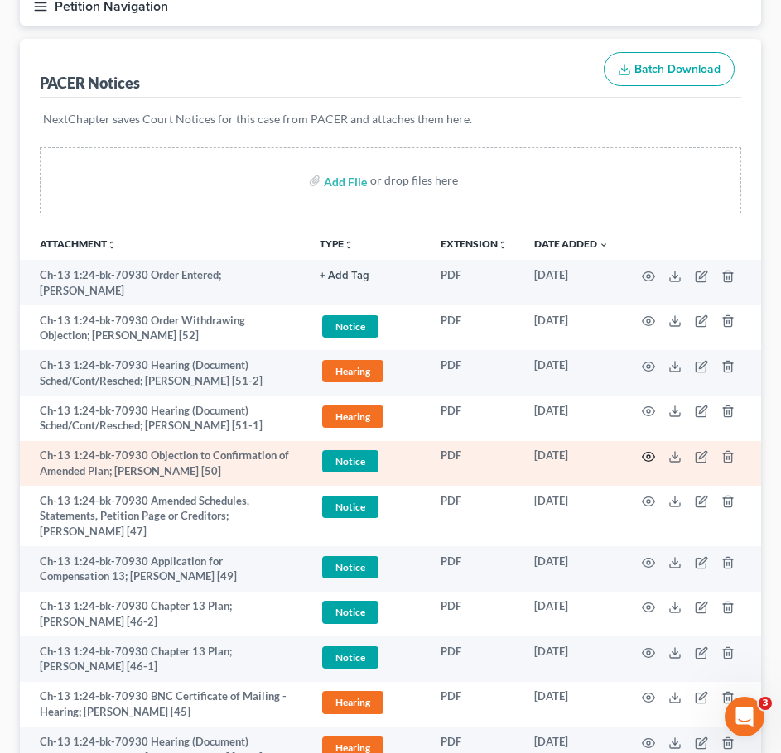
click at [653, 454] on icon "button" at bounding box center [648, 457] width 12 height 9
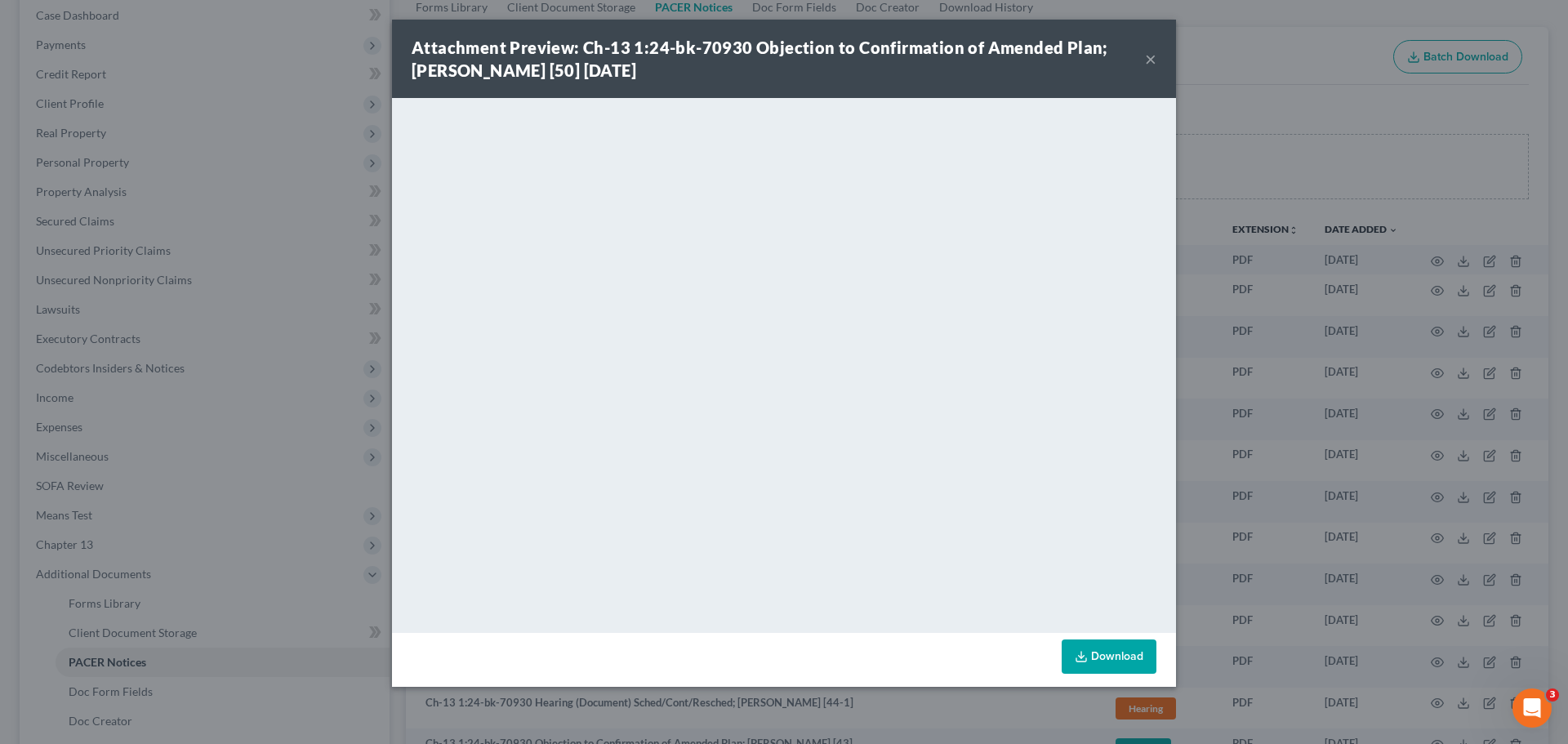
scroll to position [169, 0]
